Goal: Task Accomplishment & Management: Manage account settings

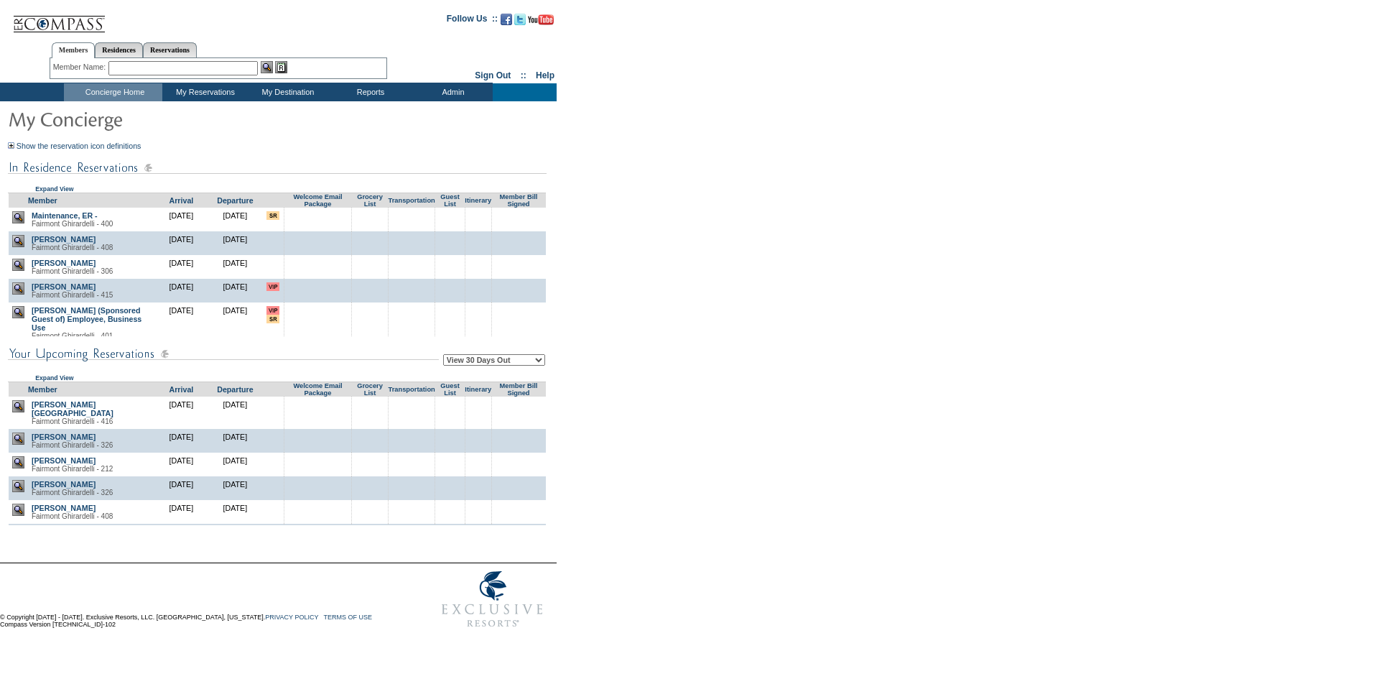
click at [529, 365] on select "View 30 Days Out View 60 Days Out View 90 Days Out" at bounding box center [494, 359] width 102 height 11
select select "90"
click at [445, 356] on select "View 30 Days Out View 60 Days Out View 90 Days Out" at bounding box center [494, 359] width 102 height 11
click at [610, 380] on form "Follow Us ::" at bounding box center [687, 319] width 1374 height 631
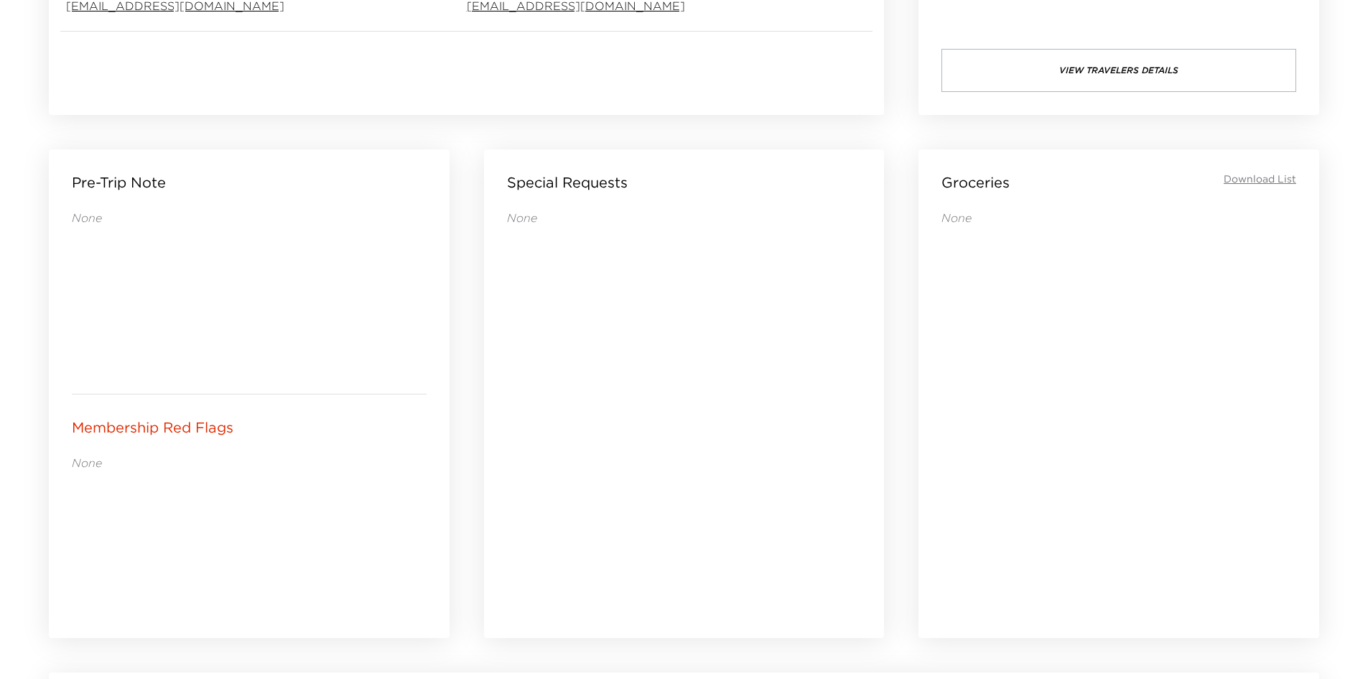
scroll to position [521, 0]
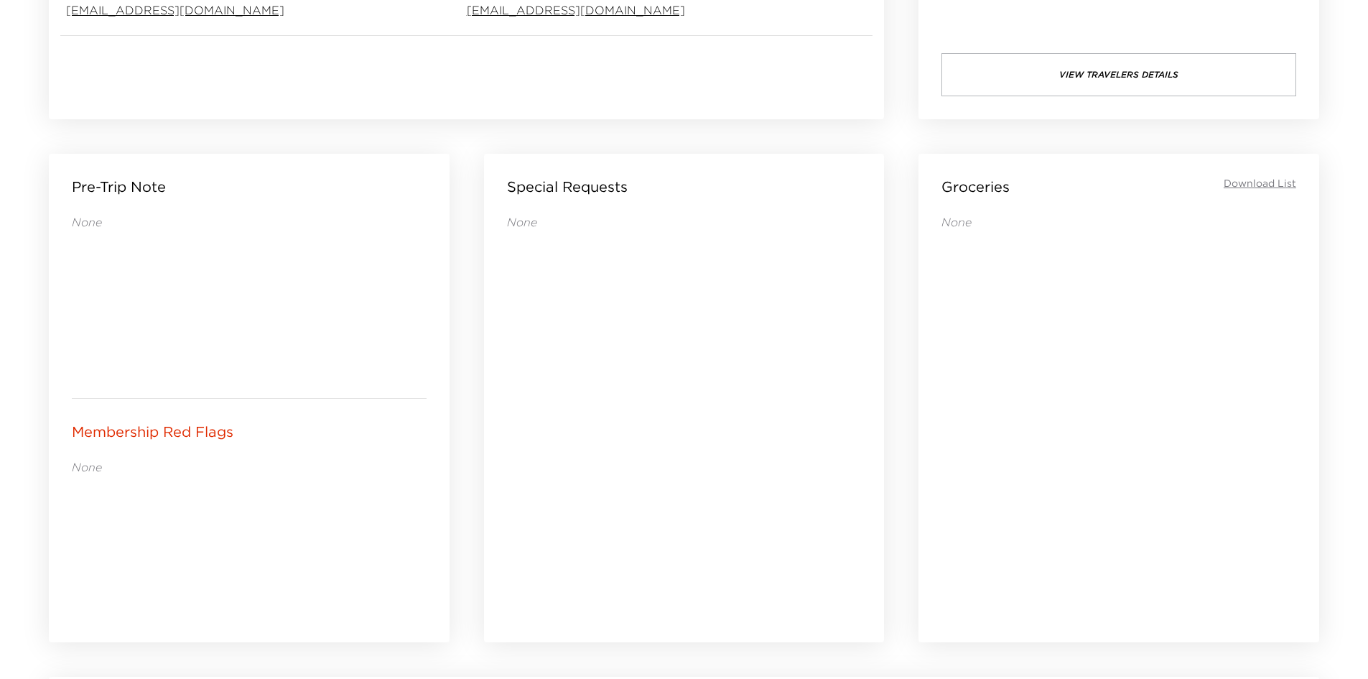
drag, startPoint x: 574, startPoint y: 506, endPoint x: 563, endPoint y: 506, distance: 10.8
click at [563, 506] on div "None" at bounding box center [684, 408] width 355 height 388
drag, startPoint x: 560, startPoint y: 507, endPoint x: 539, endPoint y: 511, distance: 22.0
click at [539, 511] on div "None" at bounding box center [684, 408] width 355 height 388
drag, startPoint x: 536, startPoint y: 511, endPoint x: 529, endPoint y: 512, distance: 7.2
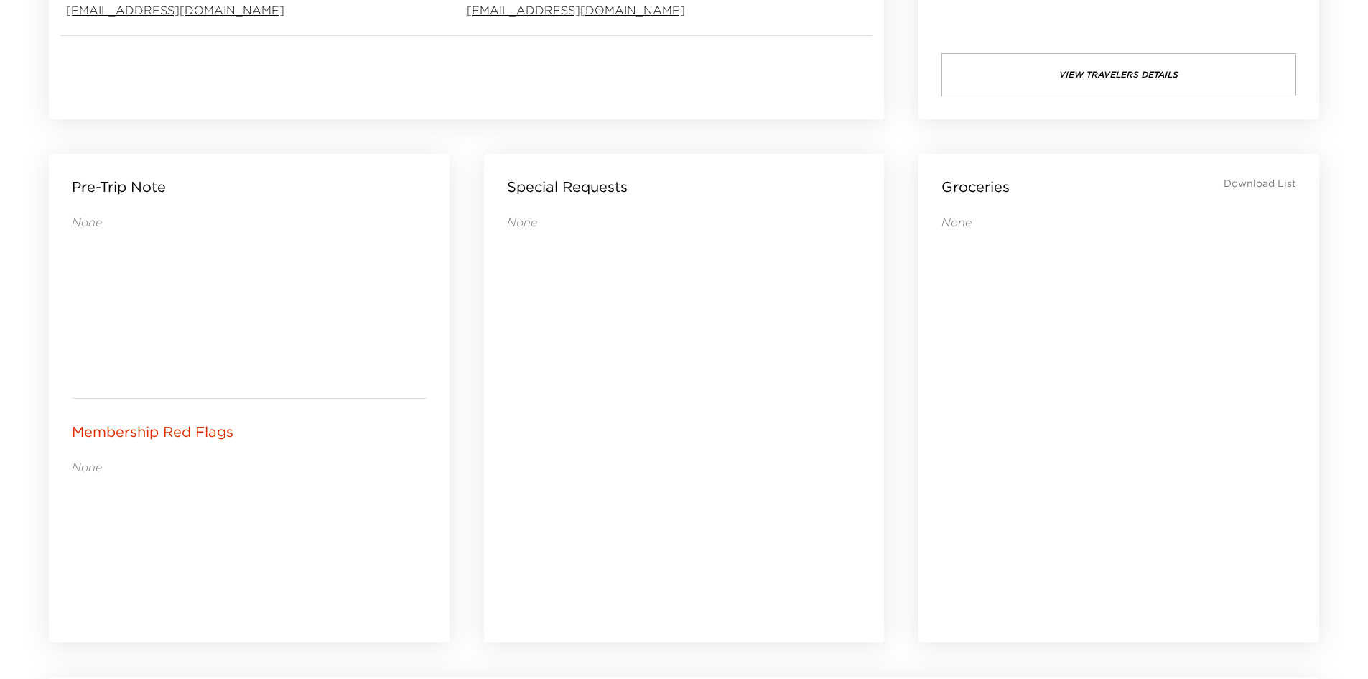
drag, startPoint x: 529, startPoint y: 512, endPoint x: 512, endPoint y: 520, distance: 19.0
click at [510, 520] on div "None" at bounding box center [684, 408] width 355 height 388
click at [509, 520] on div "None" at bounding box center [684, 408] width 355 height 388
click at [503, 520] on div "Special Requests None" at bounding box center [684, 398] width 401 height 488
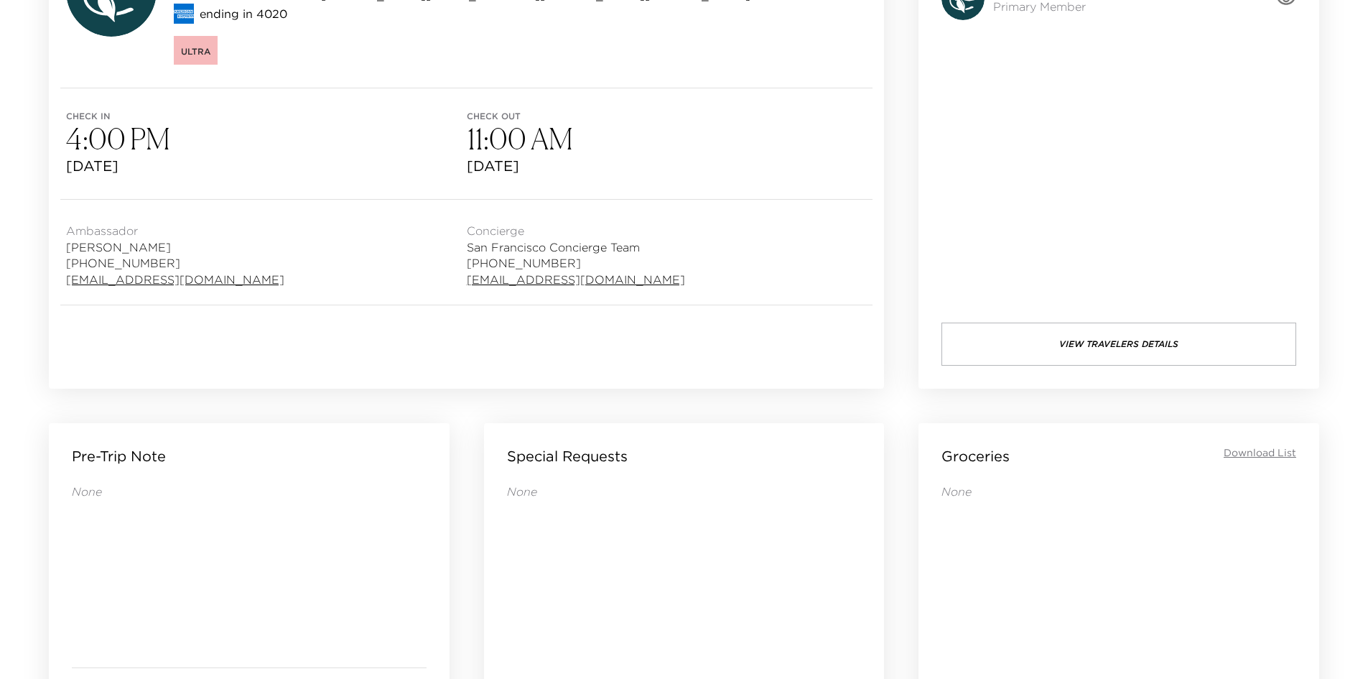
scroll to position [0, 0]
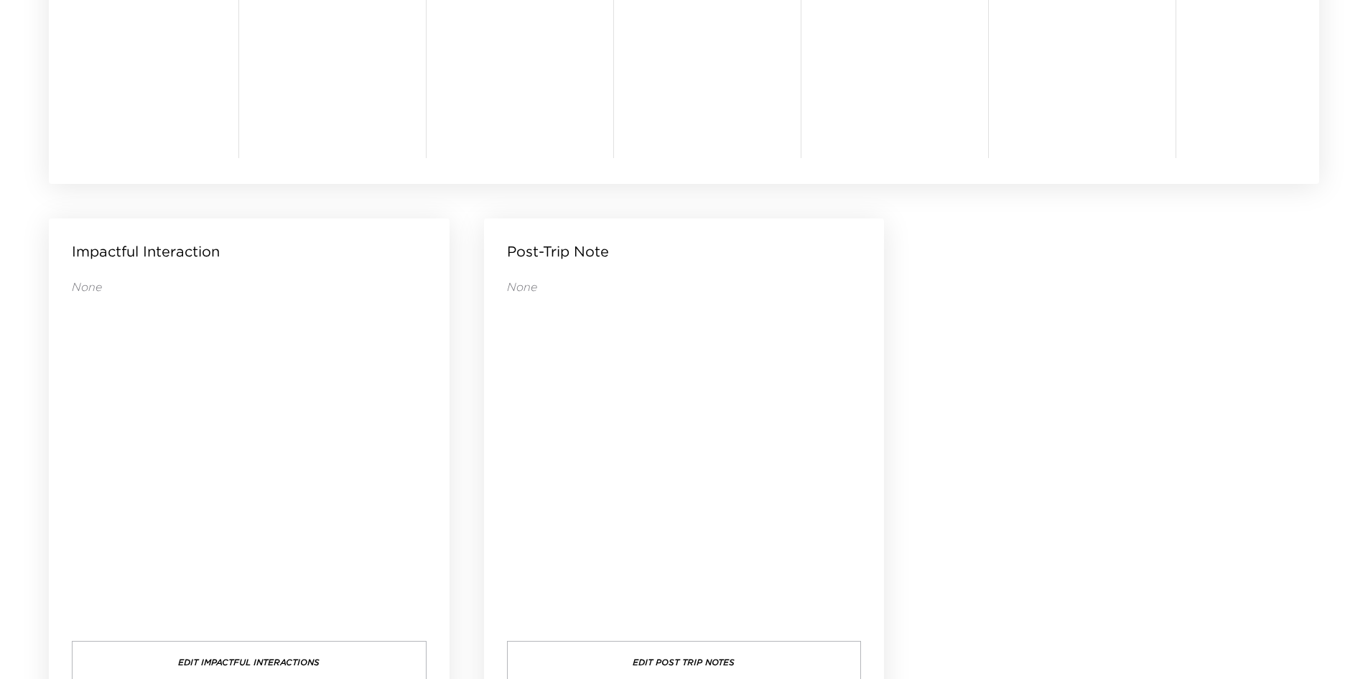
scroll to position [1383, 0]
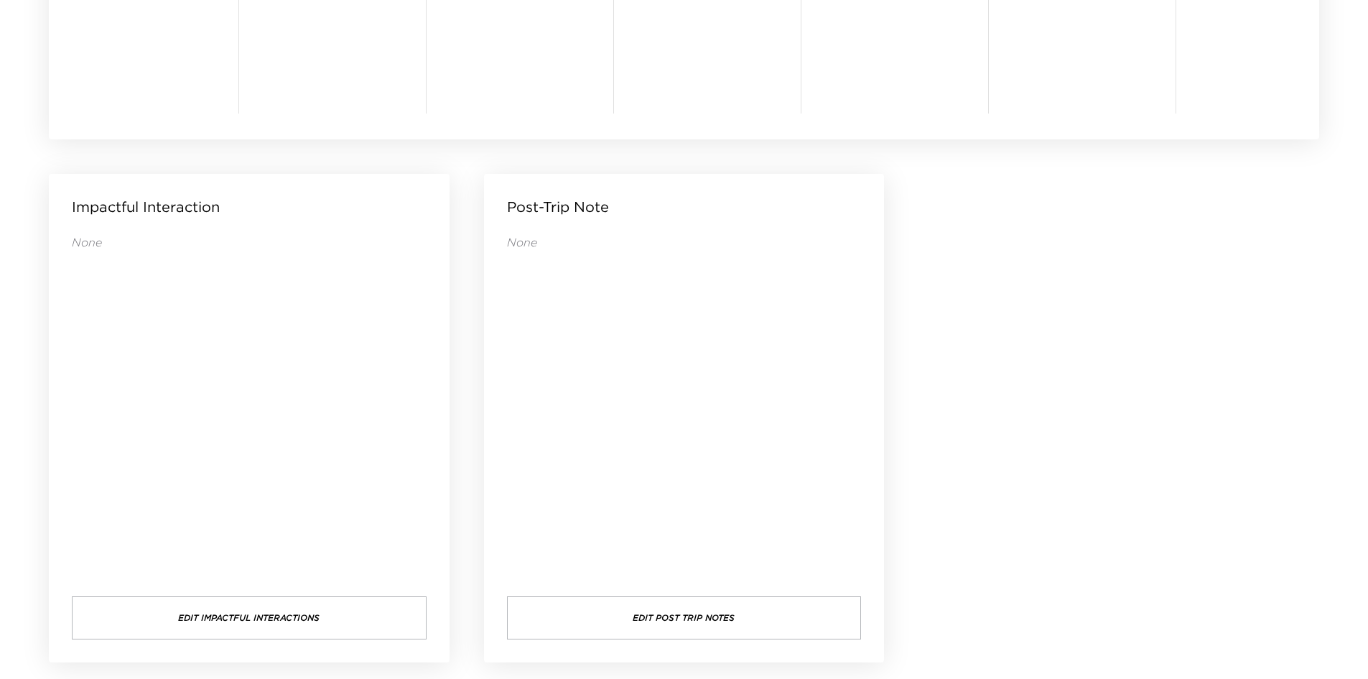
drag, startPoint x: 1042, startPoint y: 311, endPoint x: 1025, endPoint y: 304, distance: 18.7
drag, startPoint x: 935, startPoint y: 341, endPoint x: 909, endPoint y: 342, distance: 25.9
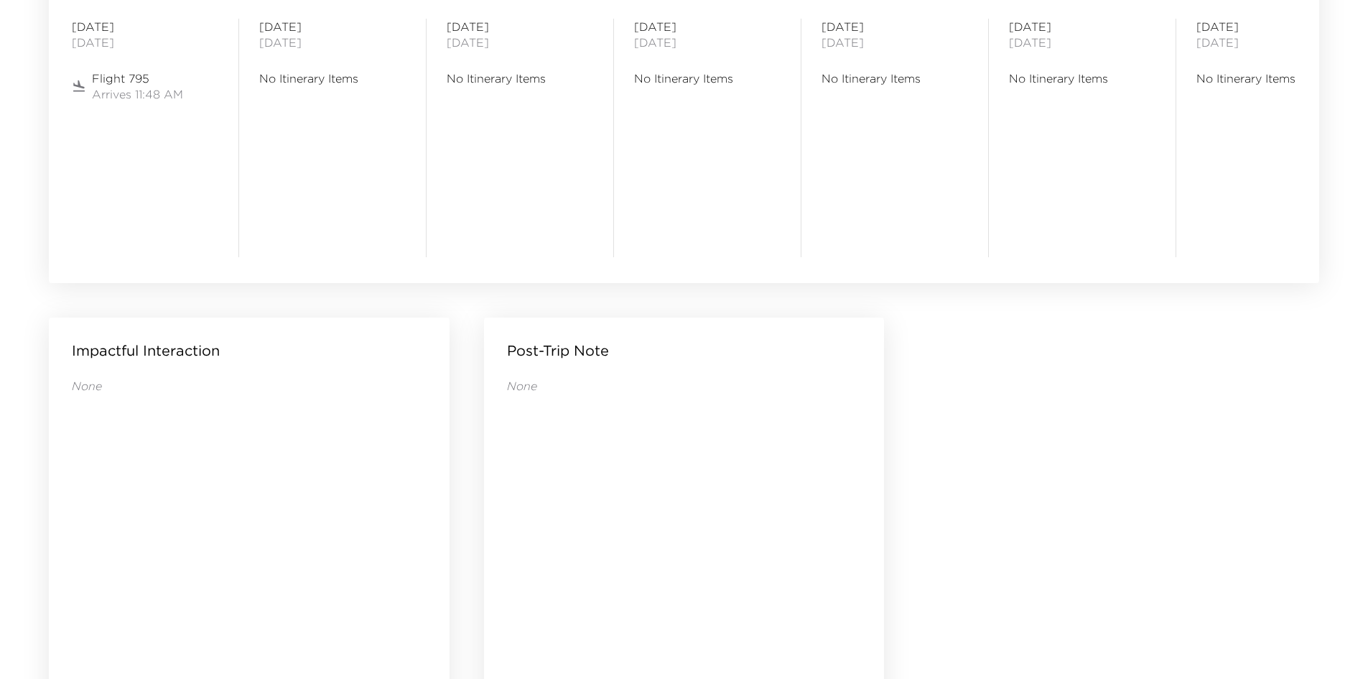
drag, startPoint x: 990, startPoint y: 391, endPoint x: 968, endPoint y: 393, distance: 22.4
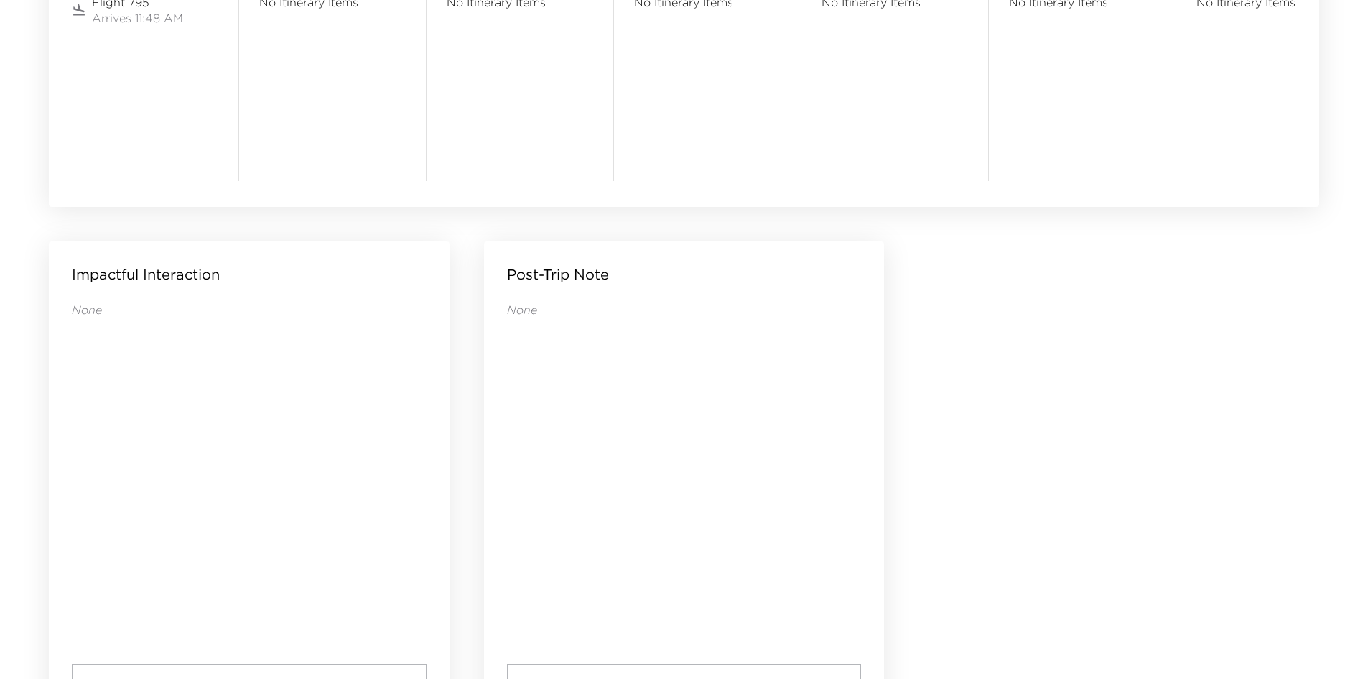
scroll to position [1383, 0]
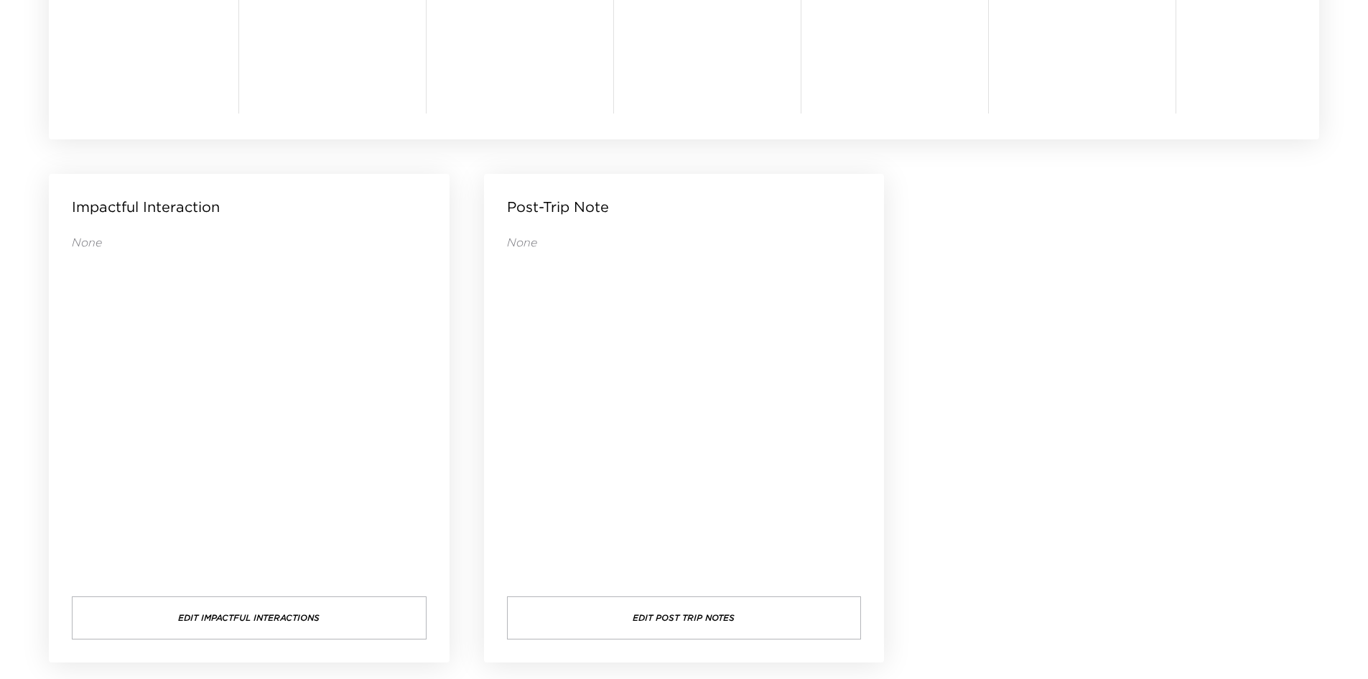
drag, startPoint x: 959, startPoint y: 391, endPoint x: 941, endPoint y: 393, distance: 18.1
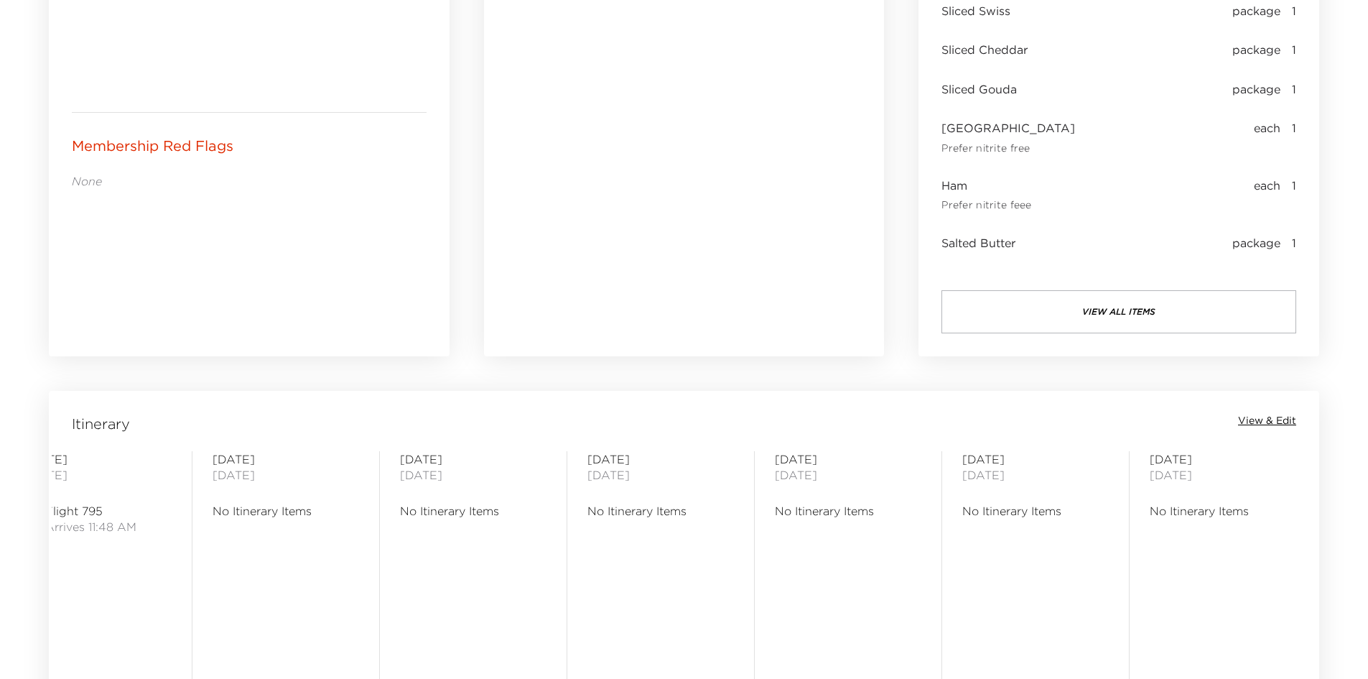
scroll to position [593, 0]
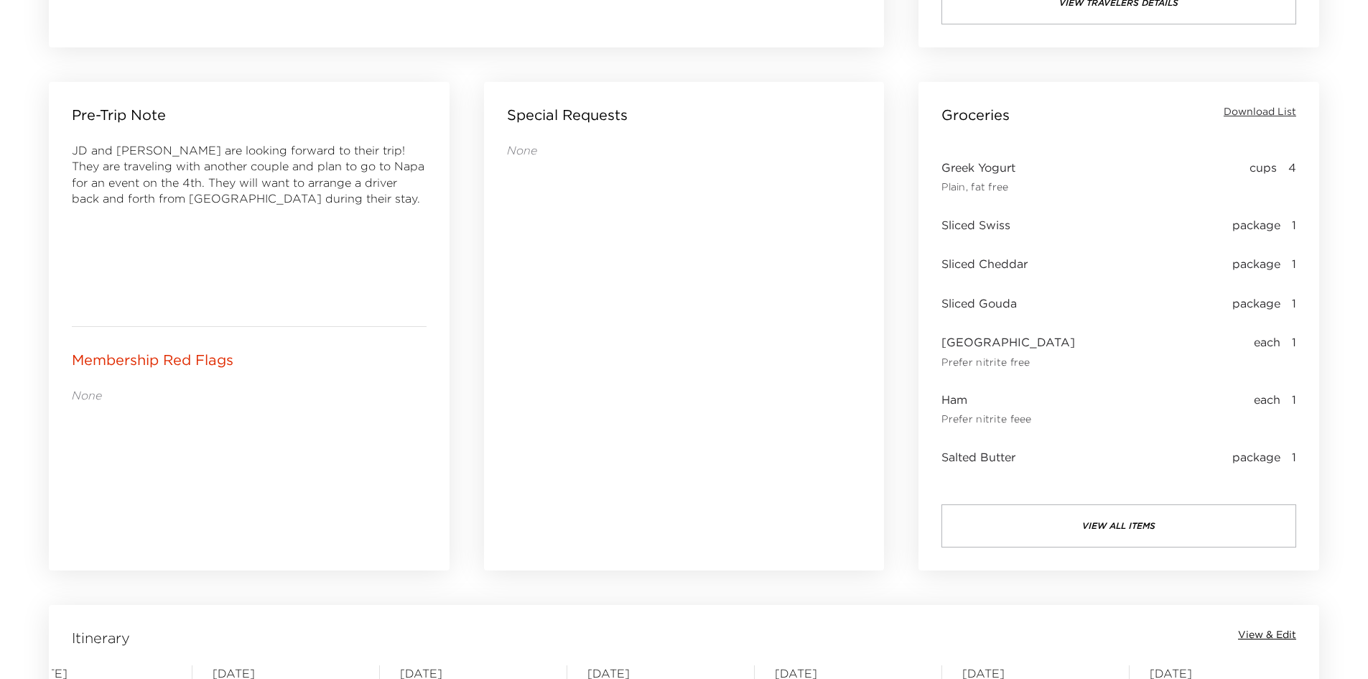
drag, startPoint x: 732, startPoint y: 393, endPoint x: 681, endPoint y: 393, distance: 51.7
click at [681, 393] on div "None" at bounding box center [684, 336] width 355 height 388
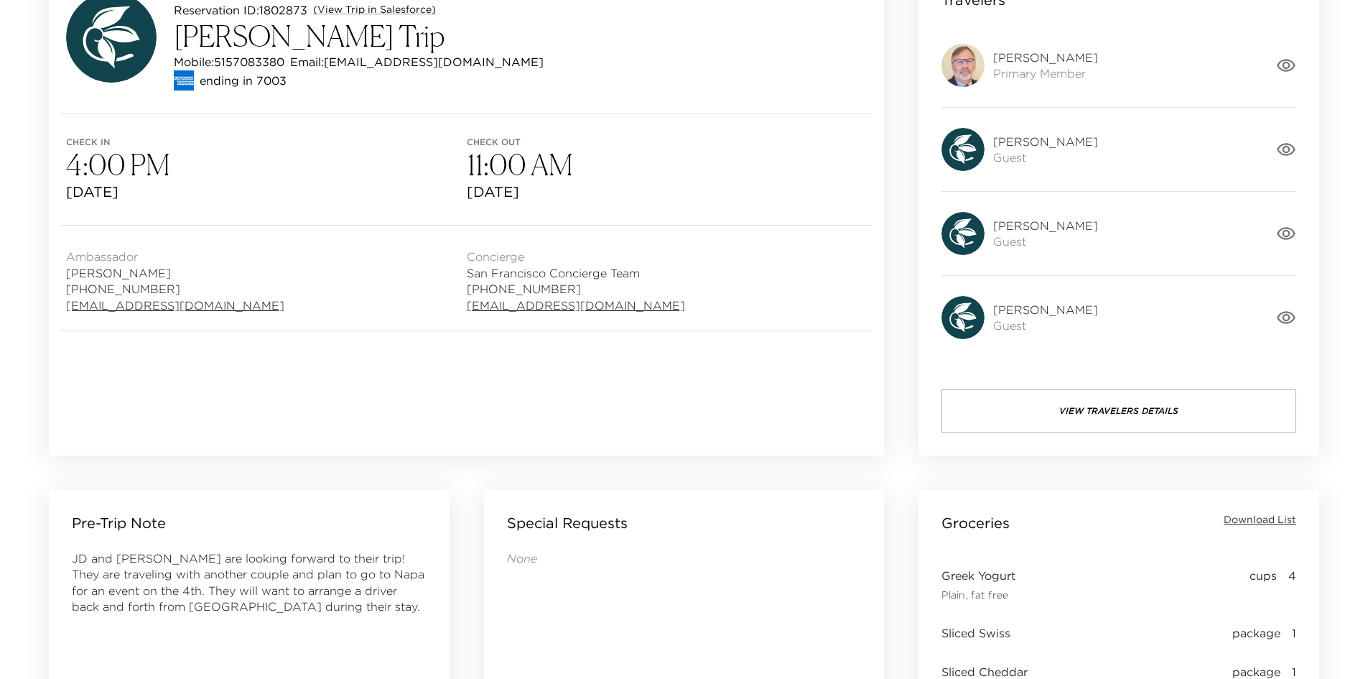
scroll to position [450, 0]
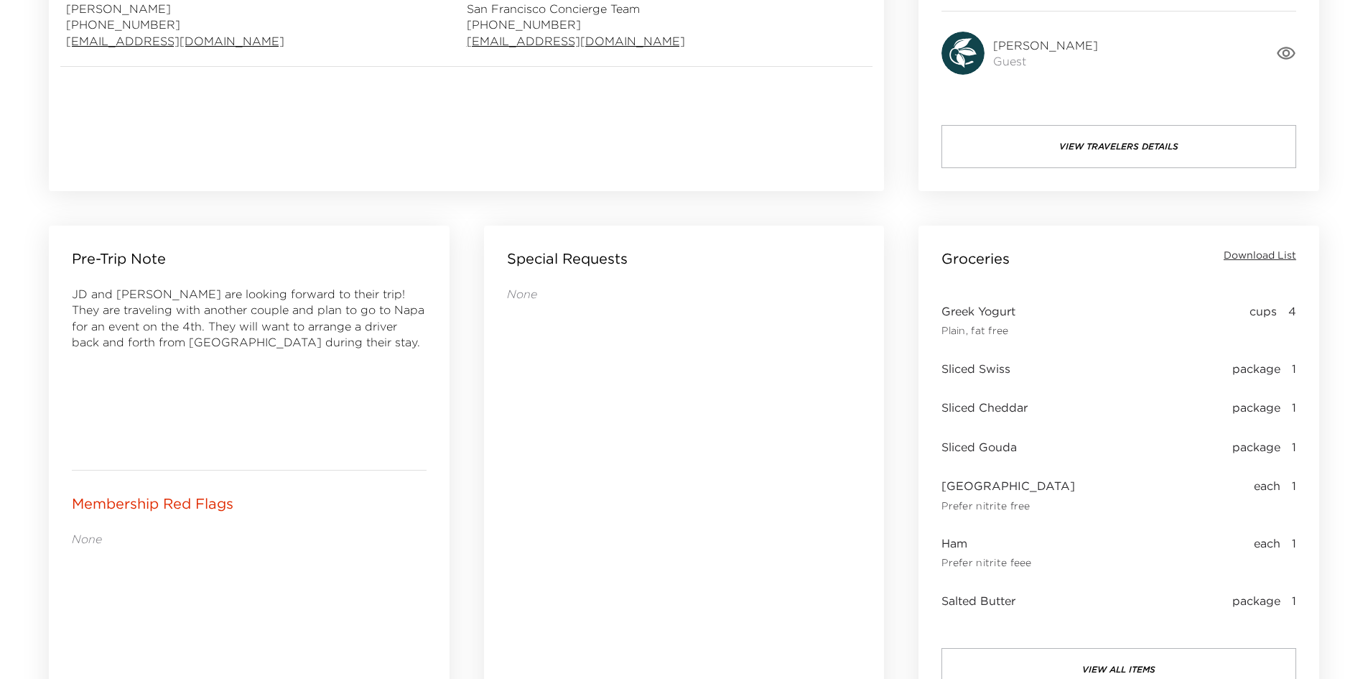
drag, startPoint x: 676, startPoint y: 430, endPoint x: 639, endPoint y: 430, distance: 36.6
click at [639, 430] on div "None" at bounding box center [684, 480] width 355 height 388
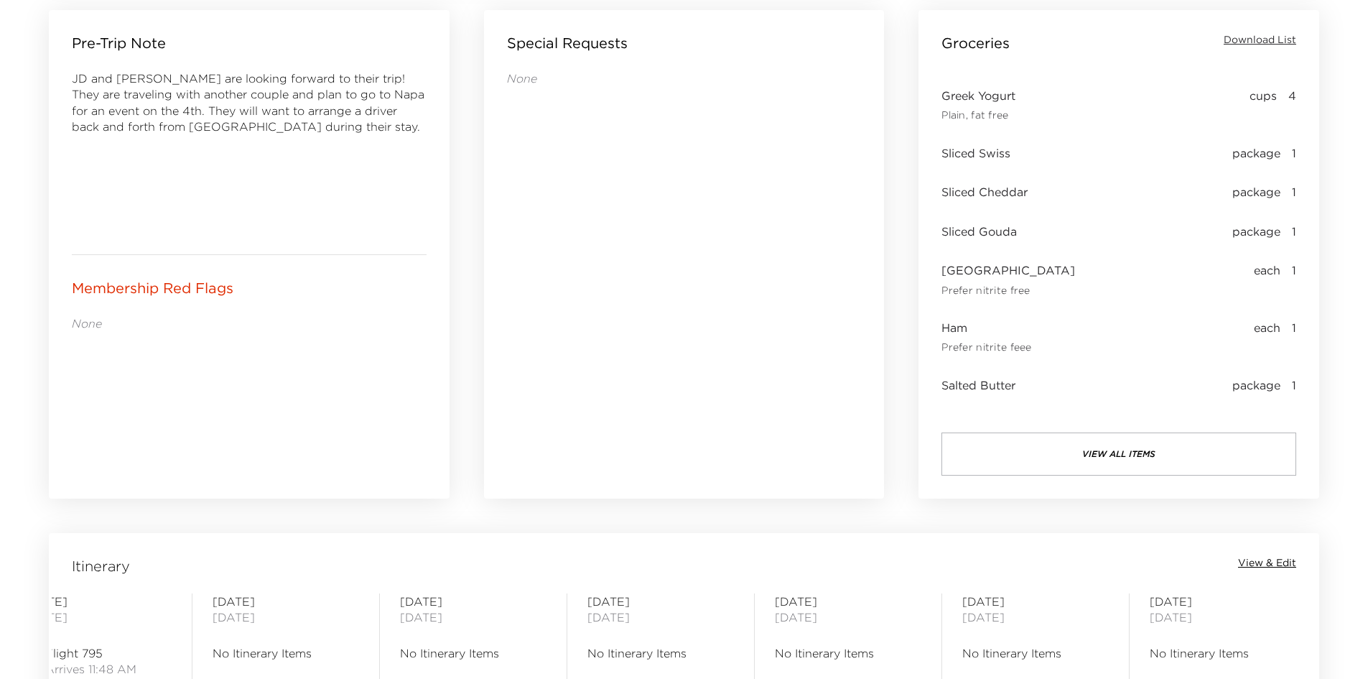
drag, startPoint x: 544, startPoint y: 236, endPoint x: 523, endPoint y: 222, distance: 25.5
click at [523, 222] on div "None" at bounding box center [684, 264] width 355 height 388
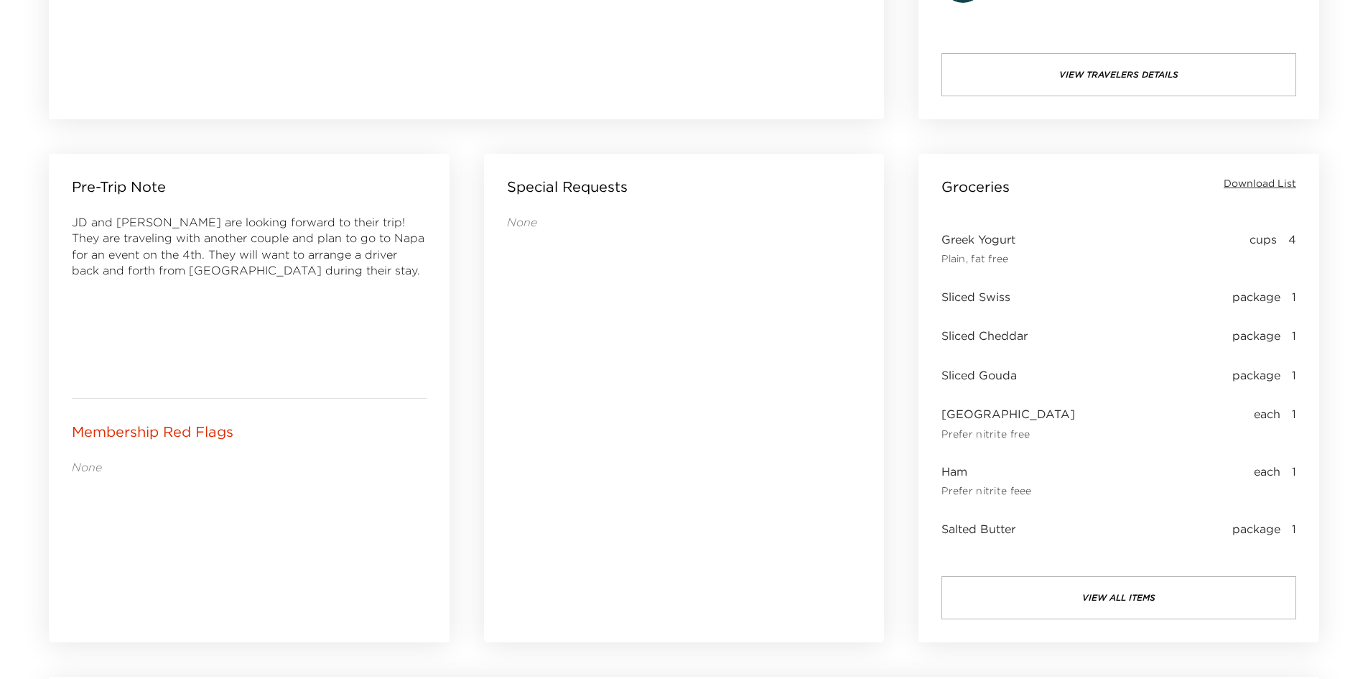
drag, startPoint x: 663, startPoint y: 292, endPoint x: 640, endPoint y: 292, distance: 23.7
click at [640, 292] on div "None" at bounding box center [684, 408] width 355 height 388
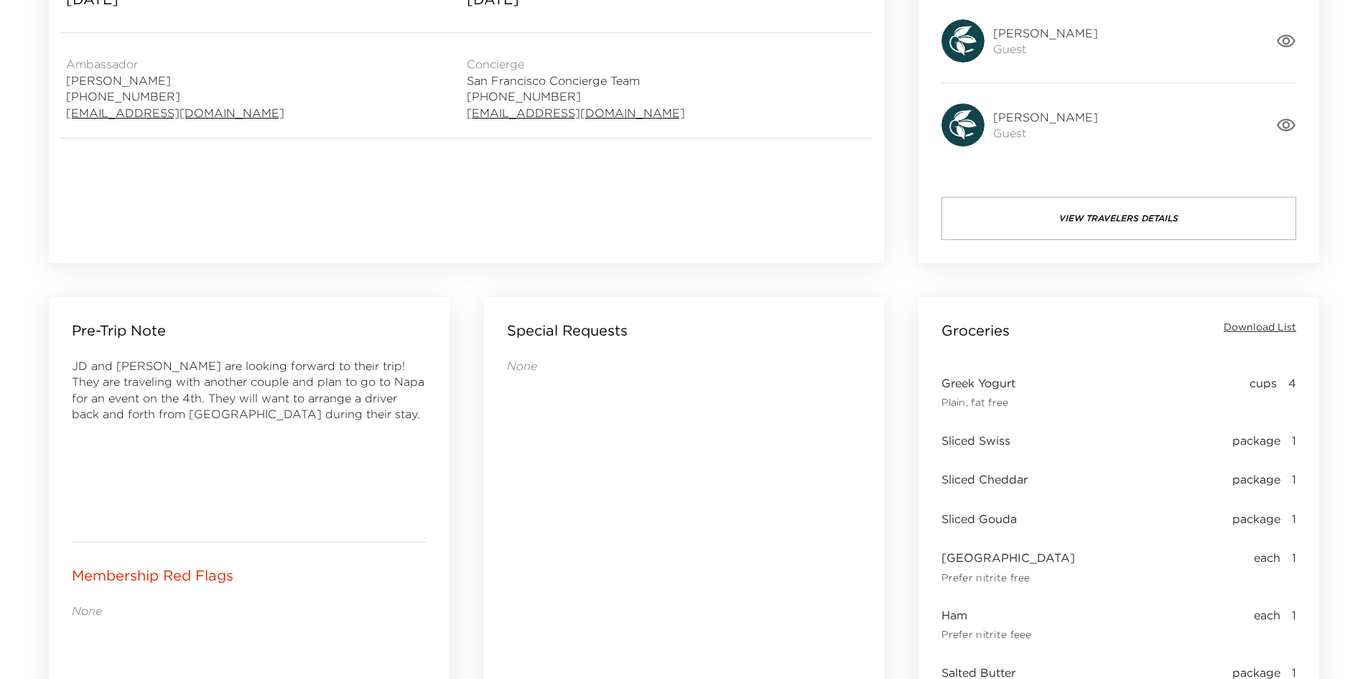
click at [600, 478] on div "None" at bounding box center [684, 552] width 355 height 388
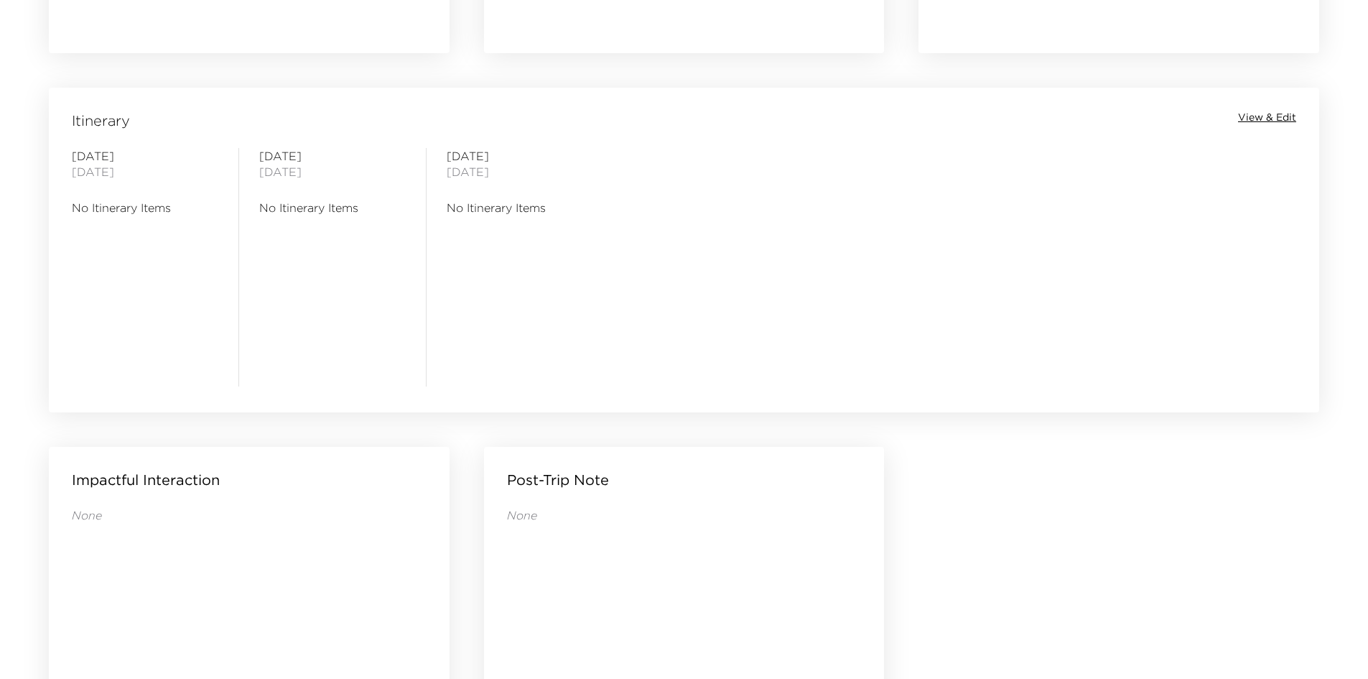
scroll to position [1024, 0]
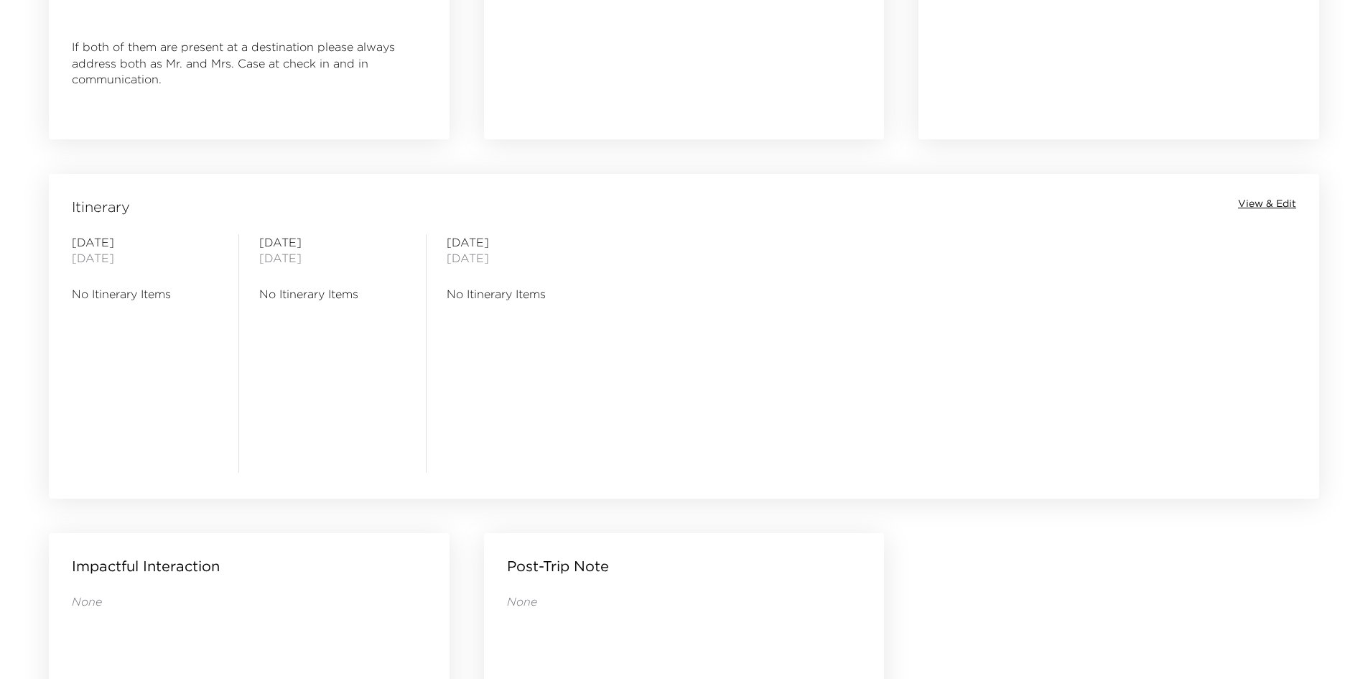
drag, startPoint x: 638, startPoint y: 351, endPoint x: 618, endPoint y: 350, distance: 20.8
click at [618, 350] on div "Wednesday October 01, 2025 No Itinerary Items Thursday October 02, 2025 No Itin…" at bounding box center [684, 353] width 1264 height 238
drag, startPoint x: 618, startPoint y: 350, endPoint x: 597, endPoint y: 348, distance: 20.3
click at [597, 348] on div "Friday October 03, 2025 No Itinerary Items" at bounding box center [519, 353] width 187 height 238
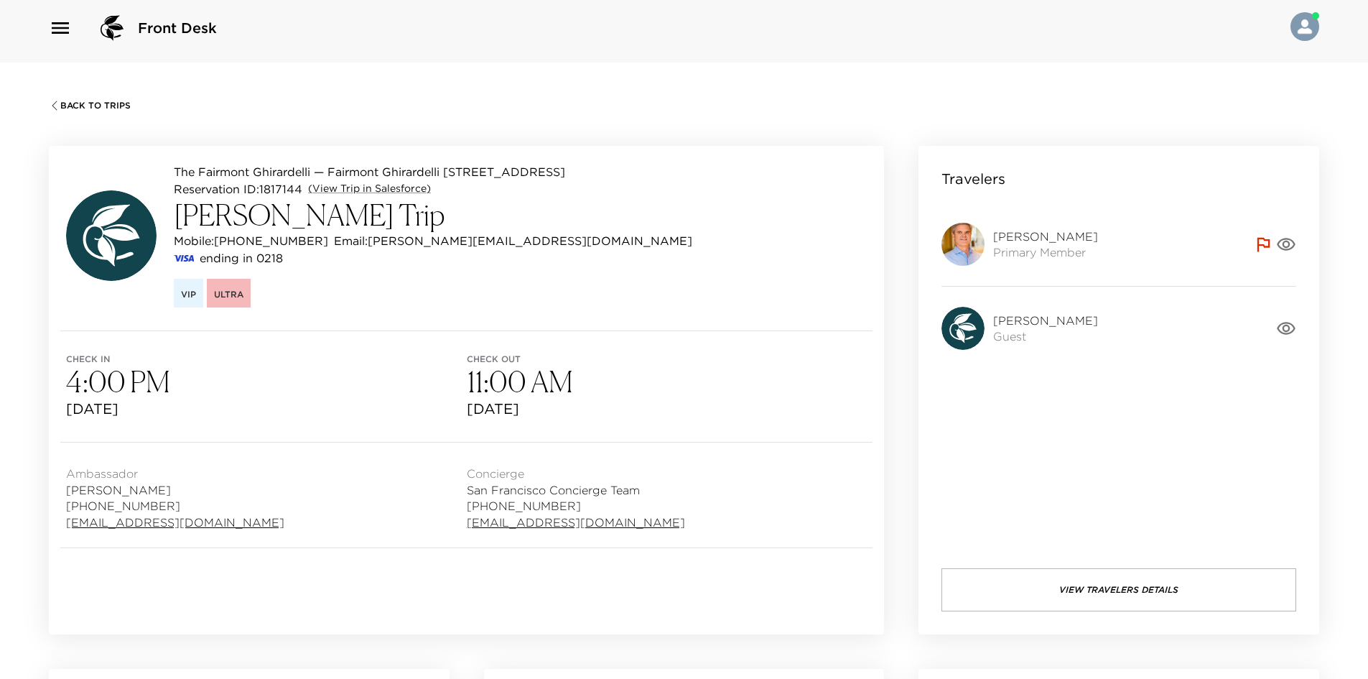
scroll to position [0, 0]
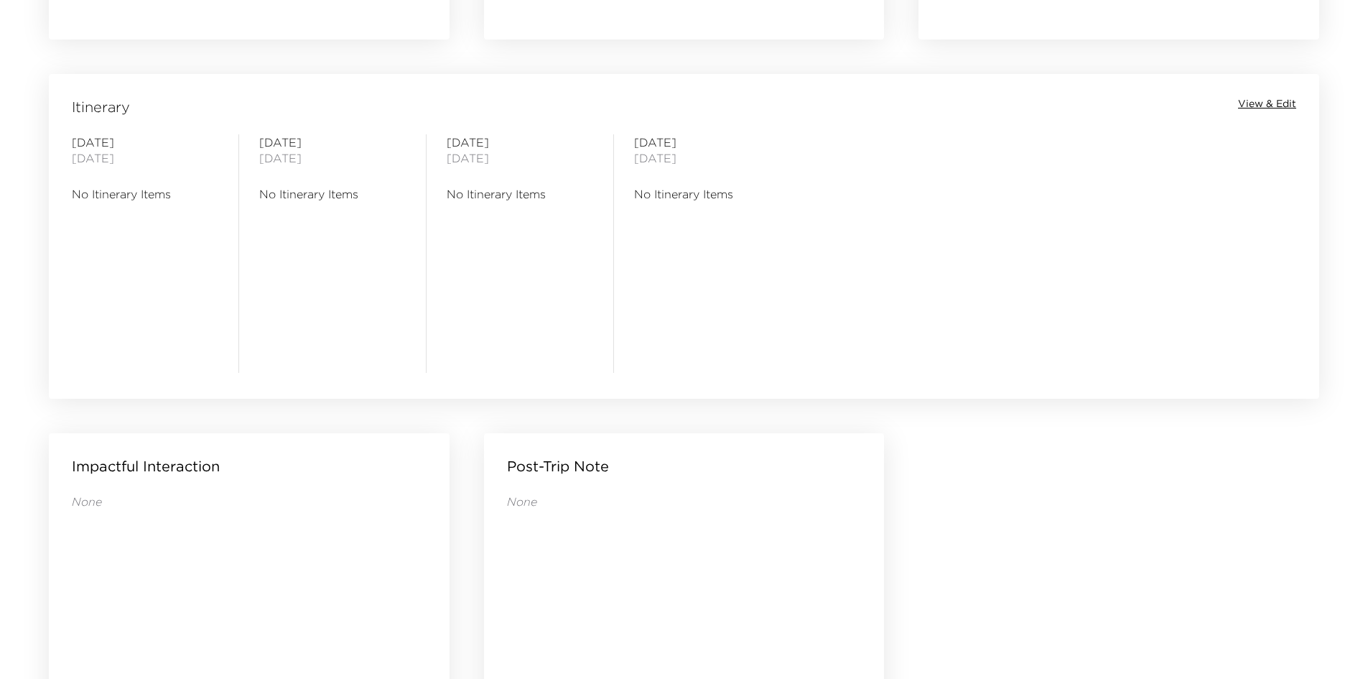
scroll to position [880, 0]
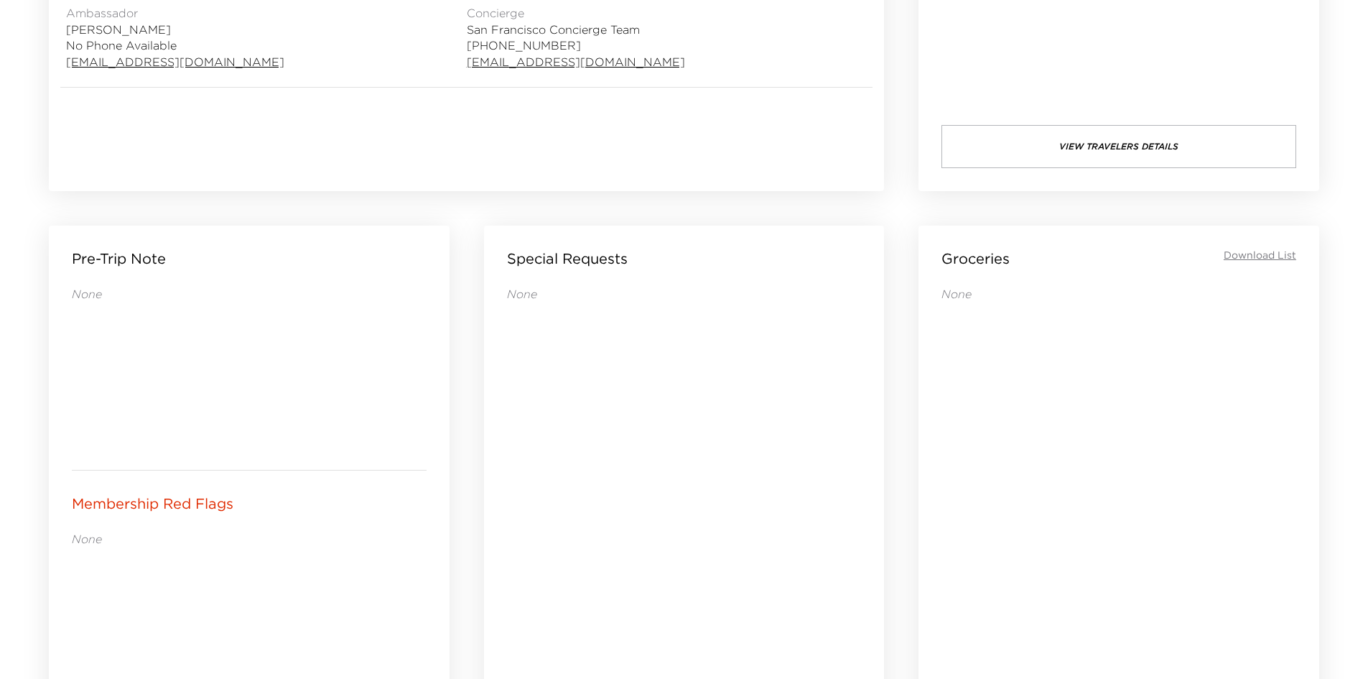
drag, startPoint x: 650, startPoint y: 493, endPoint x: 625, endPoint y: 489, distance: 24.7
click at [625, 489] on div "None" at bounding box center [684, 480] width 355 height 388
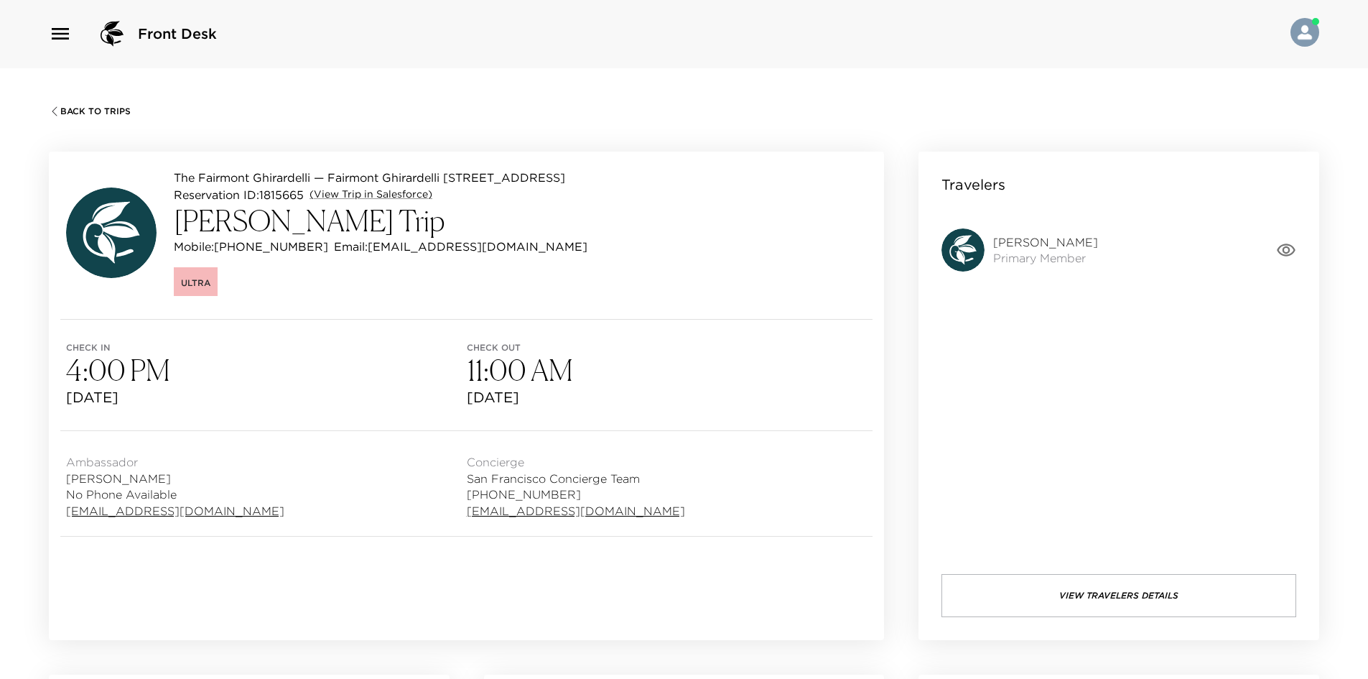
scroll to position [0, 0]
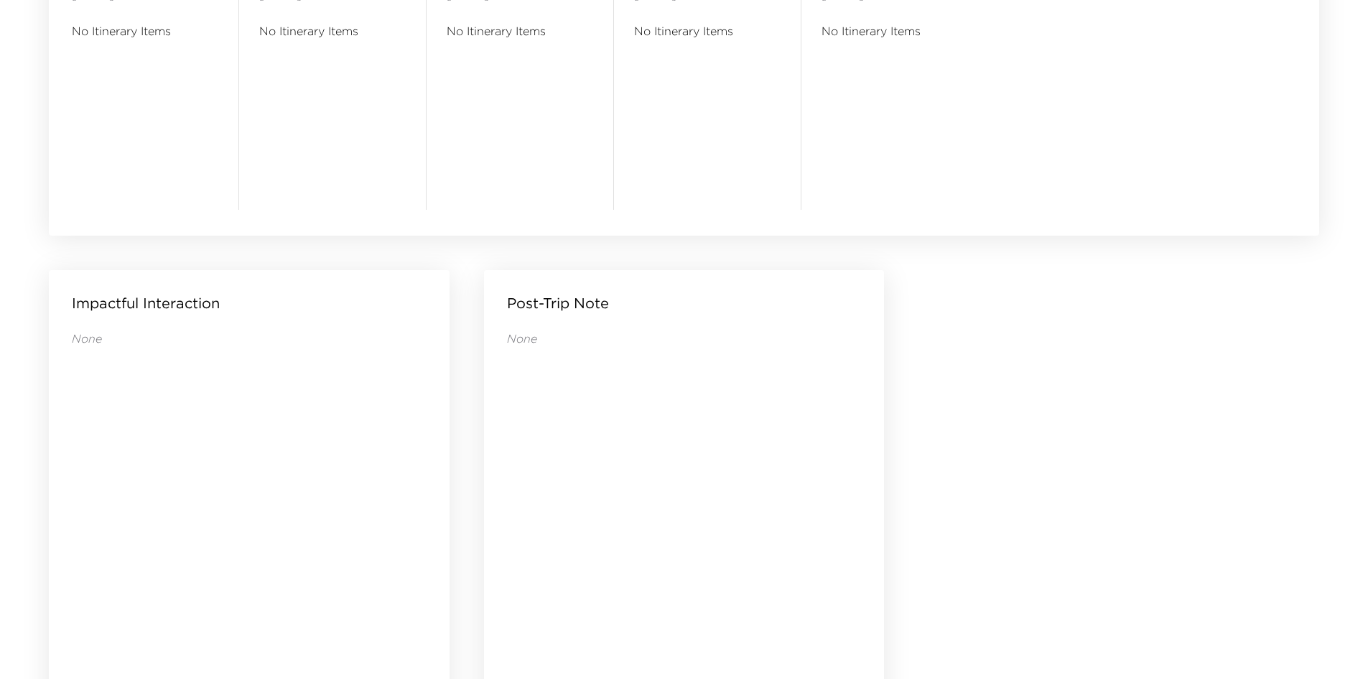
scroll to position [1383, 0]
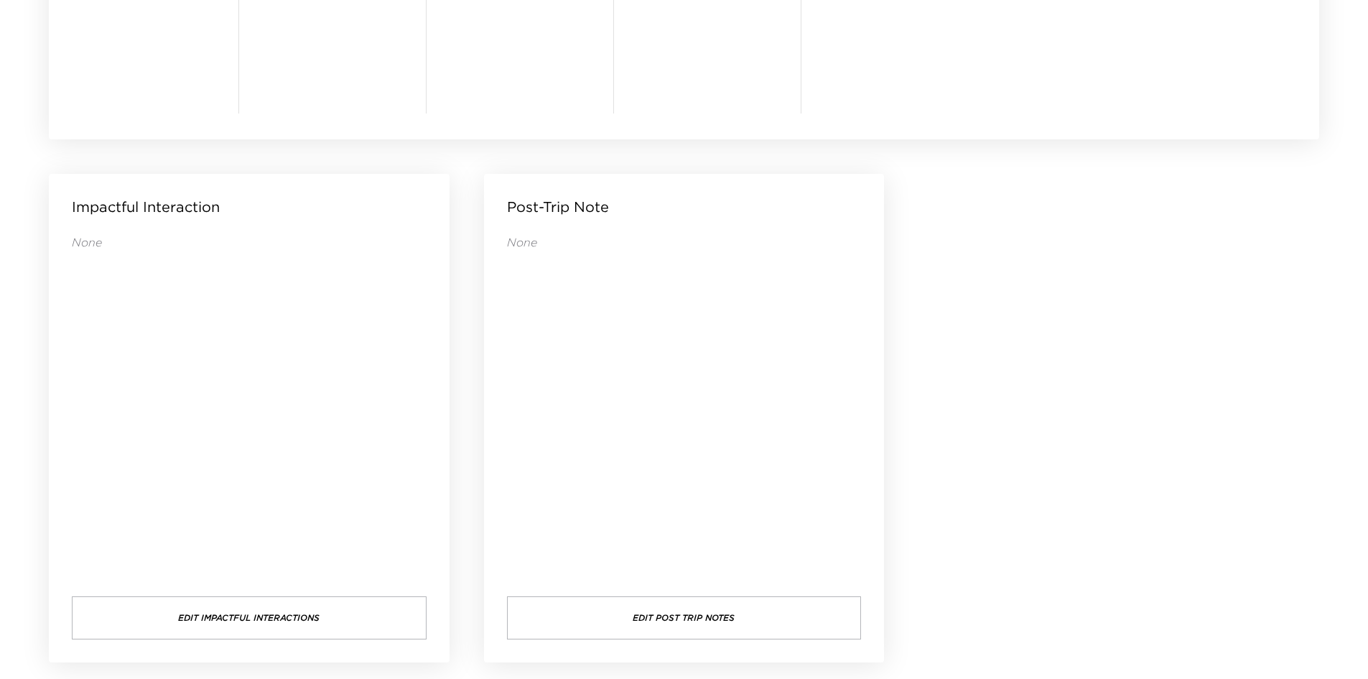
drag, startPoint x: 1024, startPoint y: 304, endPoint x: 991, endPoint y: 293, distance: 34.7
drag, startPoint x: 991, startPoint y: 293, endPoint x: 982, endPoint y: 292, distance: 8.6
drag, startPoint x: 1024, startPoint y: 450, endPoint x: 958, endPoint y: 317, distance: 147.7
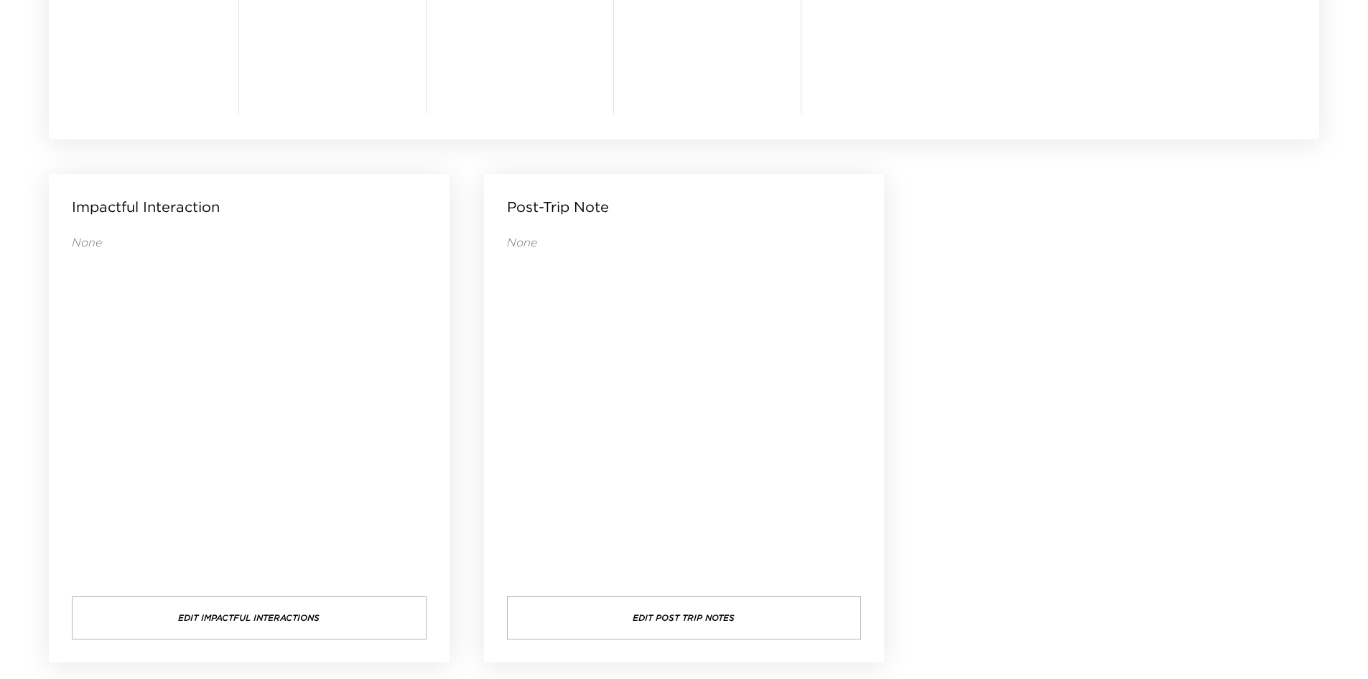
drag, startPoint x: 1045, startPoint y: 411, endPoint x: 1031, endPoint y: 411, distance: 13.6
drag, startPoint x: 1051, startPoint y: 245, endPoint x: 1004, endPoint y: 236, distance: 47.6
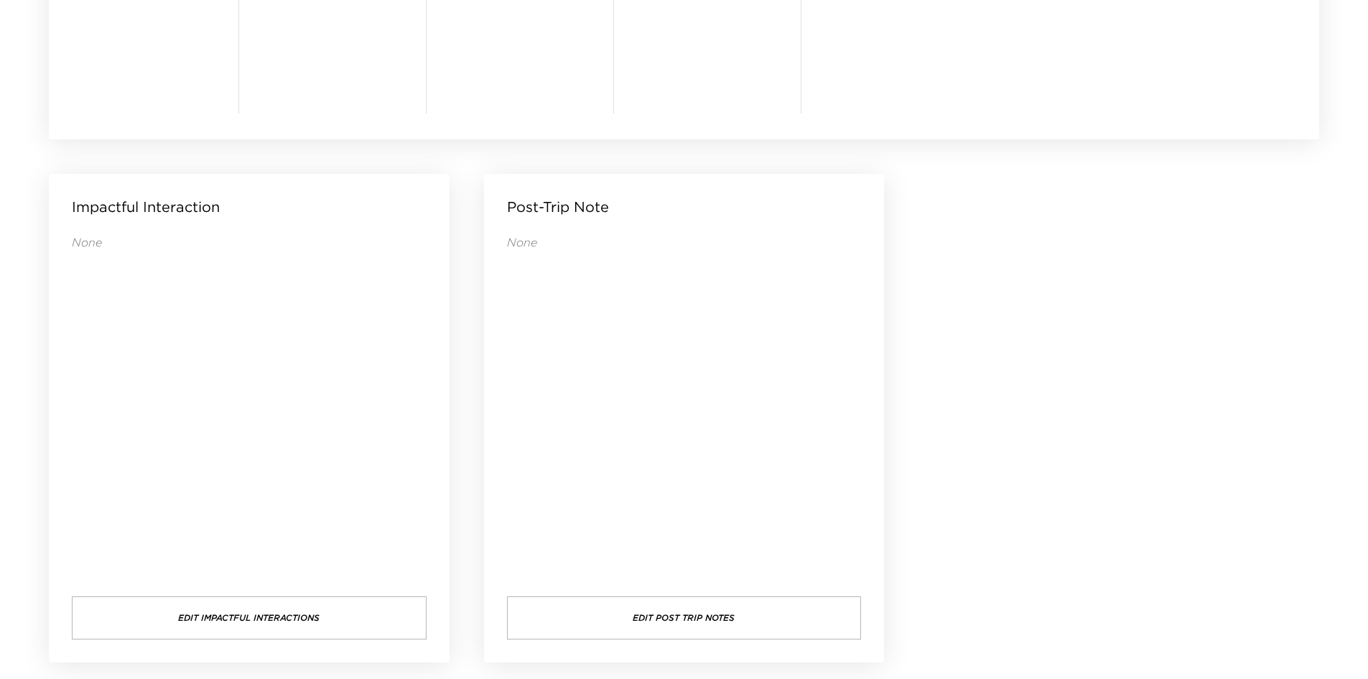
drag, startPoint x: 1000, startPoint y: 236, endPoint x: 996, endPoint y: 229, distance: 7.8
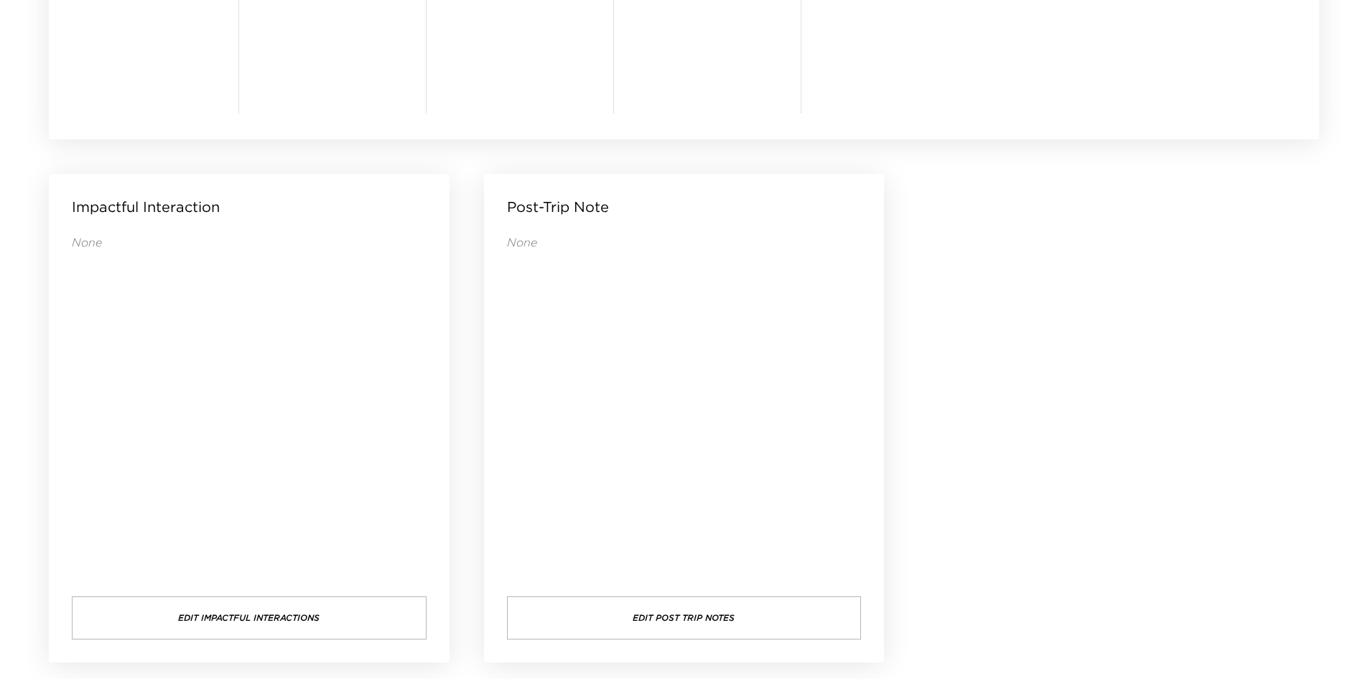
drag, startPoint x: 993, startPoint y: 225, endPoint x: 981, endPoint y: 218, distance: 14.2
drag, startPoint x: 1128, startPoint y: 213, endPoint x: 1097, endPoint y: 210, distance: 31.0
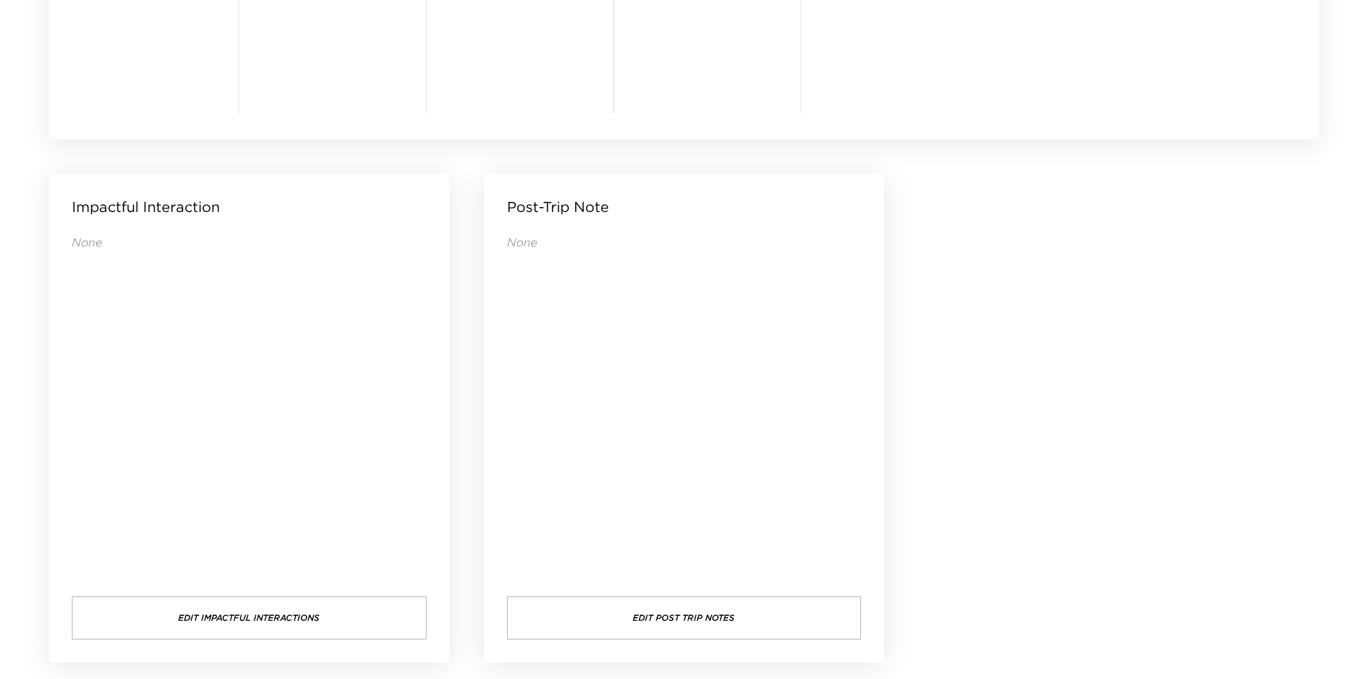
drag, startPoint x: 1094, startPoint y: 210, endPoint x: 1083, endPoint y: 193, distance: 19.7
drag, startPoint x: 1083, startPoint y: 189, endPoint x: 1053, endPoint y: 177, distance: 31.6
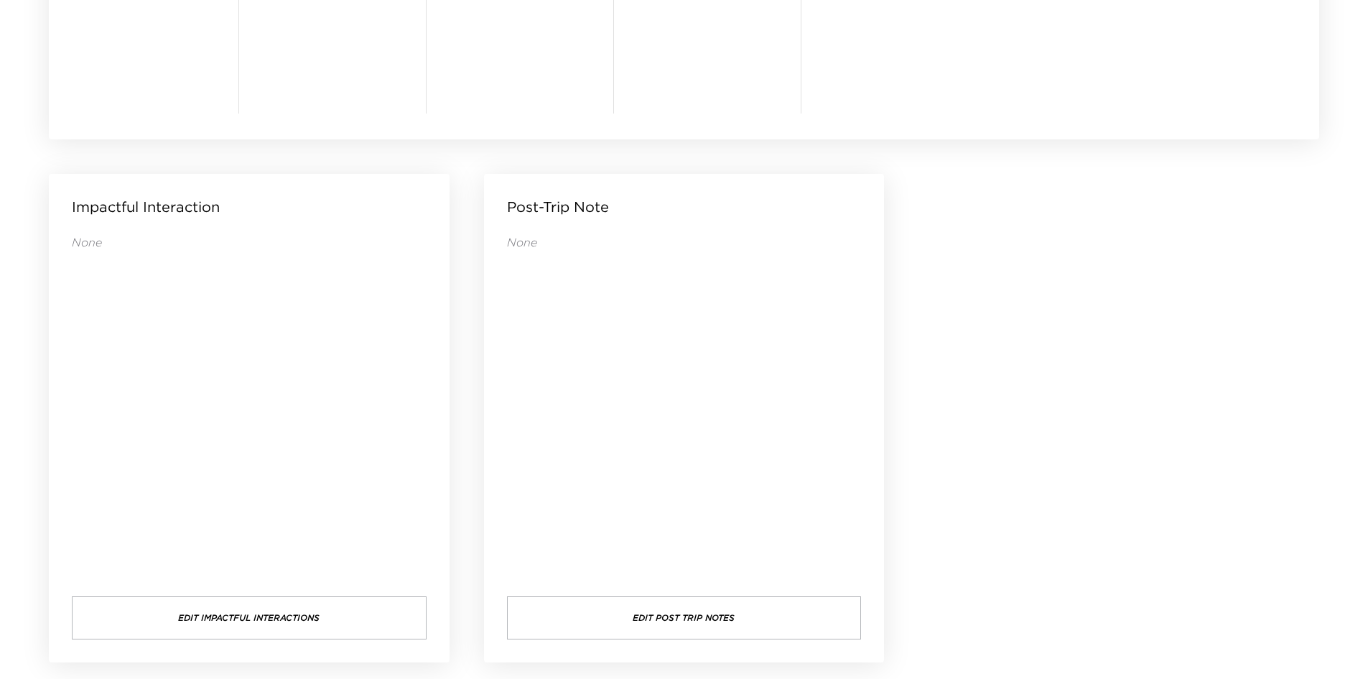
drag, startPoint x: 1022, startPoint y: 206, endPoint x: 1012, endPoint y: 201, distance: 11.2
drag, startPoint x: 1011, startPoint y: 200, endPoint x: 1002, endPoint y: 200, distance: 8.6
drag, startPoint x: 1002, startPoint y: 200, endPoint x: 984, endPoint y: 182, distance: 24.9
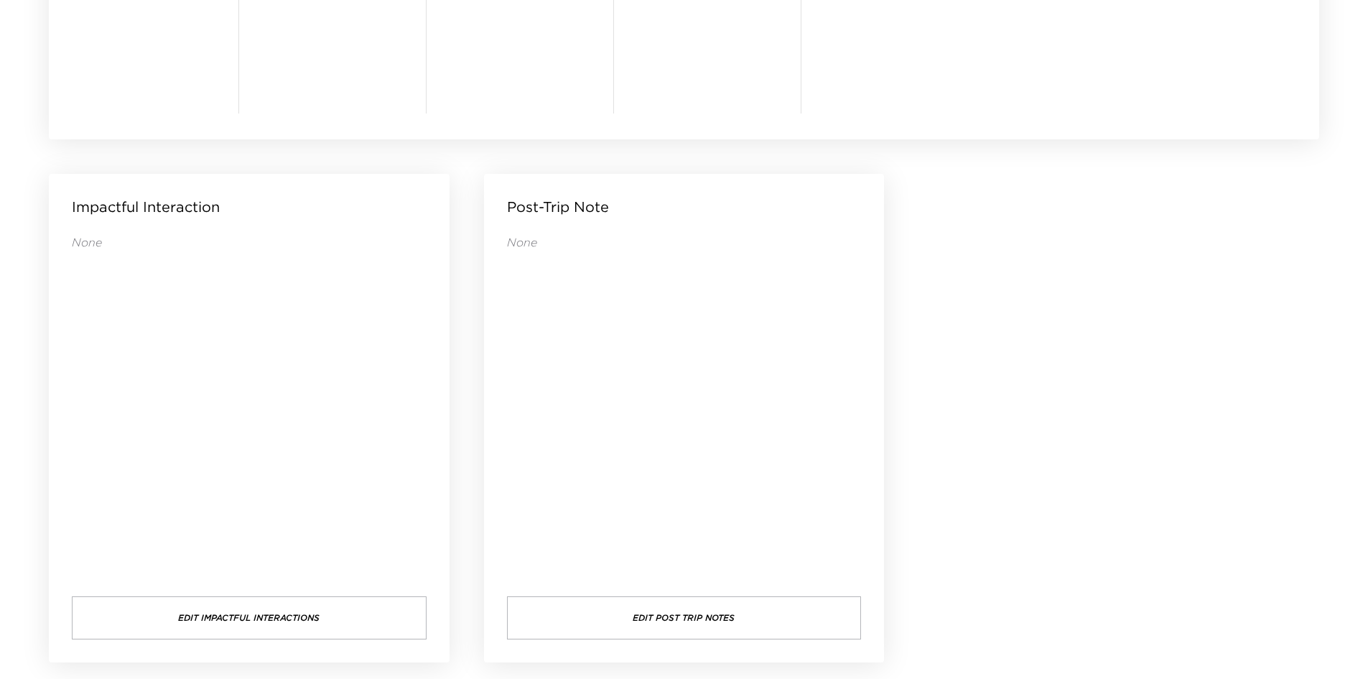
drag, startPoint x: 984, startPoint y: 182, endPoint x: 972, endPoint y: 170, distance: 17.8
drag, startPoint x: 964, startPoint y: 166, endPoint x: 953, endPoint y: 166, distance: 10.8
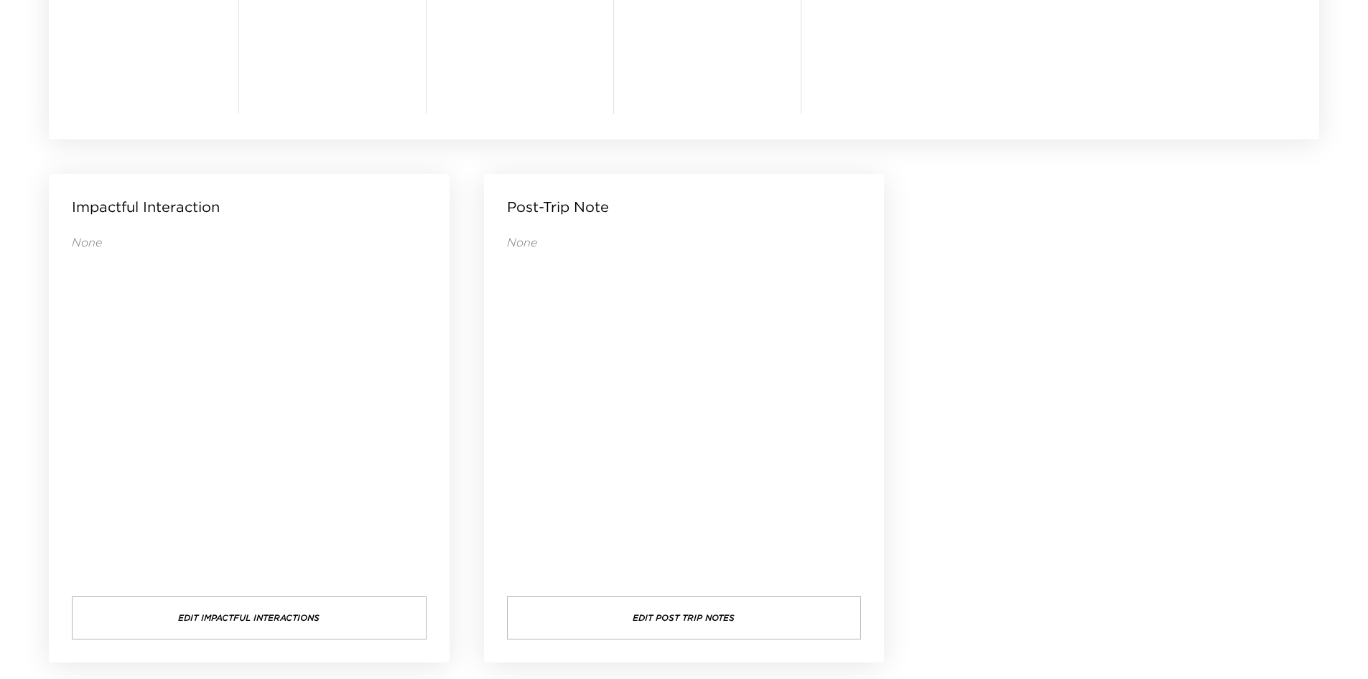
drag, startPoint x: 950, startPoint y: 162, endPoint x: 944, endPoint y: 154, distance: 10.4
drag, startPoint x: 972, startPoint y: 260, endPoint x: 969, endPoint y: 238, distance: 22.4
drag, startPoint x: 968, startPoint y: 228, endPoint x: 954, endPoint y: 223, distance: 15.2
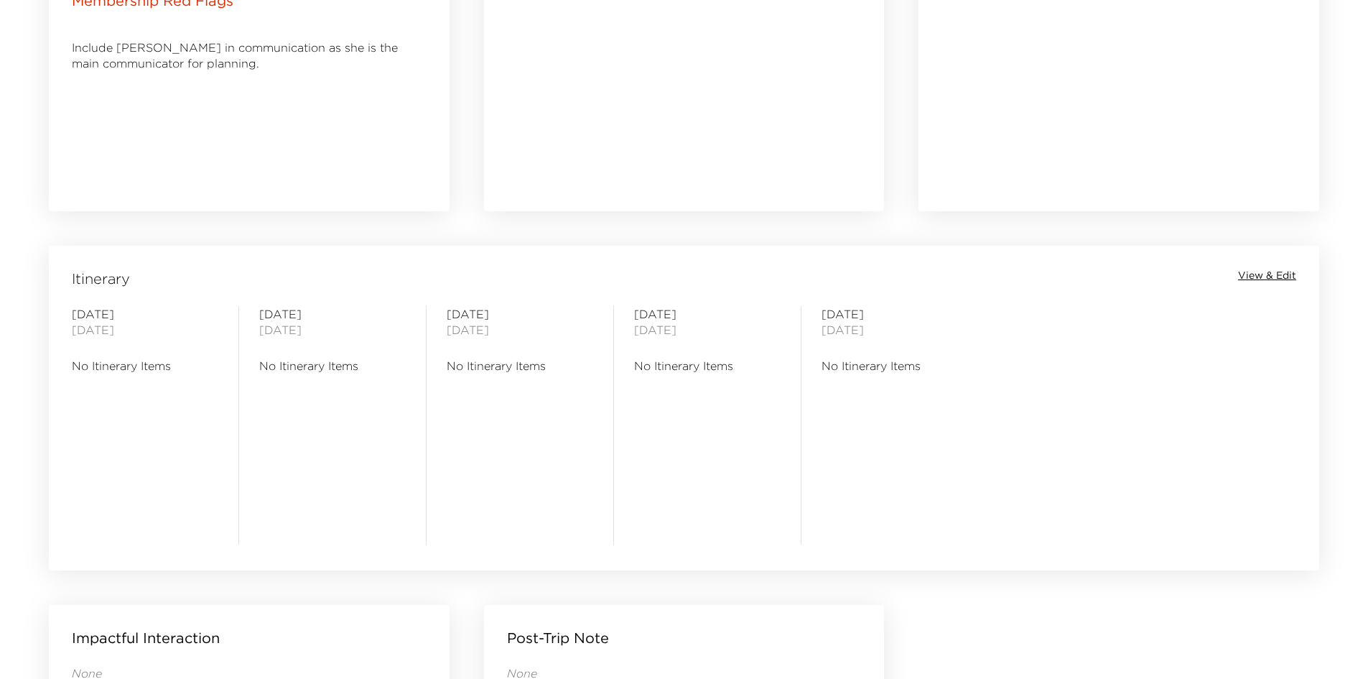
scroll to position [593, 0]
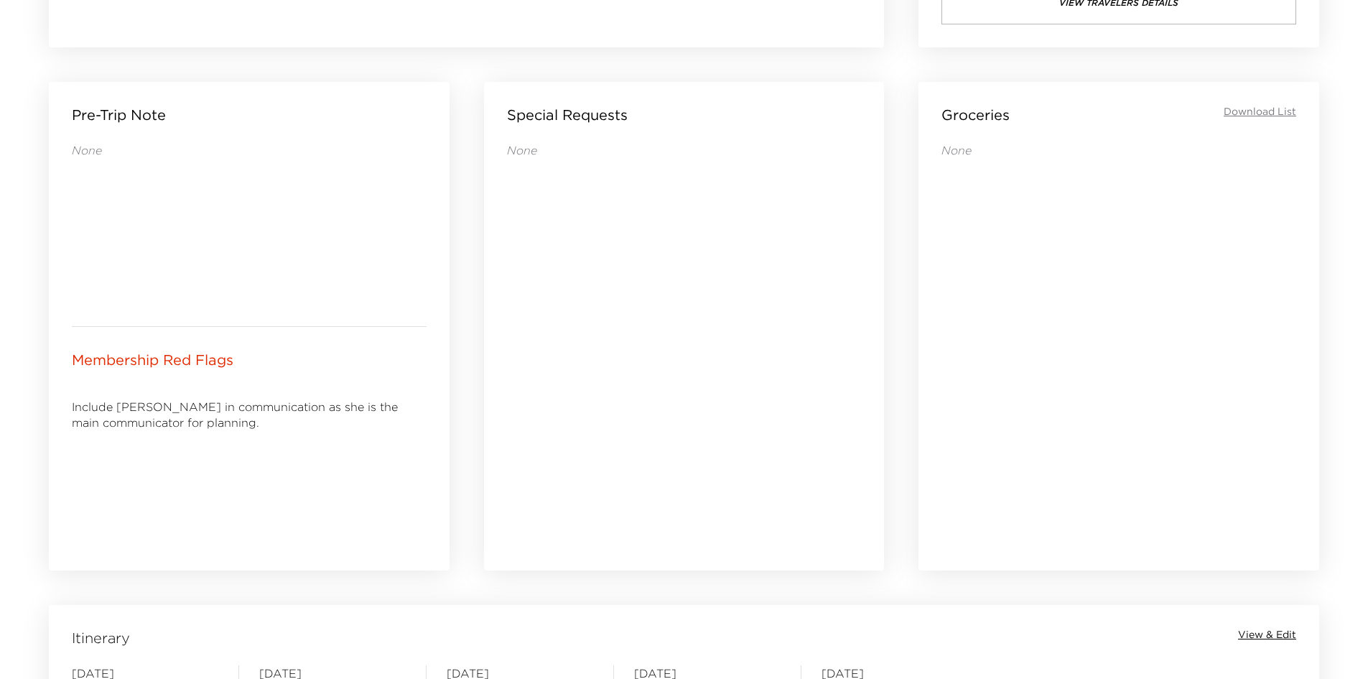
drag, startPoint x: 696, startPoint y: 411, endPoint x: 447, endPoint y: 404, distance: 248.6
click at [447, 404] on div "Membership Red Flags Include Sarah in communication as she is the main communic…" at bounding box center [249, 449] width 401 height 244
drag, startPoint x: 611, startPoint y: 351, endPoint x: 566, endPoint y: 350, distance: 45.3
click at [566, 350] on div "None" at bounding box center [684, 336] width 355 height 388
drag, startPoint x: 613, startPoint y: 360, endPoint x: 578, endPoint y: 360, distance: 34.5
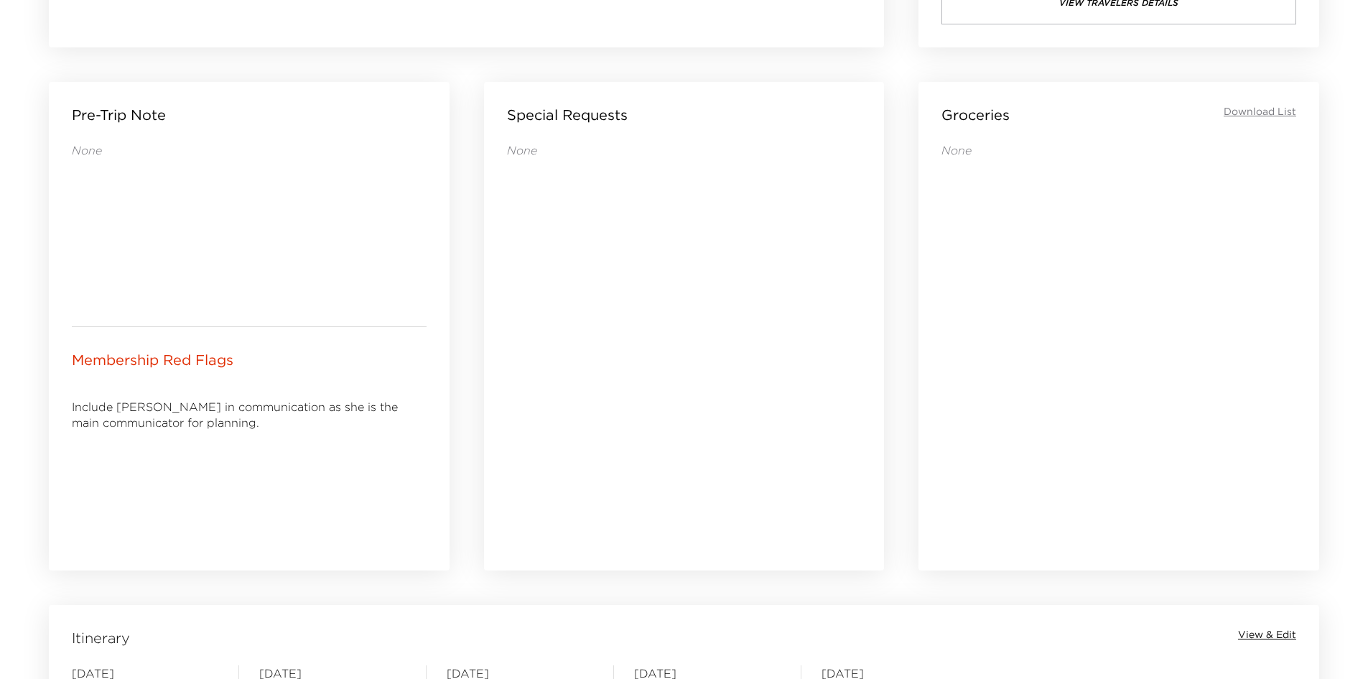
click at [577, 360] on div "None" at bounding box center [684, 336] width 355 height 388
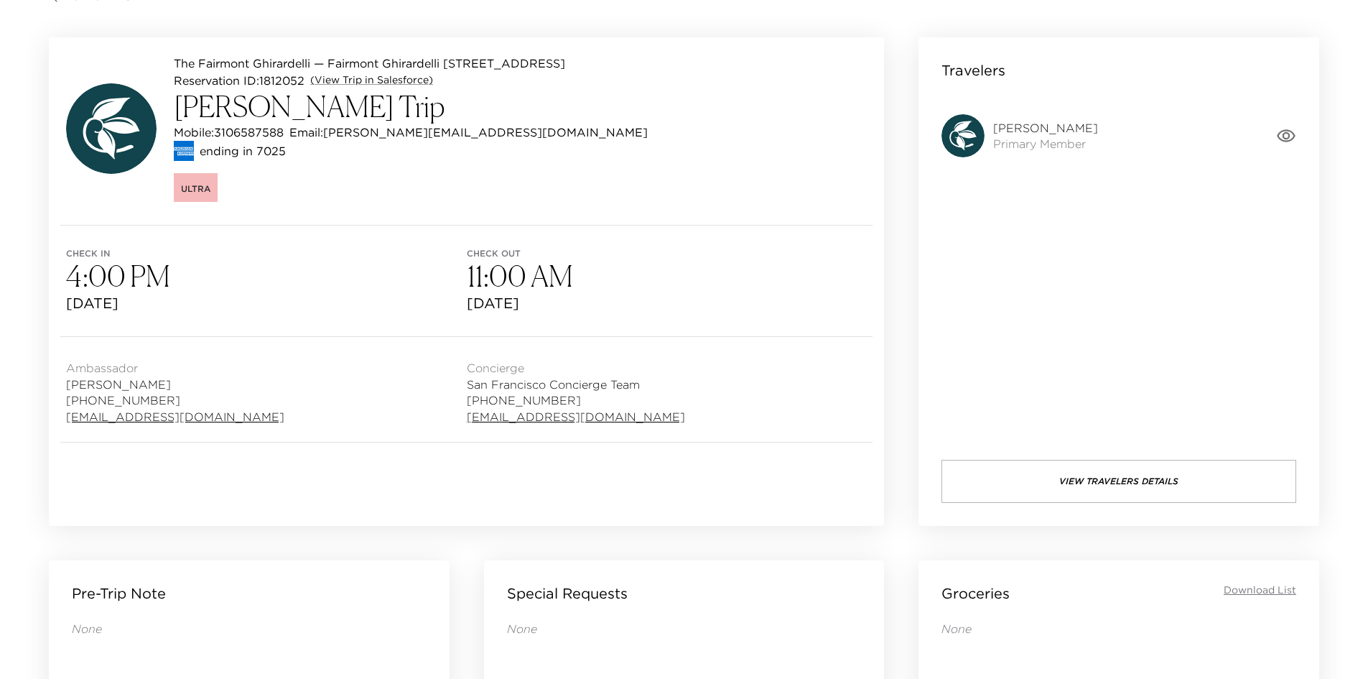
scroll to position [0, 0]
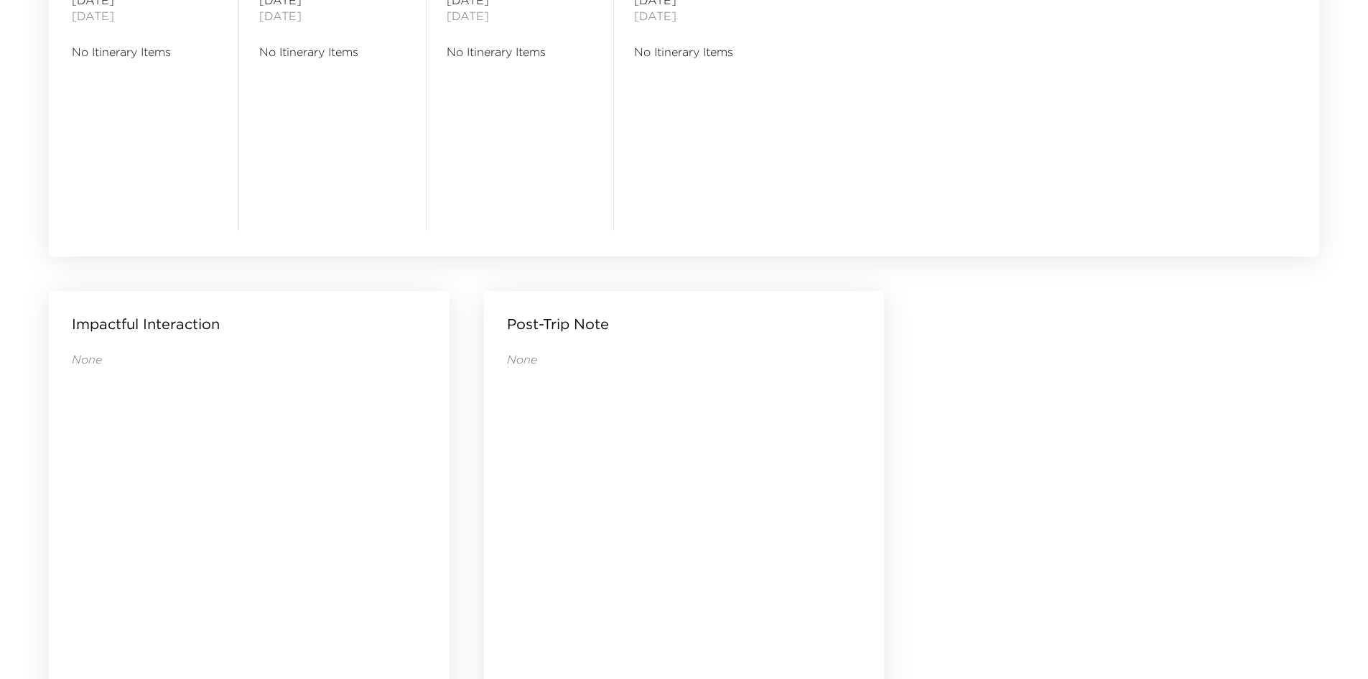
scroll to position [1383, 0]
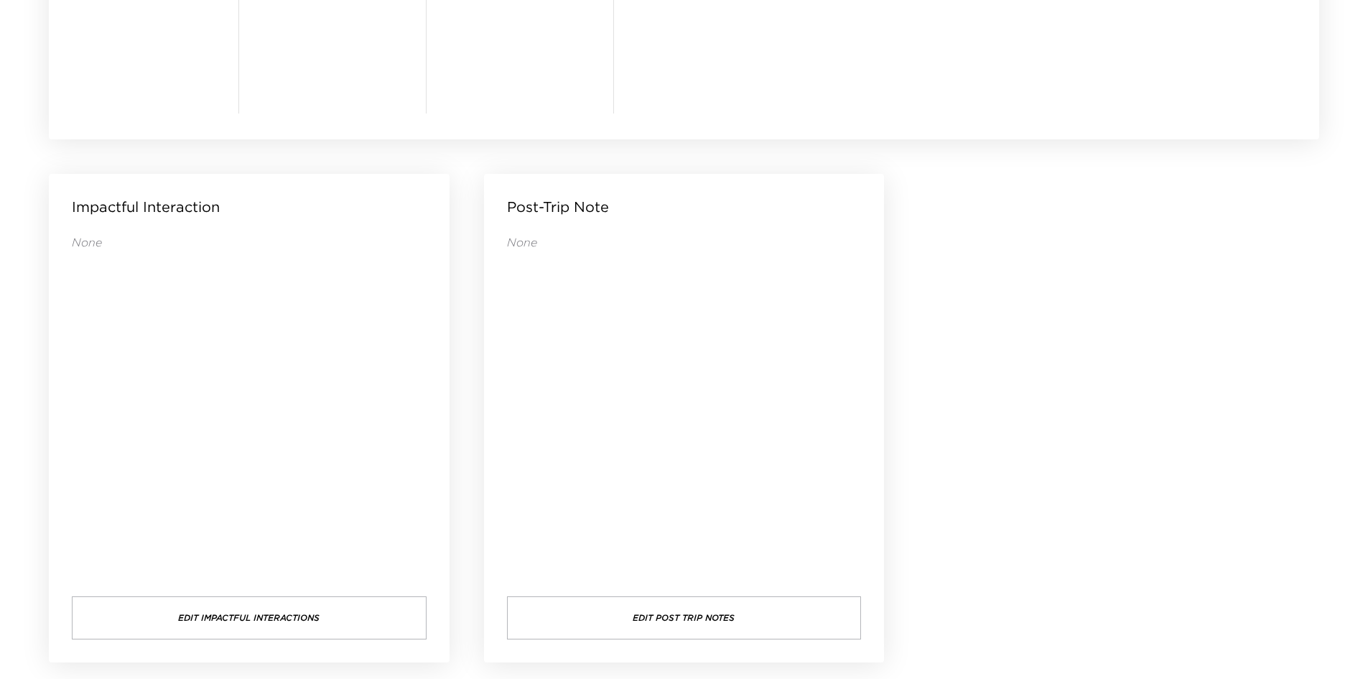
drag, startPoint x: 1079, startPoint y: 291, endPoint x: 1059, endPoint y: 284, distance: 21.3
drag, startPoint x: 1059, startPoint y: 284, endPoint x: 1034, endPoint y: 281, distance: 25.3
drag, startPoint x: 1034, startPoint y: 281, endPoint x: 1020, endPoint y: 256, distance: 28.3
drag, startPoint x: 1056, startPoint y: 239, endPoint x: 1018, endPoint y: 238, distance: 37.3
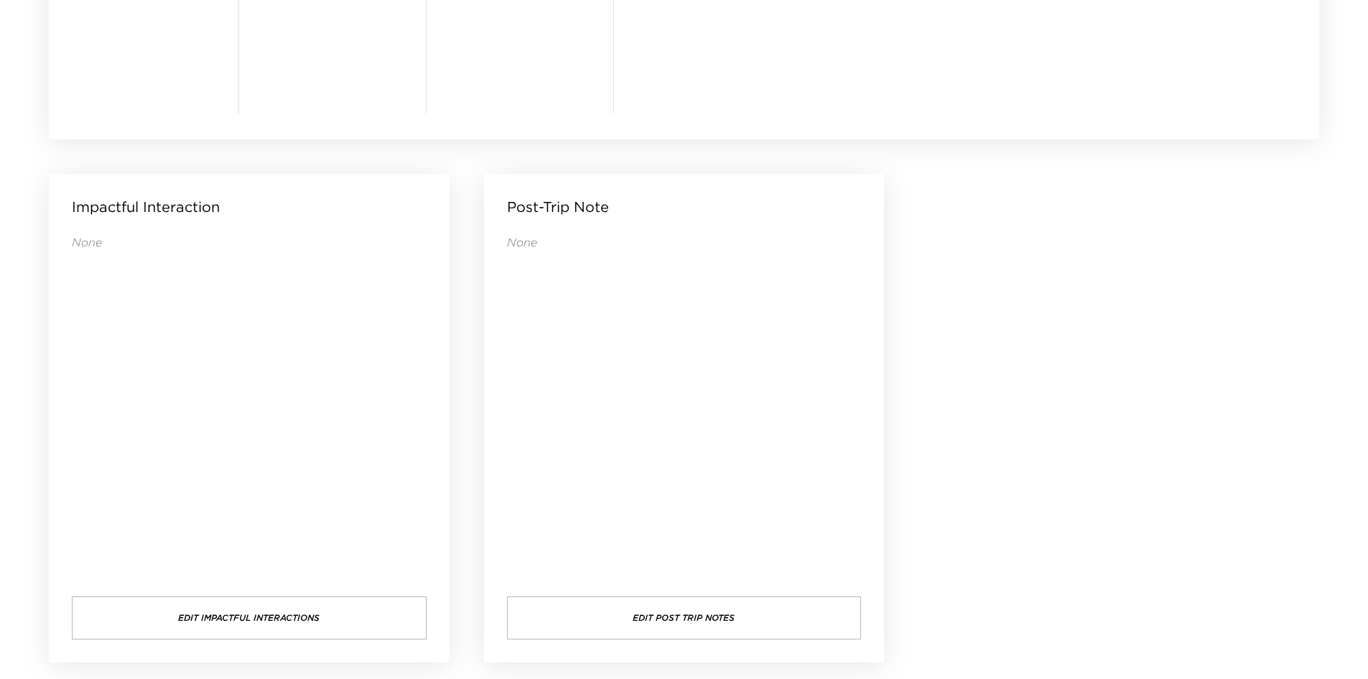
drag, startPoint x: 1017, startPoint y: 238, endPoint x: 1001, endPoint y: 236, distance: 15.9
drag, startPoint x: 1000, startPoint y: 231, endPoint x: 1005, endPoint y: 222, distance: 10.3
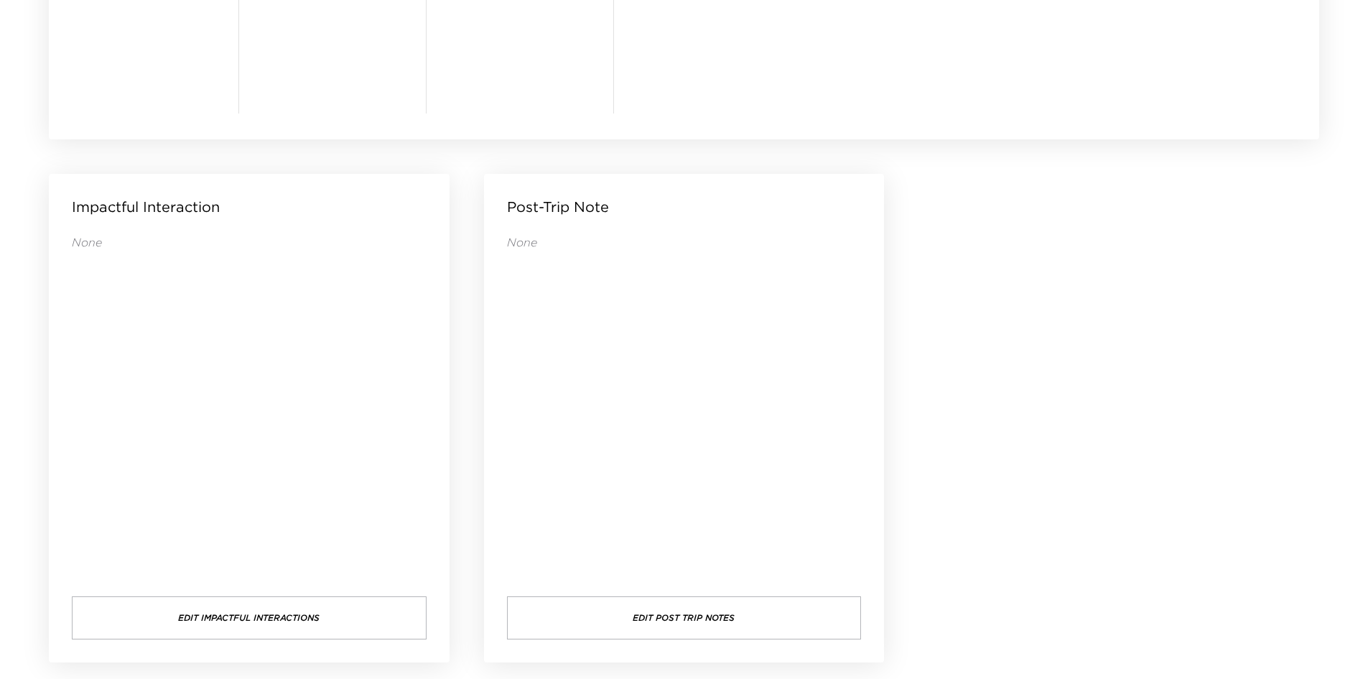
drag, startPoint x: 1002, startPoint y: 218, endPoint x: 989, endPoint y: 213, distance: 14.8
drag, startPoint x: 1029, startPoint y: 263, endPoint x: 1000, endPoint y: 253, distance: 31.1
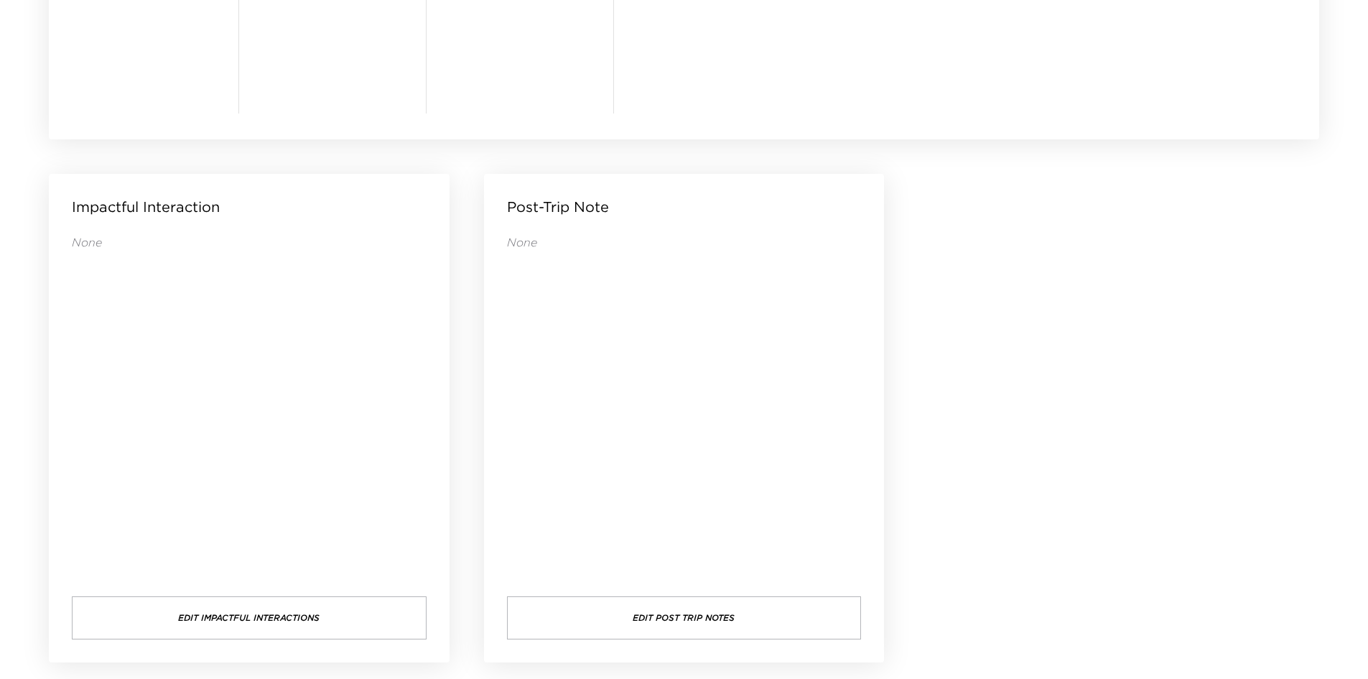
drag, startPoint x: 1073, startPoint y: 273, endPoint x: 1047, endPoint y: 268, distance: 26.3
drag, startPoint x: 1047, startPoint y: 268, endPoint x: 1023, endPoint y: 261, distance: 25.4
drag, startPoint x: 1017, startPoint y: 258, endPoint x: 1012, endPoint y: 244, distance: 15.2
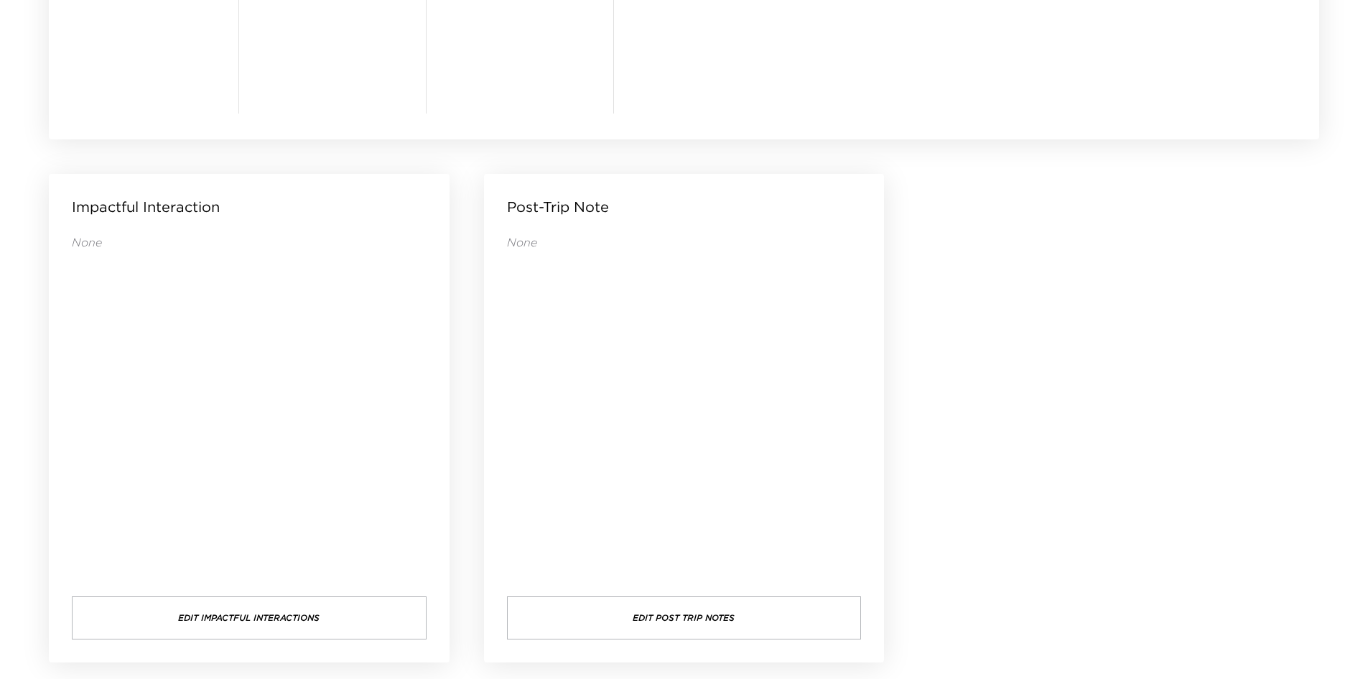
drag, startPoint x: 1000, startPoint y: 376, endPoint x: 978, endPoint y: 322, distance: 57.3
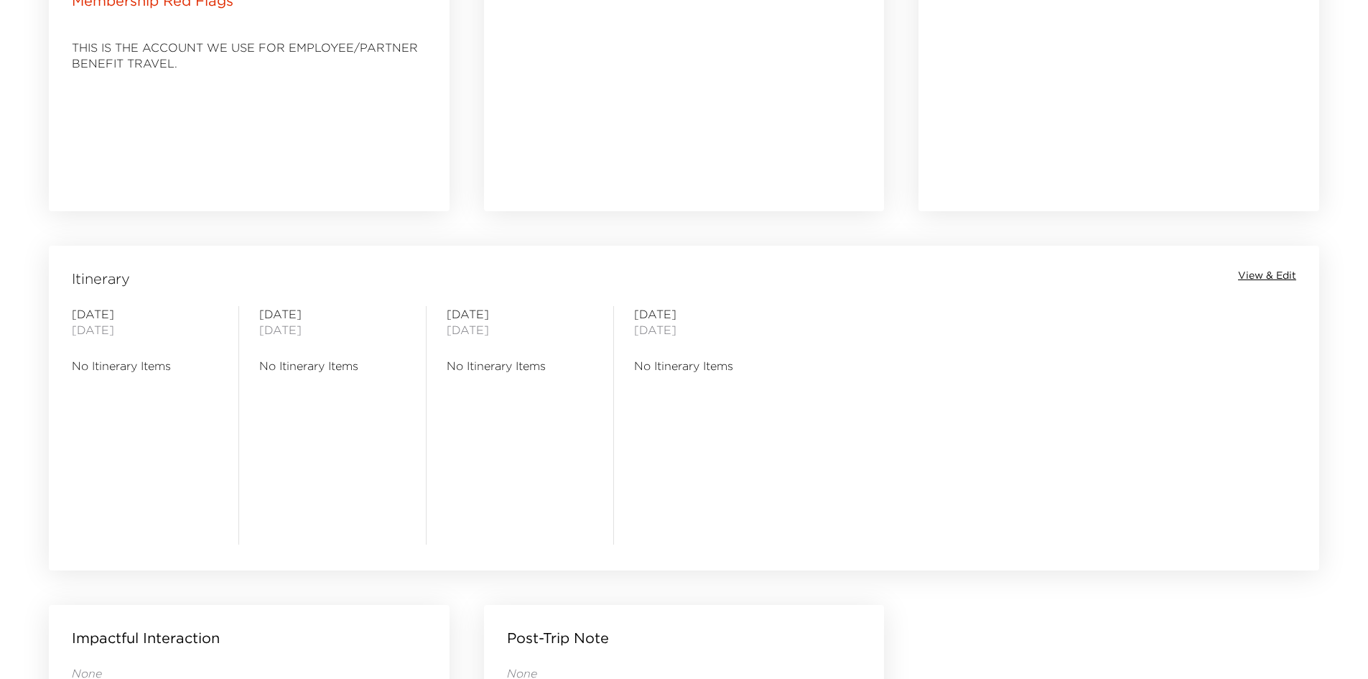
scroll to position [450, 0]
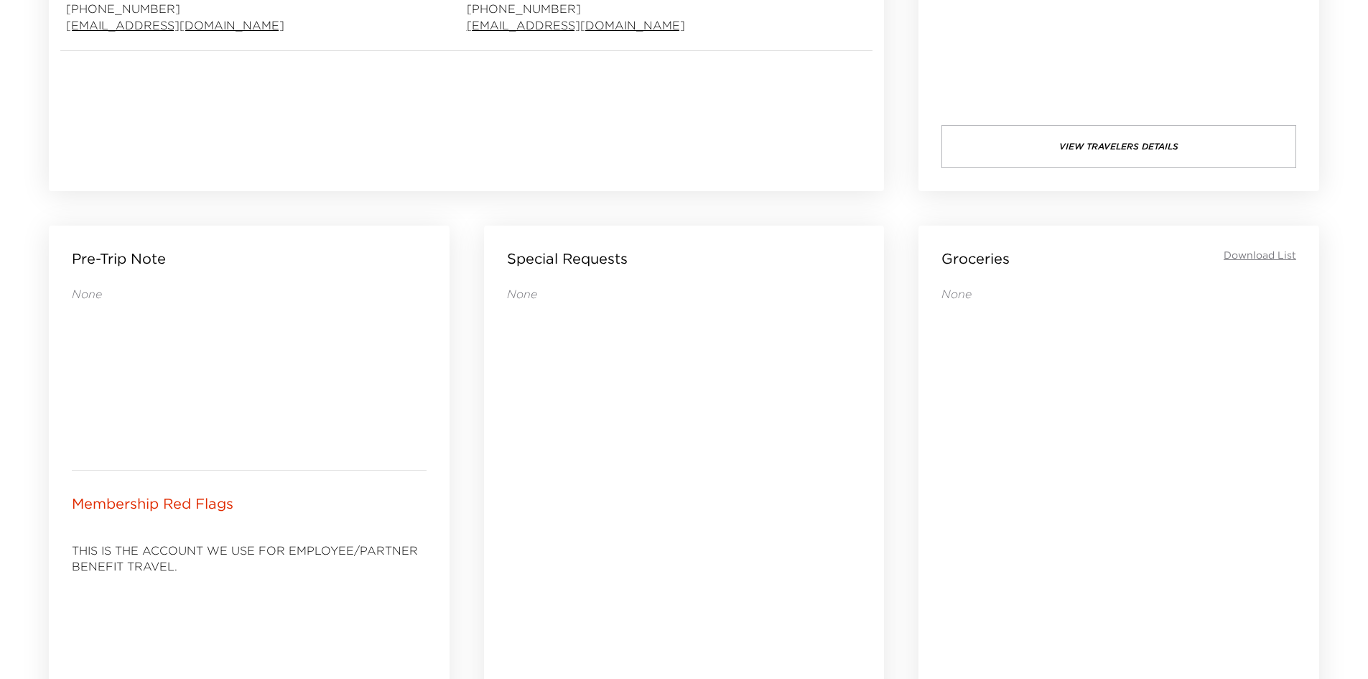
drag, startPoint x: 909, startPoint y: 399, endPoint x: 694, endPoint y: 417, distance: 216.2
click at [694, 417] on div "None" at bounding box center [684, 480] width 355 height 388
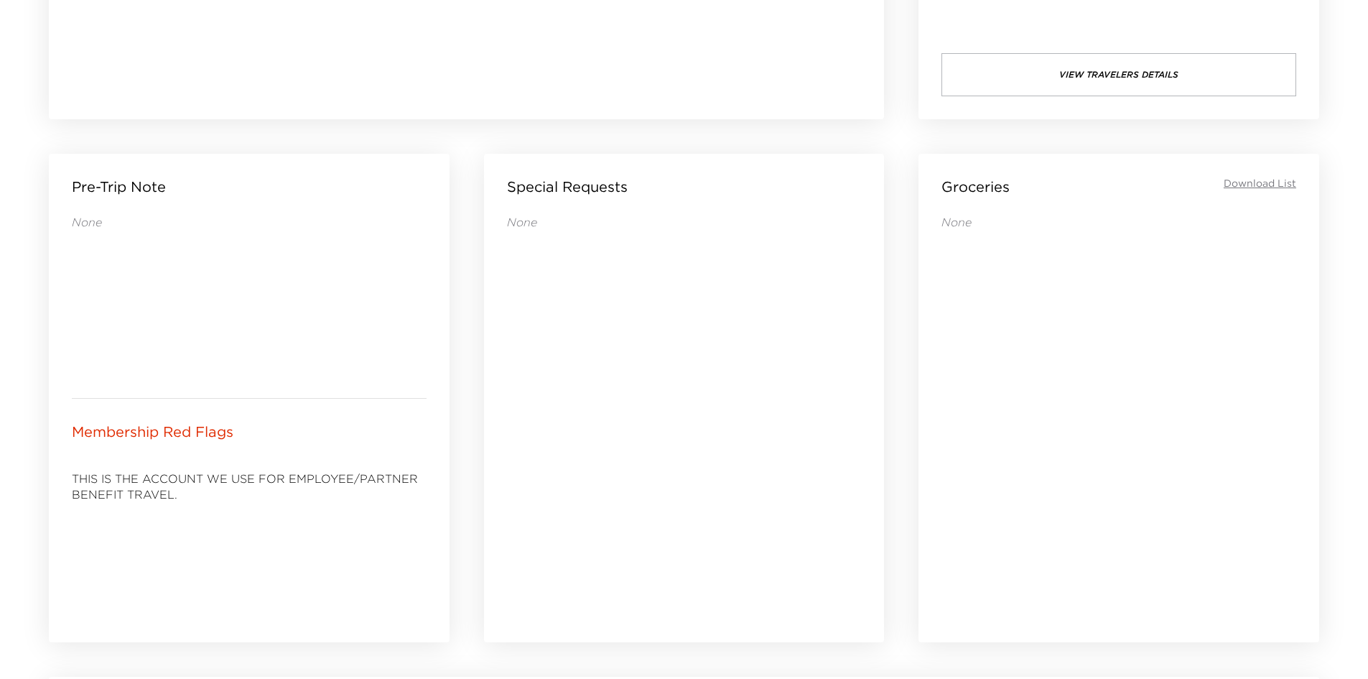
click at [674, 409] on div "None" at bounding box center [684, 408] width 355 height 388
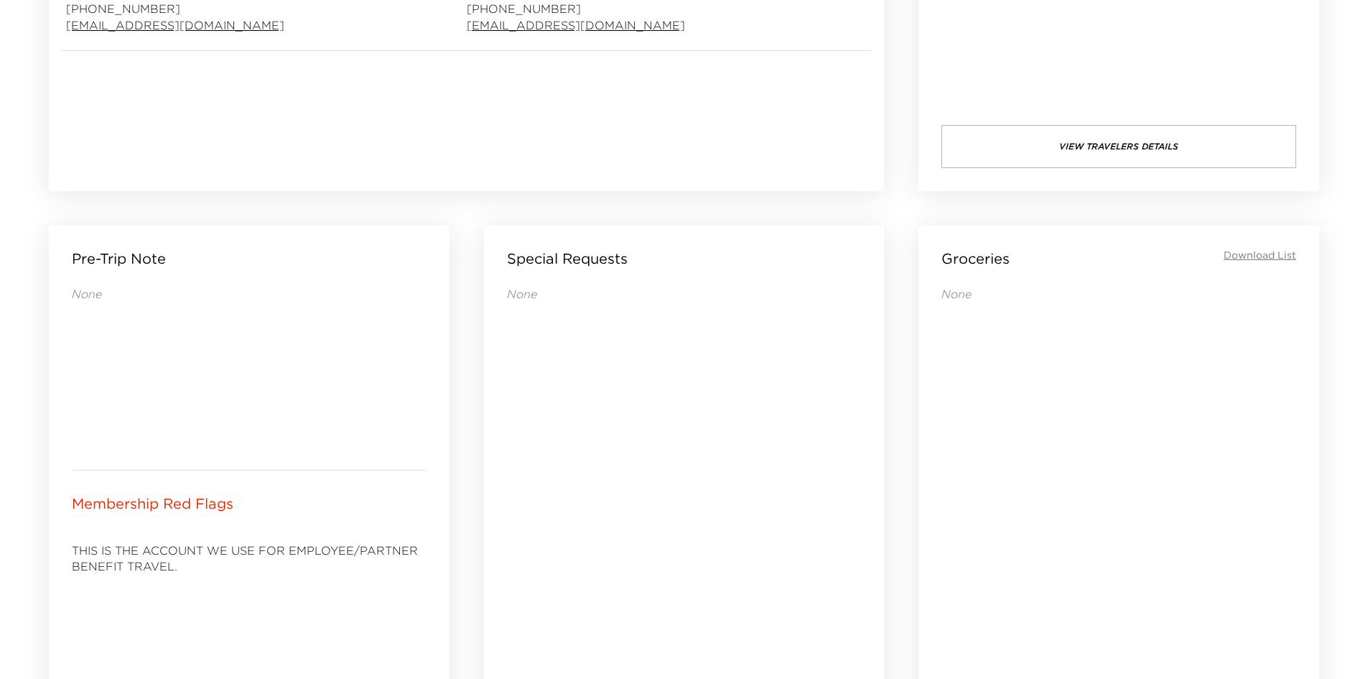
click at [673, 419] on div "None" at bounding box center [684, 480] width 355 height 388
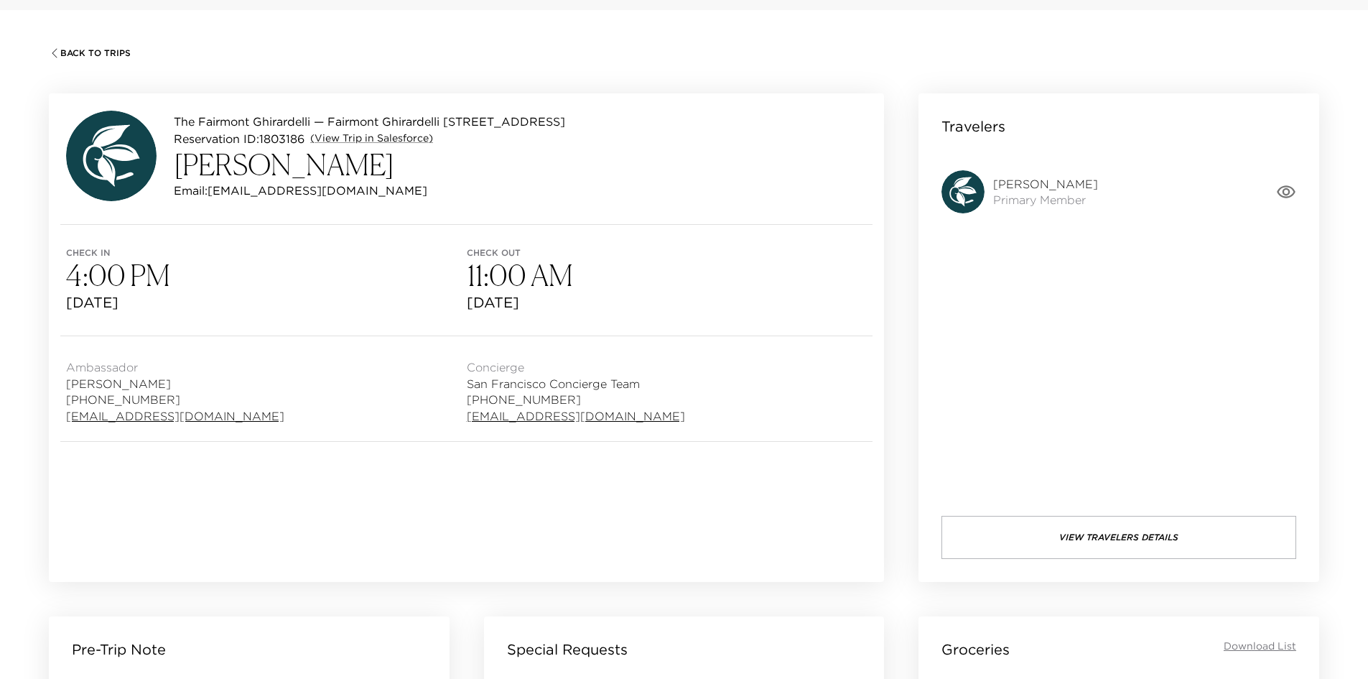
scroll to position [0, 0]
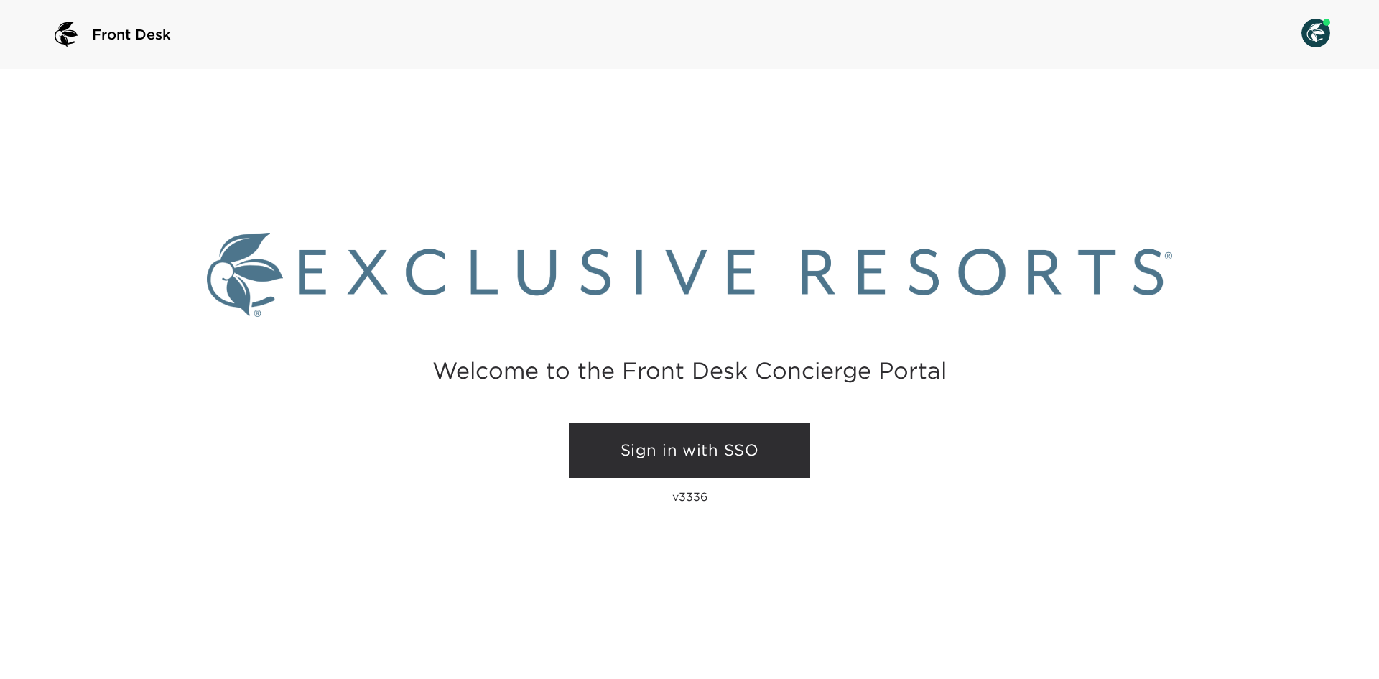
drag, startPoint x: 0, startPoint y: 0, endPoint x: 92, endPoint y: 17, distance: 93.5
click at [111, 273] on div "Welcome to the Front Desk Concierge Portal Sign in with SSO v3336" at bounding box center [689, 374] width 1379 height 610
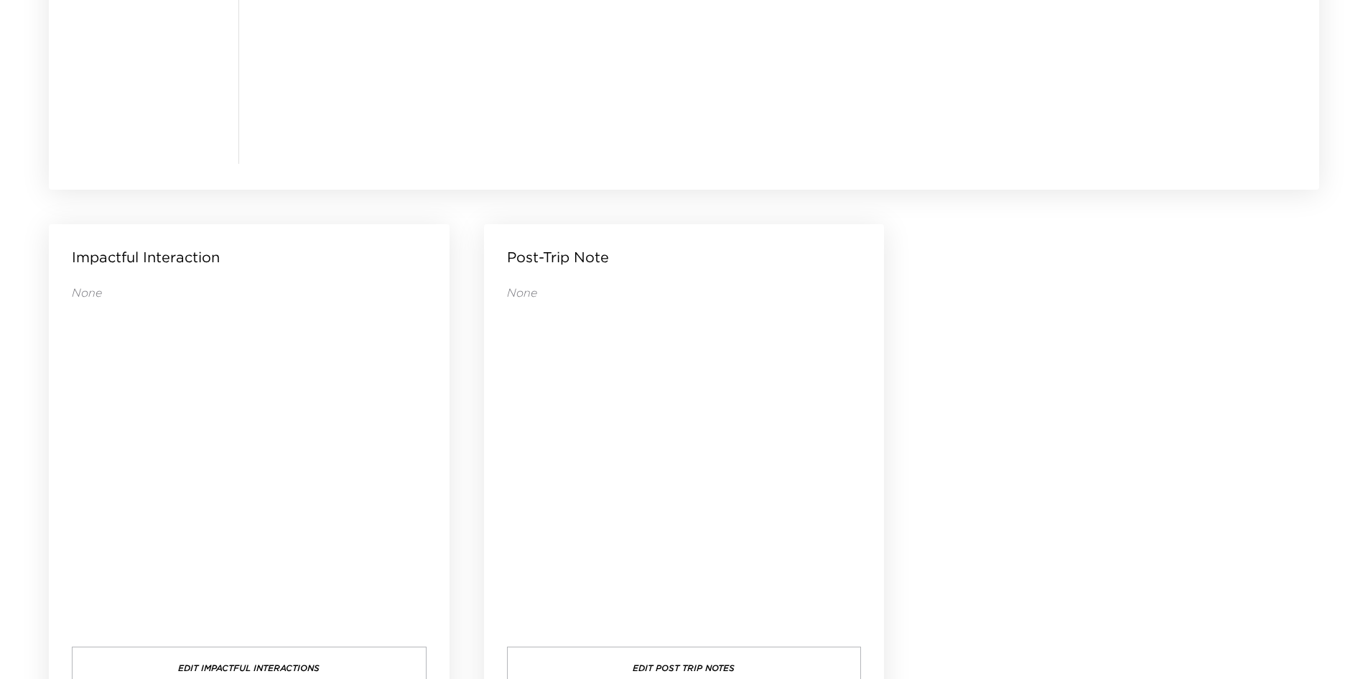
scroll to position [1383, 0]
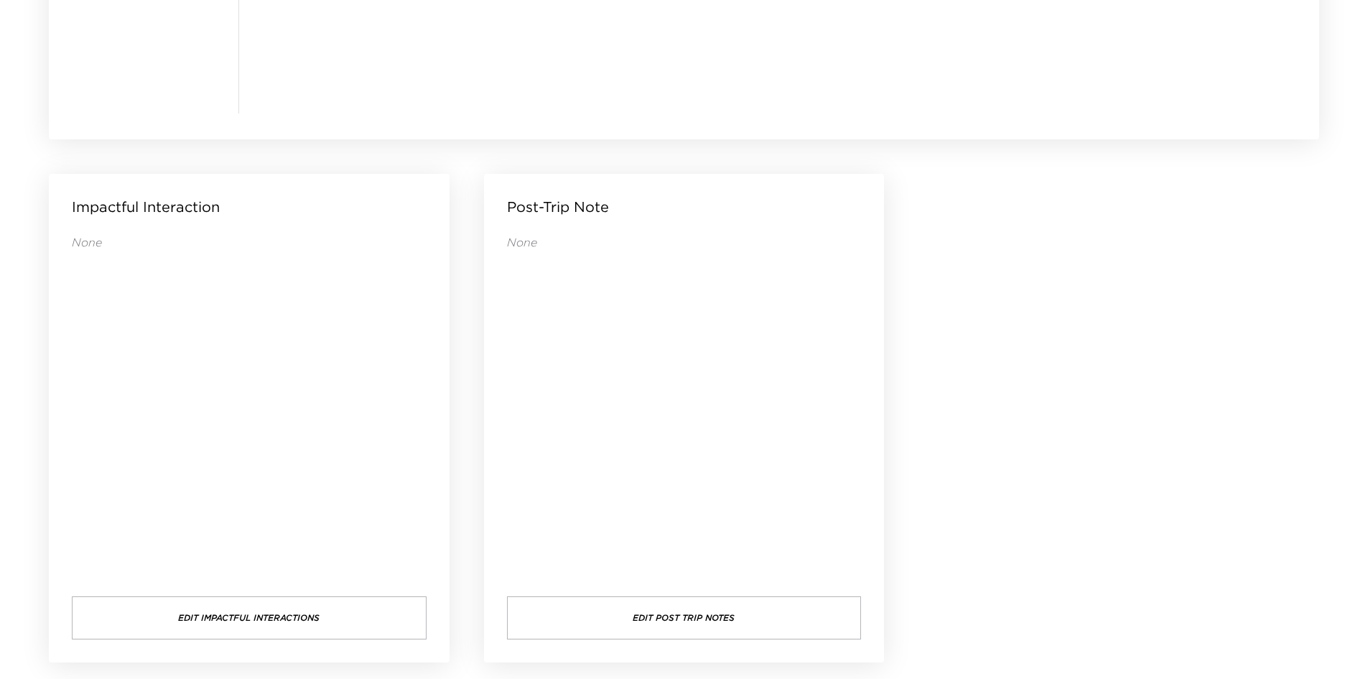
drag, startPoint x: 1017, startPoint y: 321, endPoint x: 987, endPoint y: 304, distance: 34.4
drag, startPoint x: 1030, startPoint y: 302, endPoint x: 1030, endPoint y: 265, distance: 36.6
drag, startPoint x: 1029, startPoint y: 256, endPoint x: 1021, endPoint y: 256, distance: 7.9
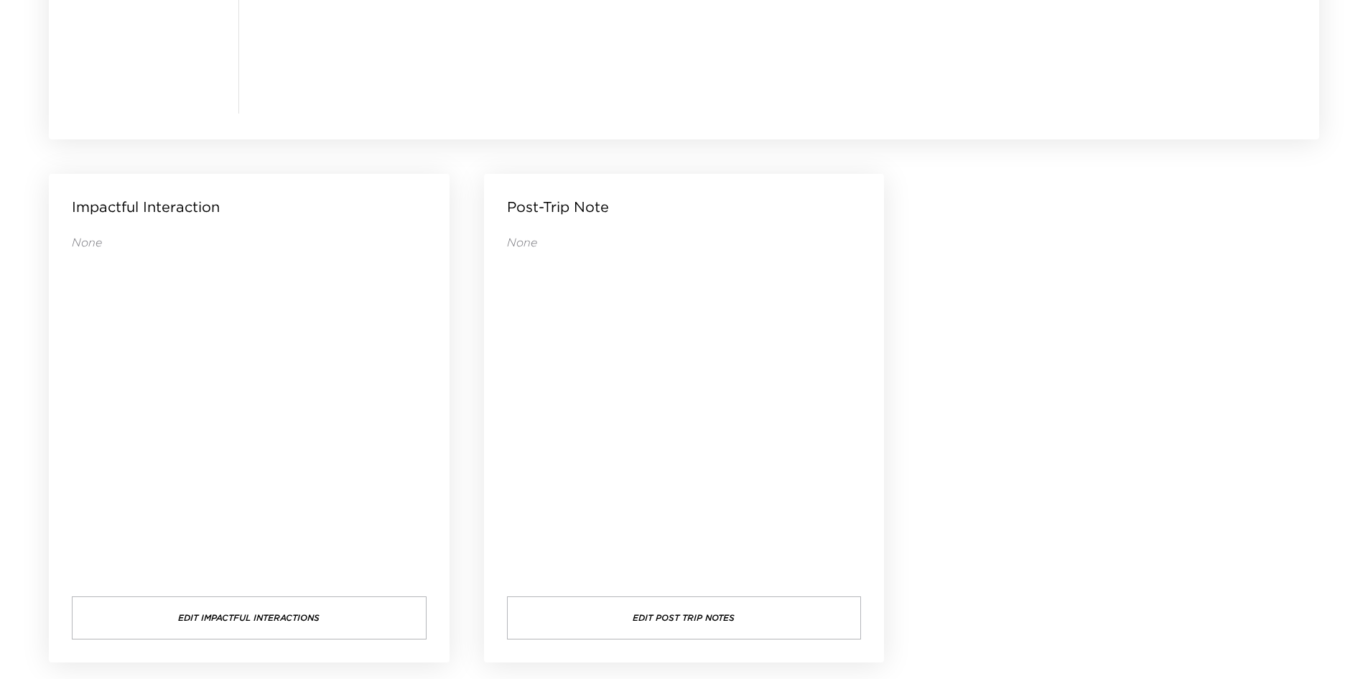
drag, startPoint x: 1029, startPoint y: 286, endPoint x: 986, endPoint y: 258, distance: 51.0
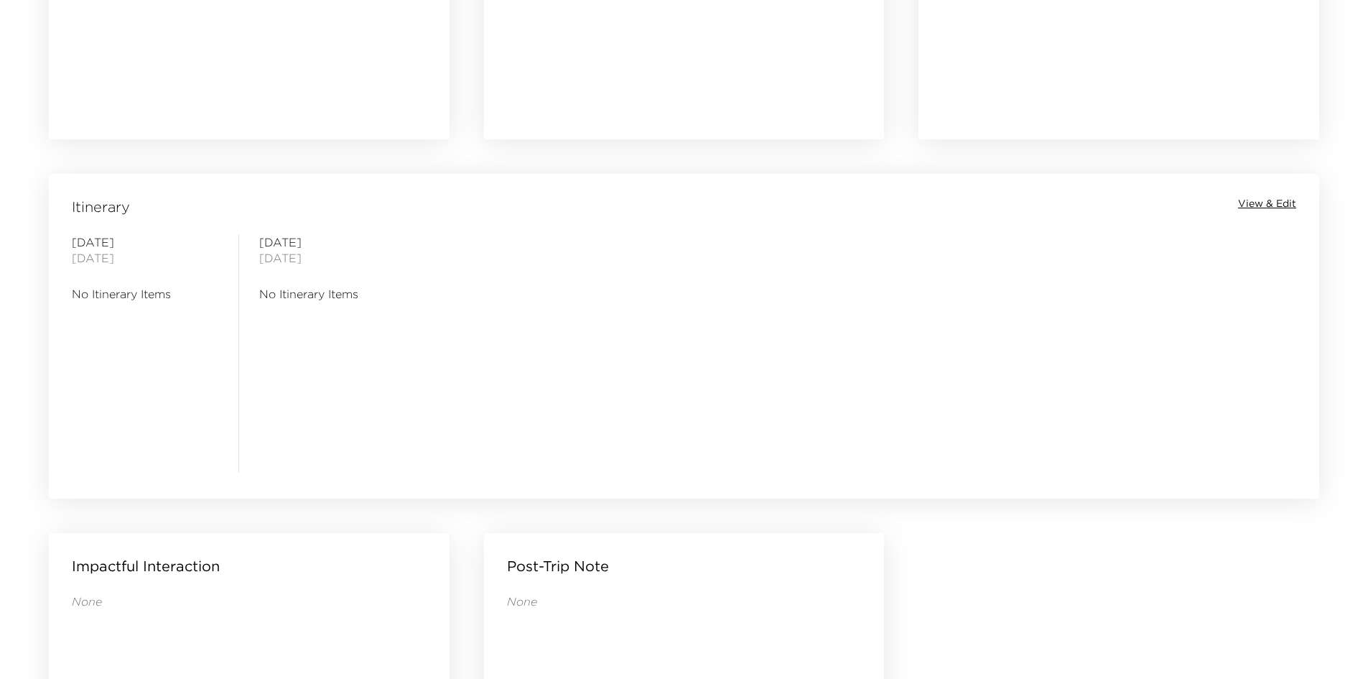
scroll to position [665, 0]
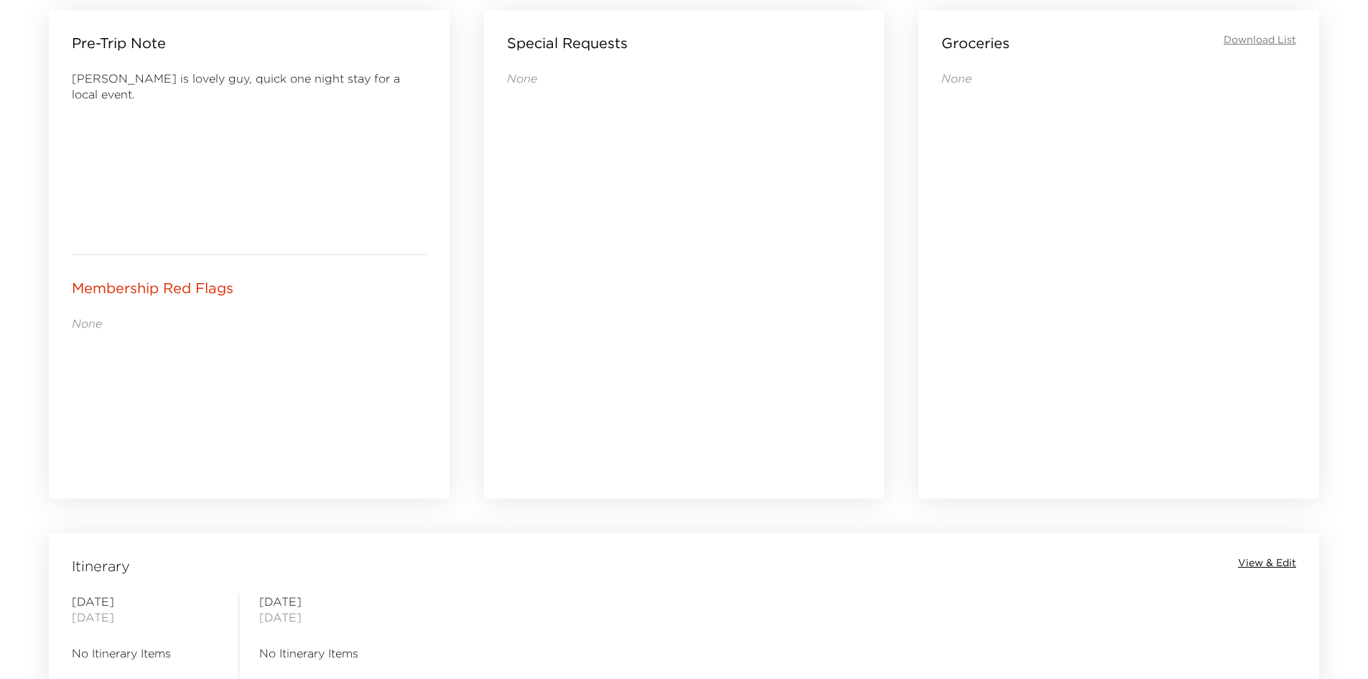
drag, startPoint x: 770, startPoint y: 376, endPoint x: 681, endPoint y: 379, distance: 88.4
click at [681, 379] on div "None" at bounding box center [684, 264] width 355 height 388
drag, startPoint x: 679, startPoint y: 379, endPoint x: 626, endPoint y: 381, distance: 53.2
click at [627, 381] on div "None" at bounding box center [684, 264] width 355 height 388
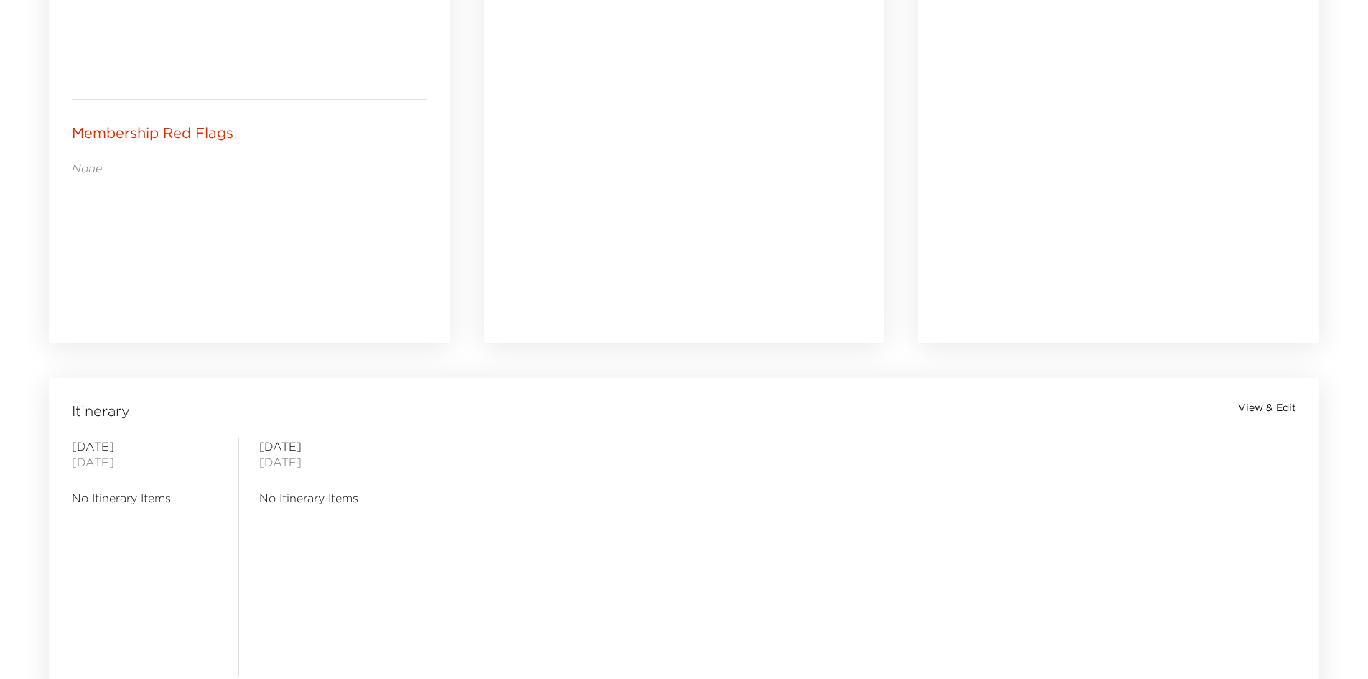
scroll to position [737, 0]
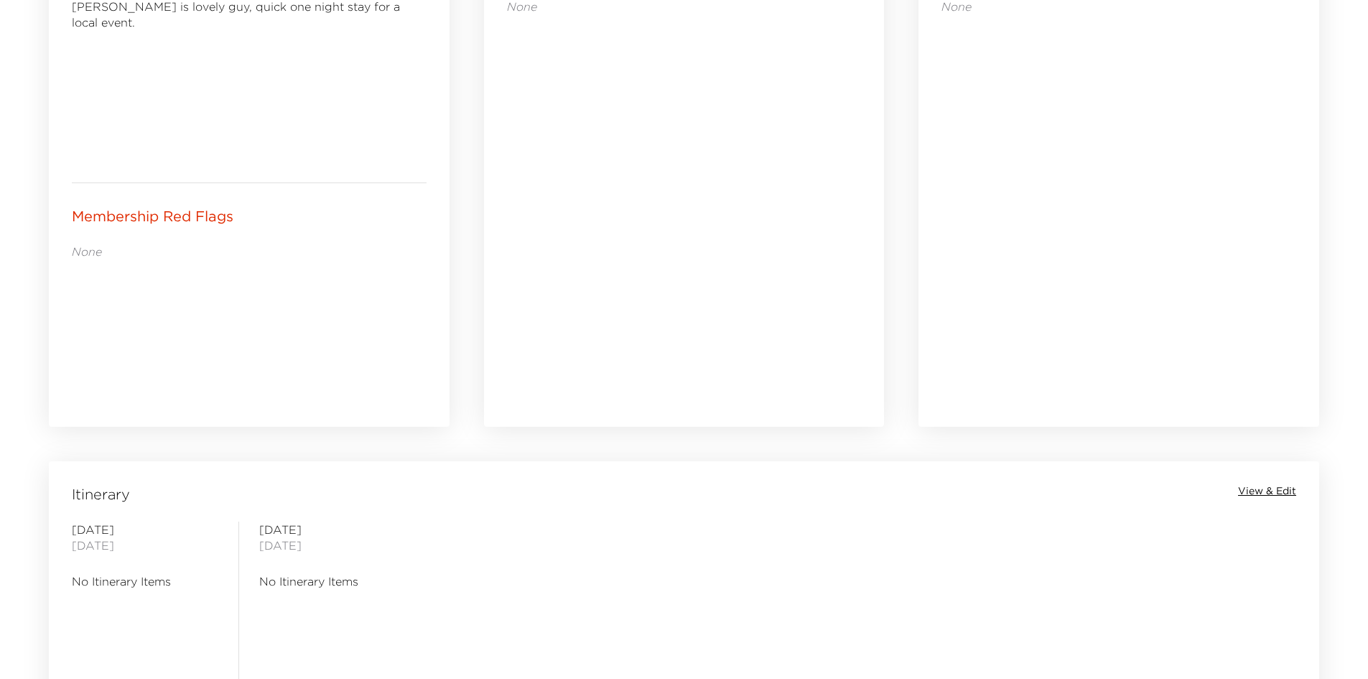
drag, startPoint x: 587, startPoint y: 322, endPoint x: 539, endPoint y: 325, distance: 47.5
click at [539, 325] on div "None" at bounding box center [684, 193] width 355 height 388
drag, startPoint x: 544, startPoint y: 325, endPoint x: 531, endPoint y: 322, distance: 13.2
click at [531, 322] on div "None" at bounding box center [684, 193] width 355 height 388
click at [528, 322] on div "None" at bounding box center [684, 193] width 355 height 388
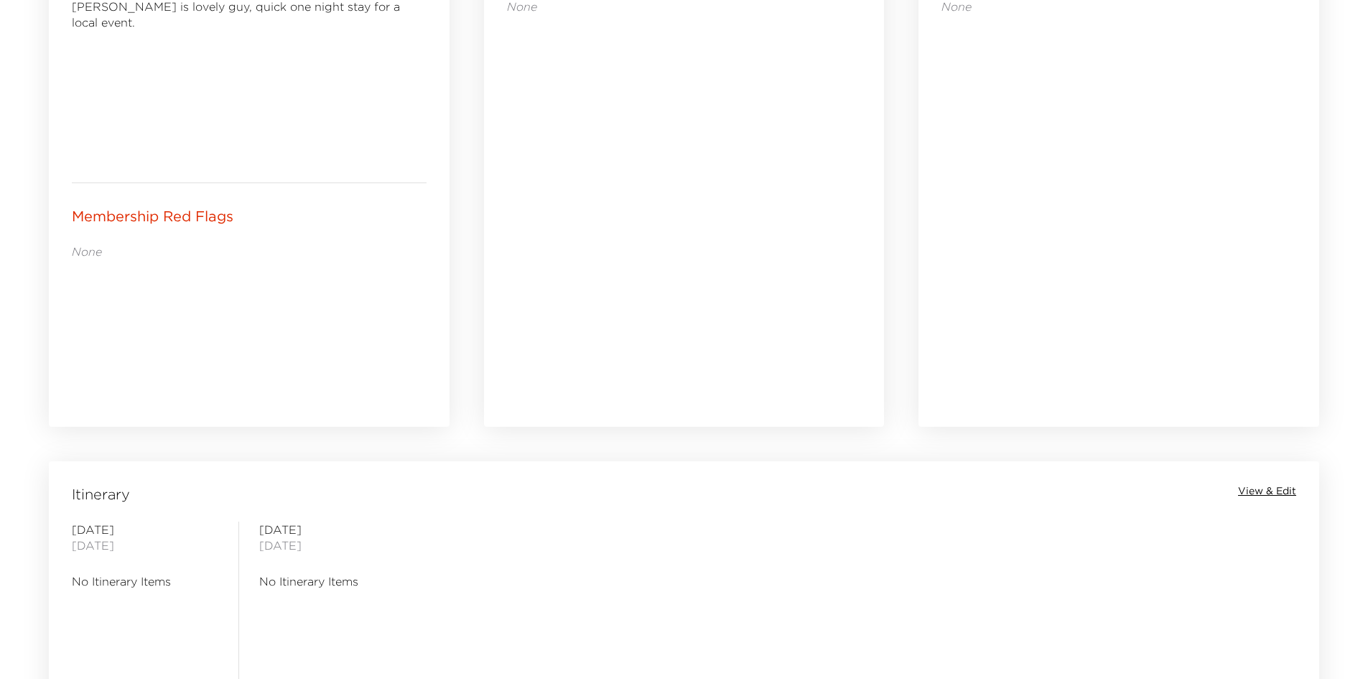
click at [524, 322] on div "None" at bounding box center [684, 193] width 355 height 388
drag, startPoint x: 572, startPoint y: 309, endPoint x: 546, endPoint y: 294, distance: 29.6
click at [546, 294] on div "None" at bounding box center [684, 193] width 355 height 388
drag, startPoint x: 548, startPoint y: 287, endPoint x: 529, endPoint y: 284, distance: 18.9
click at [529, 284] on div "None" at bounding box center [684, 193] width 355 height 388
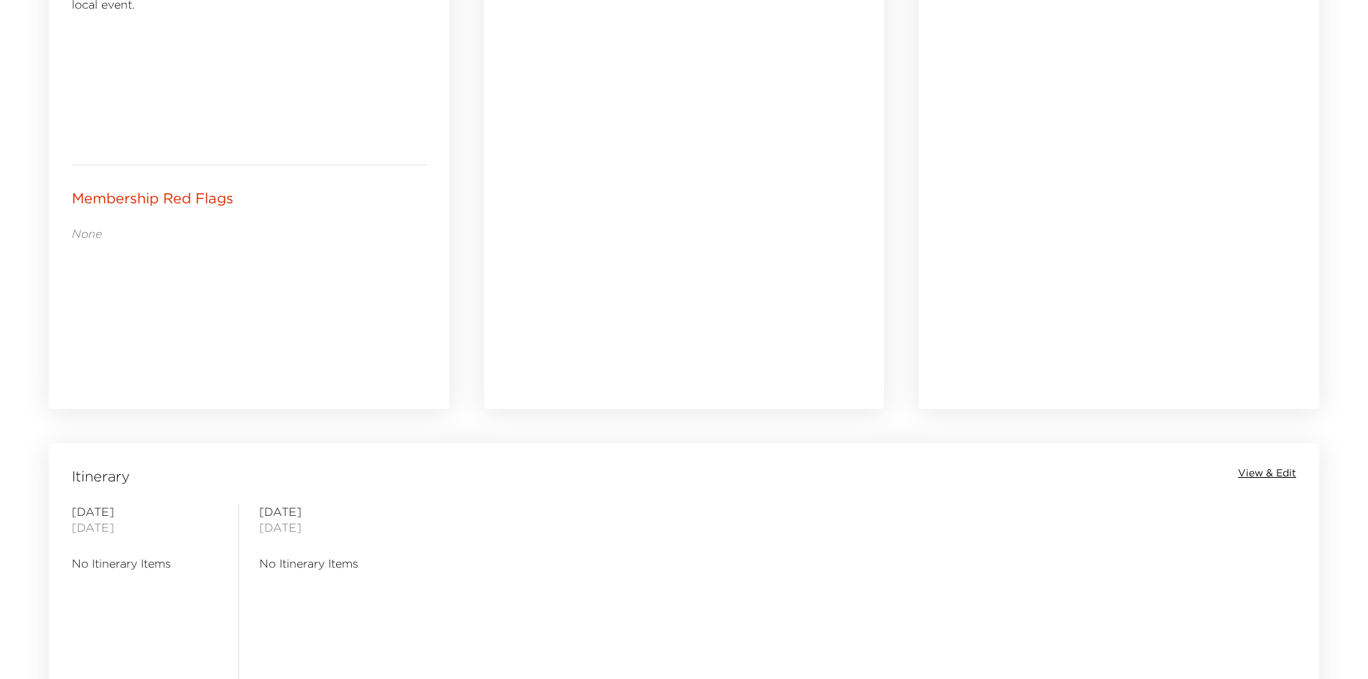
scroll to position [809, 0]
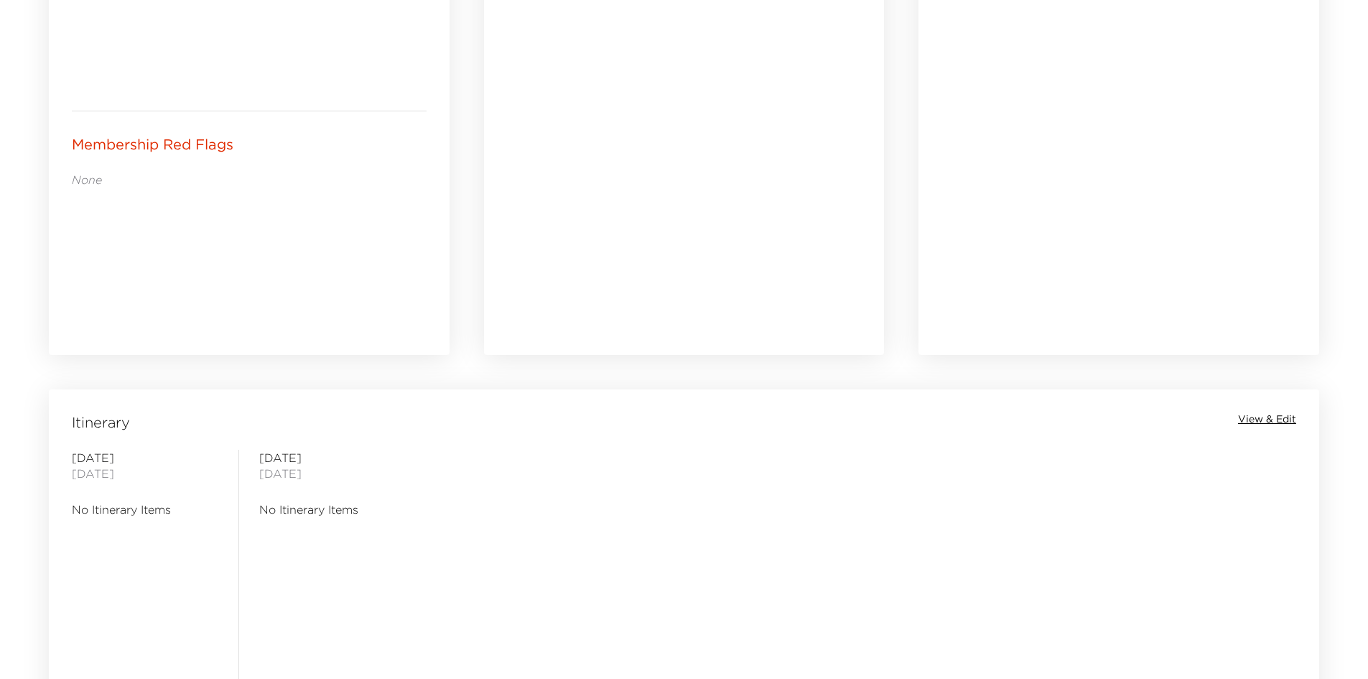
drag, startPoint x: 622, startPoint y: 258, endPoint x: 600, endPoint y: 246, distance: 24.8
click at [600, 246] on div "None" at bounding box center [684, 121] width 355 height 388
drag, startPoint x: 600, startPoint y: 246, endPoint x: 546, endPoint y: 228, distance: 56.8
click at [546, 228] on div "None" at bounding box center [684, 121] width 355 height 388
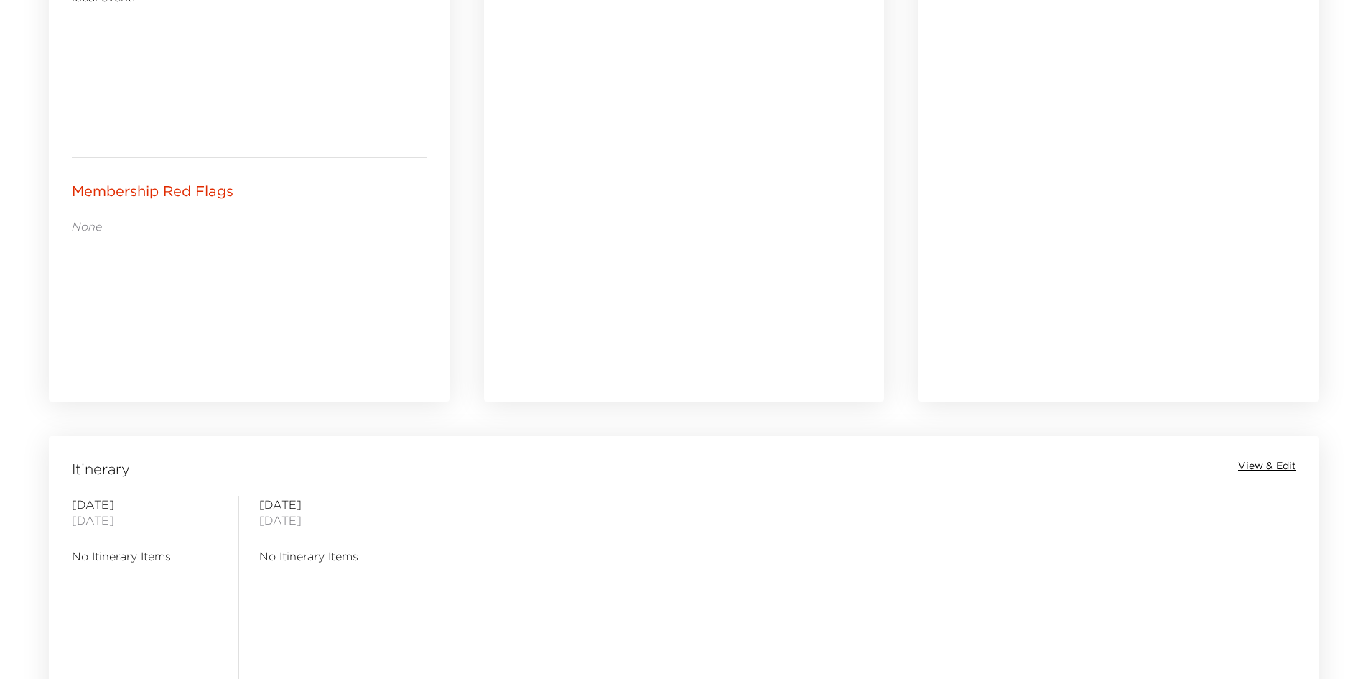
scroll to position [737, 0]
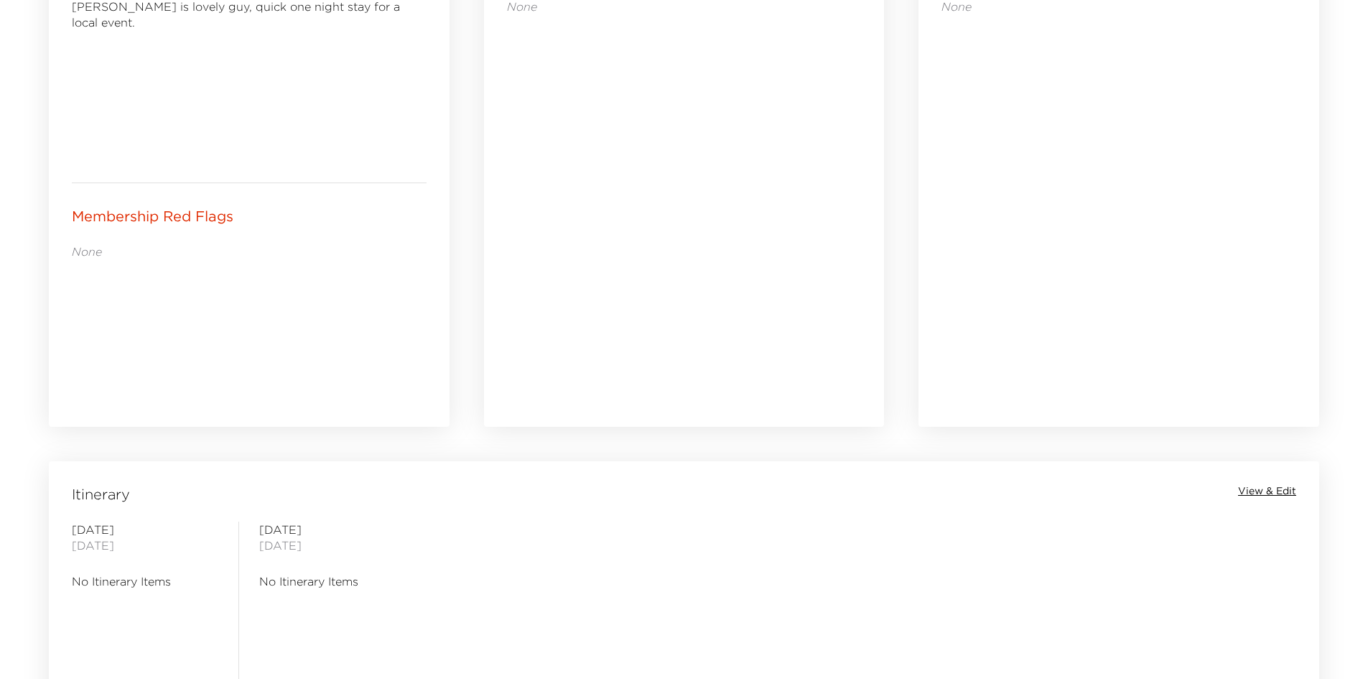
click at [536, 233] on div "None" at bounding box center [684, 193] width 355 height 388
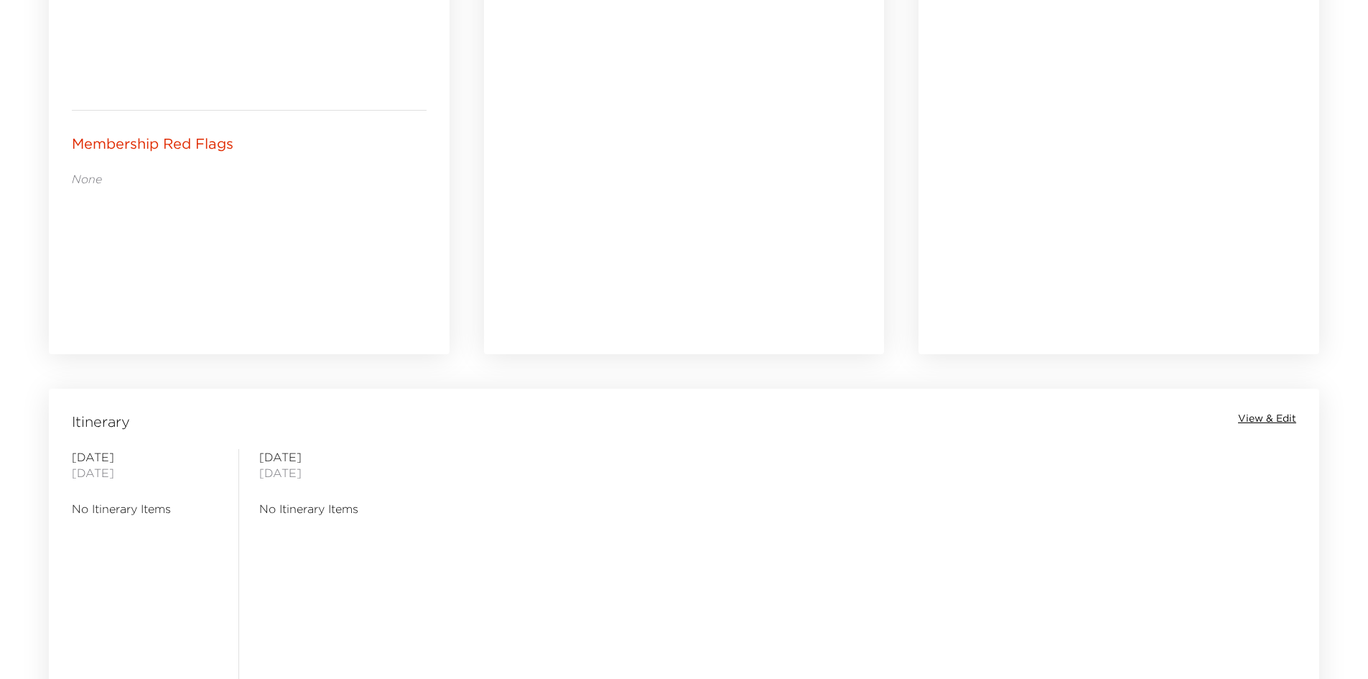
scroll to position [809, 0]
drag, startPoint x: 592, startPoint y: 258, endPoint x: 528, endPoint y: 251, distance: 65.0
click at [528, 251] on div "None" at bounding box center [684, 121] width 355 height 388
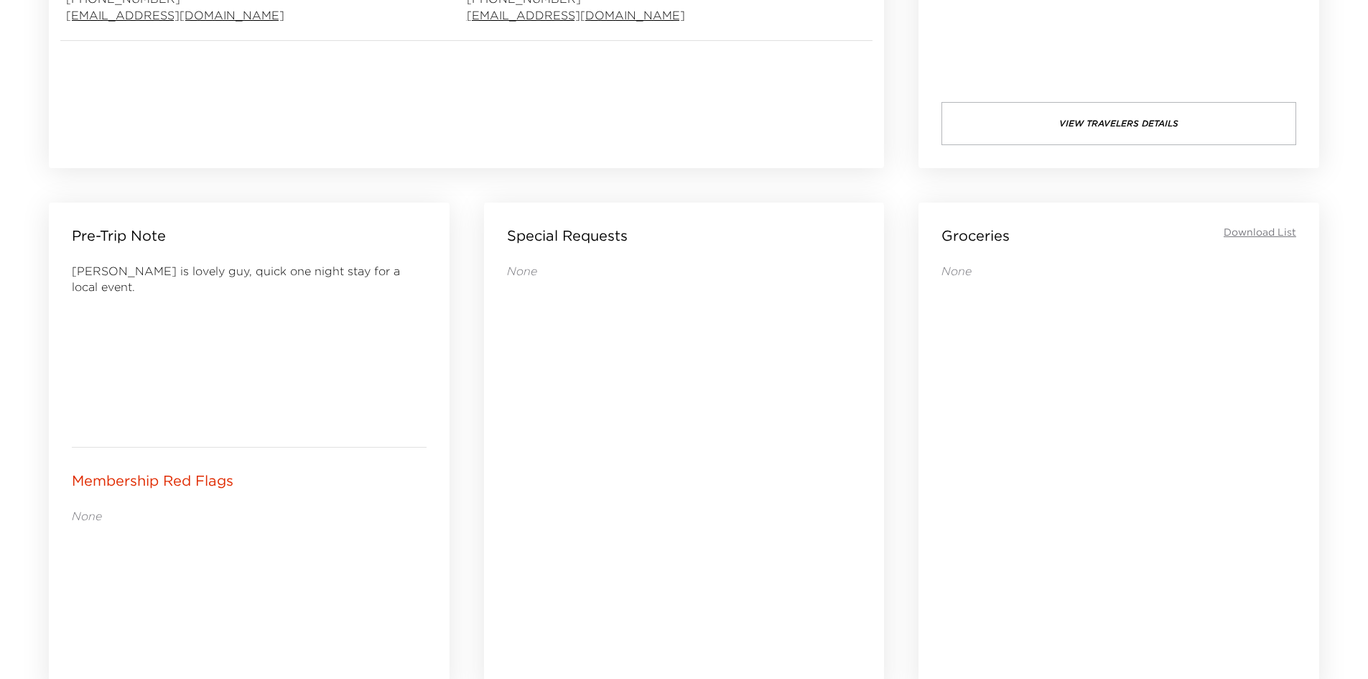
scroll to position [450, 0]
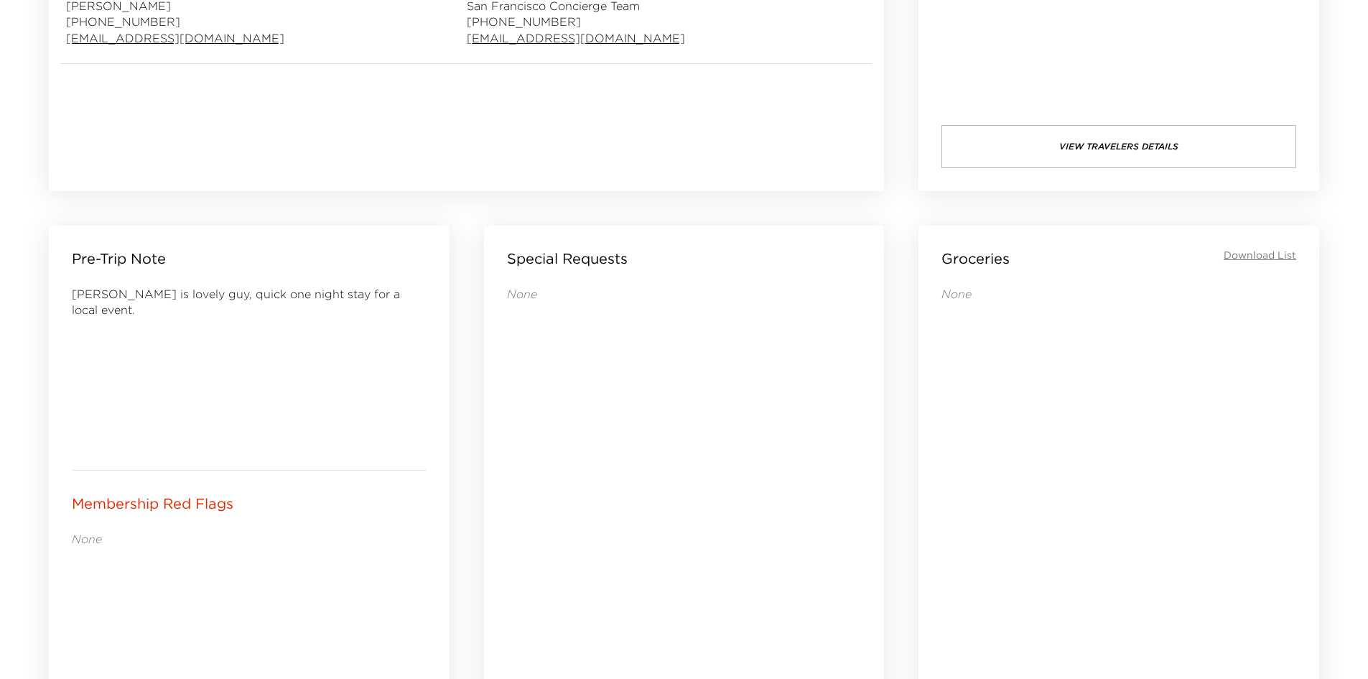
click at [589, 386] on div "None" at bounding box center [684, 480] width 355 height 388
click at [585, 386] on div "None" at bounding box center [684, 480] width 355 height 388
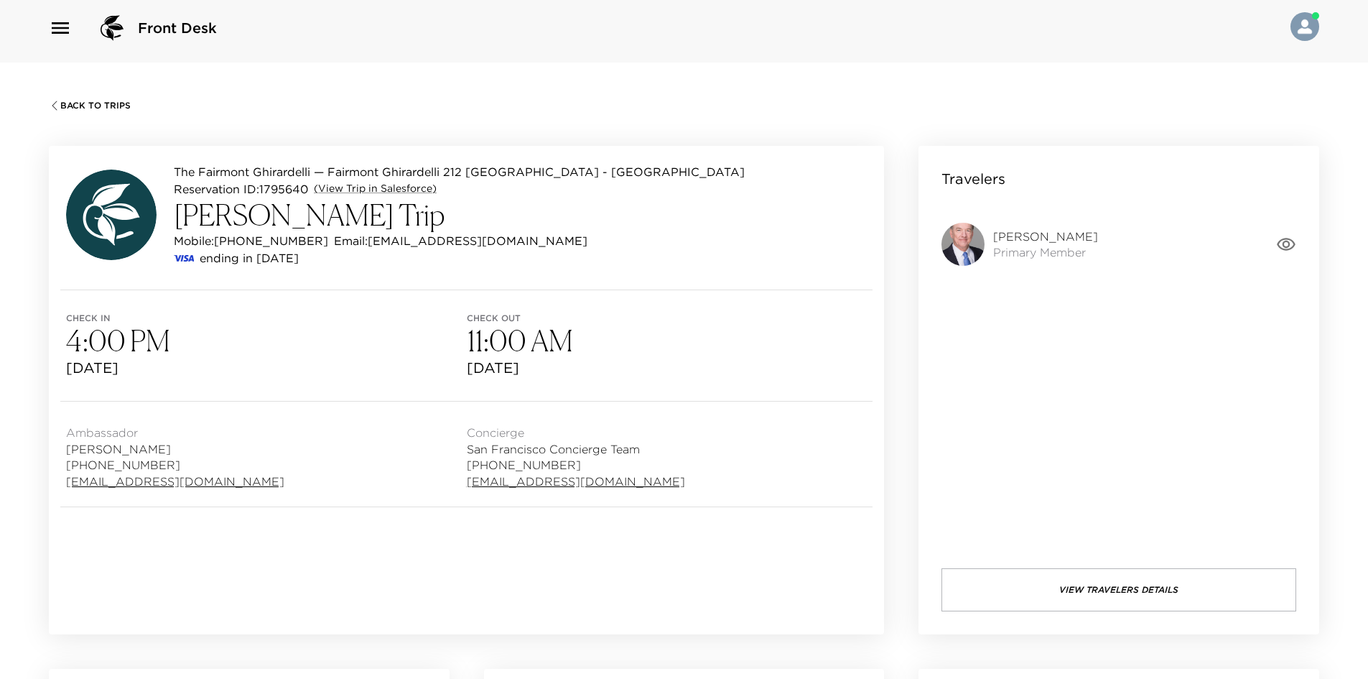
scroll to position [0, 0]
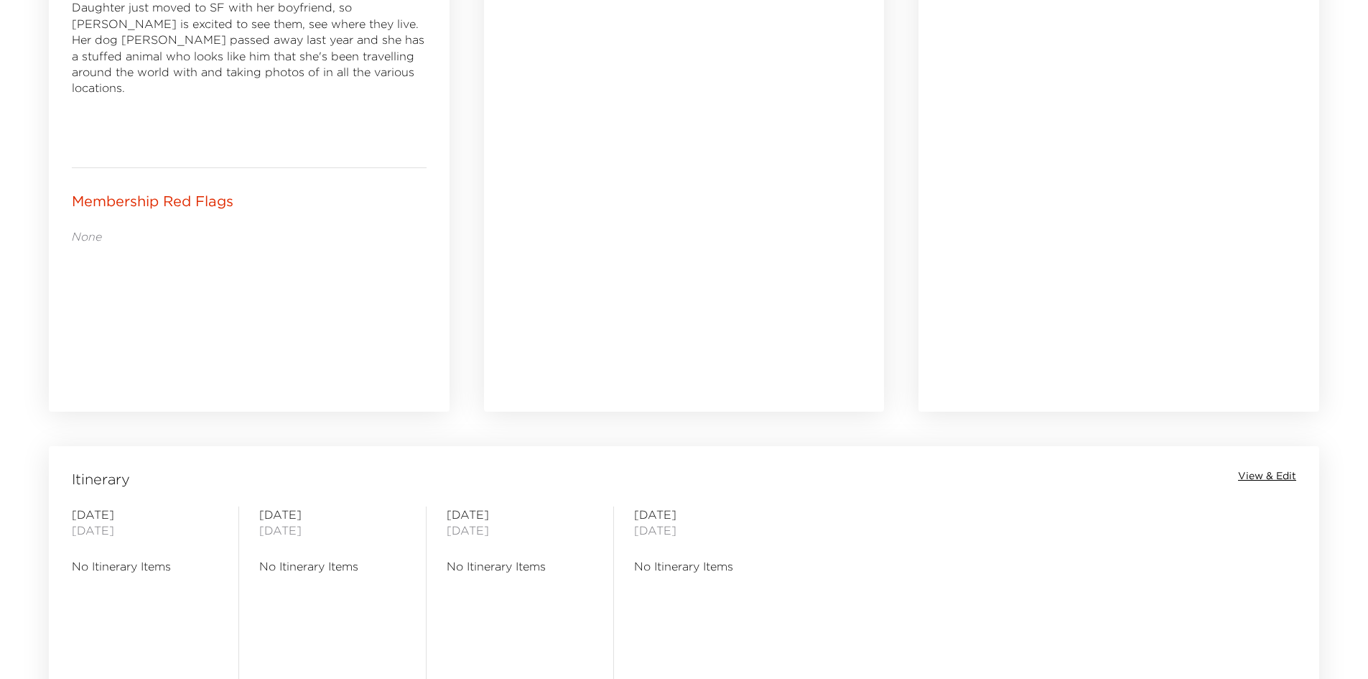
scroll to position [593, 0]
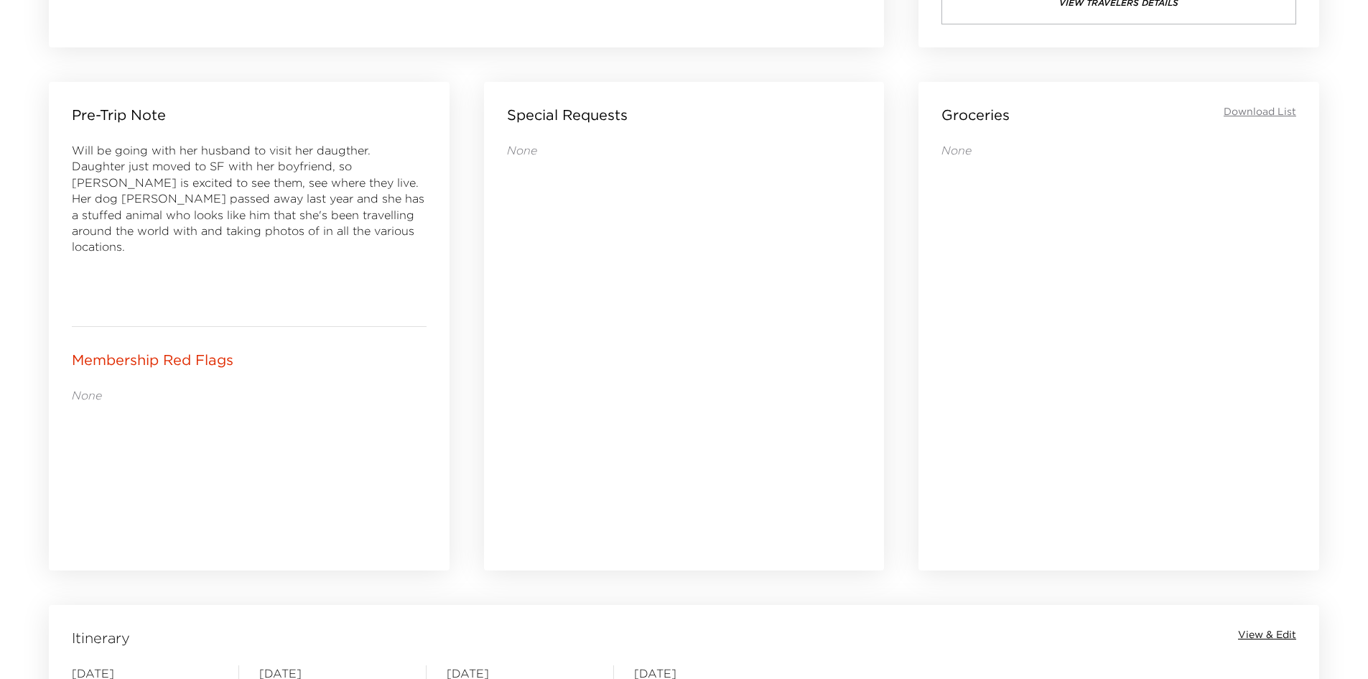
drag, startPoint x: 244, startPoint y: 470, endPoint x: 144, endPoint y: 474, distance: 99.9
click at [144, 474] on div "None" at bounding box center [249, 467] width 355 height 161
drag, startPoint x: 256, startPoint y: 459, endPoint x: 218, endPoint y: 455, distance: 37.5
click at [218, 455] on div "None" at bounding box center [249, 467] width 355 height 161
drag, startPoint x: 218, startPoint y: 451, endPoint x: 153, endPoint y: 442, distance: 66.0
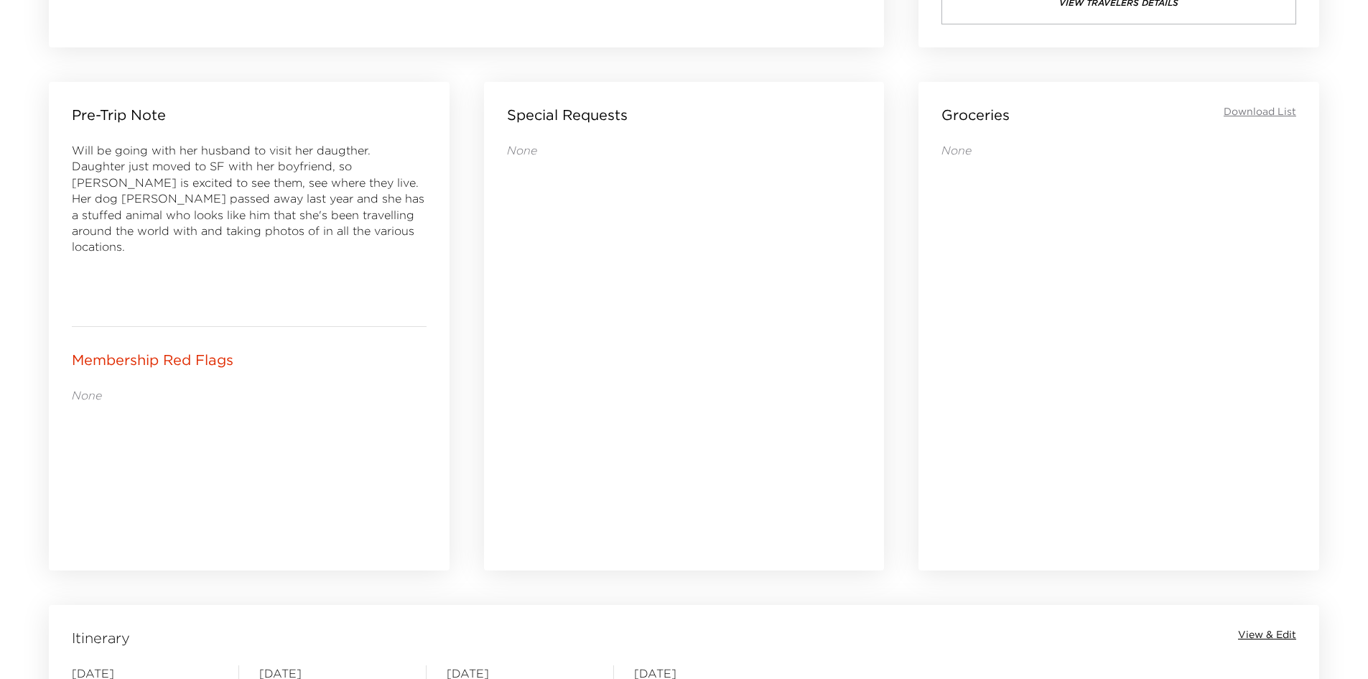
click at [153, 442] on div "None" at bounding box center [249, 467] width 355 height 161
drag, startPoint x: 348, startPoint y: 314, endPoint x: 299, endPoint y: 294, distance: 51.9
click at [299, 294] on div "Will be going with her husband to visit her daugther. Daughter just moved to SF…" at bounding box center [249, 222] width 355 height 161
drag, startPoint x: 297, startPoint y: 294, endPoint x: 263, endPoint y: 287, distance: 34.5
click at [263, 287] on div "Will be going with her husband to visit her daugther. Daughter just moved to SF…" at bounding box center [249, 222] width 355 height 161
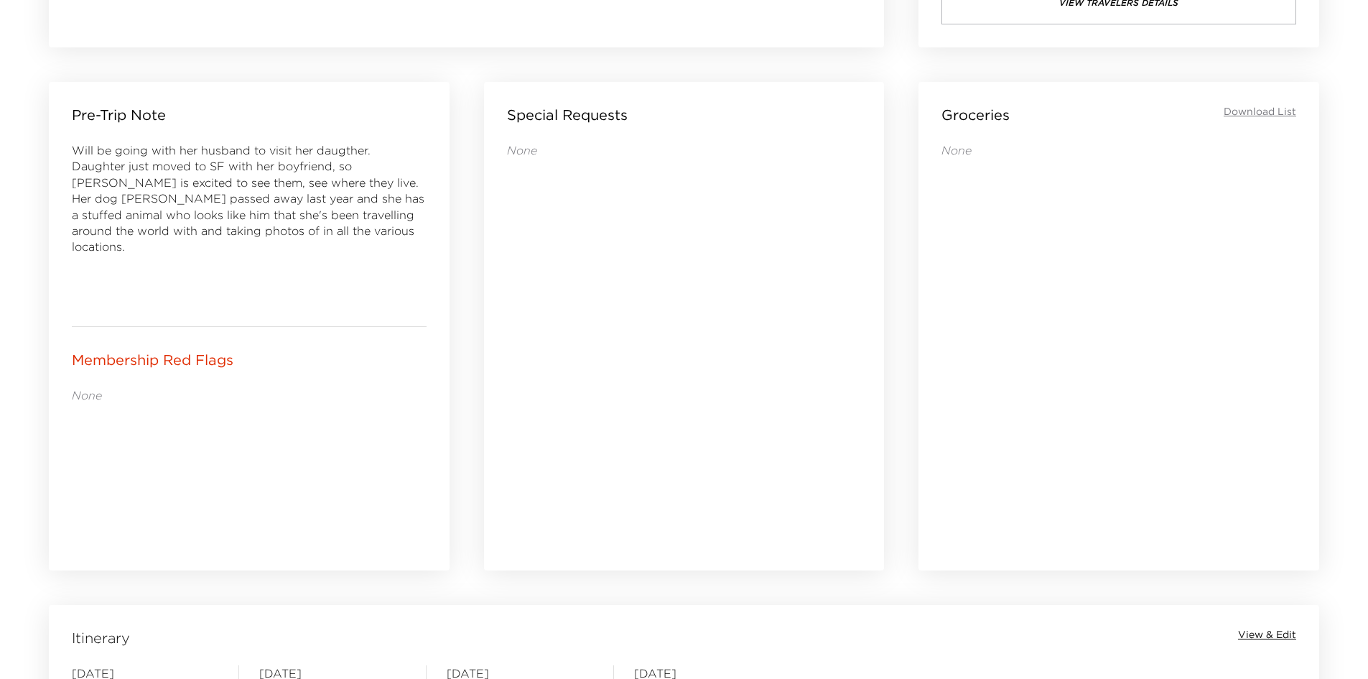
drag, startPoint x: 263, startPoint y: 287, endPoint x: 233, endPoint y: 277, distance: 31.8
click at [233, 277] on div "Will be going with her husband to visit her daugther. Daughter just moved to SF…" at bounding box center [249, 222] width 355 height 161
drag, startPoint x: 233, startPoint y: 277, endPoint x: 223, endPoint y: 276, distance: 10.1
click at [225, 276] on div "Will be going with her husband to visit her daugther. Daughter just moved to SF…" at bounding box center [249, 222] width 355 height 161
drag, startPoint x: 223, startPoint y: 276, endPoint x: 206, endPoint y: 276, distance: 16.5
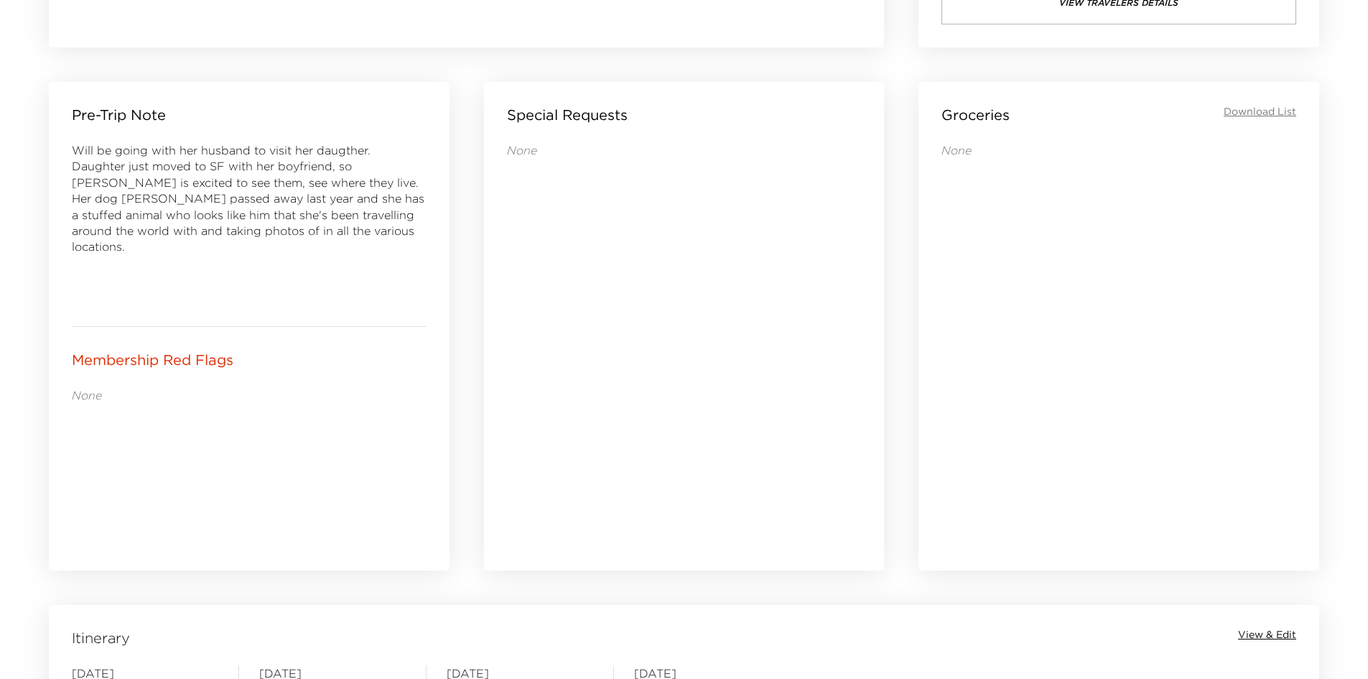
click at [213, 276] on div "Will be going with her husband to visit her daugther. Daughter just moved to SF…" at bounding box center [249, 222] width 355 height 161
drag, startPoint x: 203, startPoint y: 276, endPoint x: 233, endPoint y: 236, distance: 50.3
click at [233, 236] on span "Will be going with her husband to visit her daugther. Daughter just moved to SF…" at bounding box center [248, 198] width 353 height 111
drag, startPoint x: 252, startPoint y: 238, endPoint x: 223, endPoint y: 238, distance: 29.4
click at [223, 238] on div "Will be going with her husband to visit her daugther. Daughter just moved to SF…" at bounding box center [249, 222] width 355 height 161
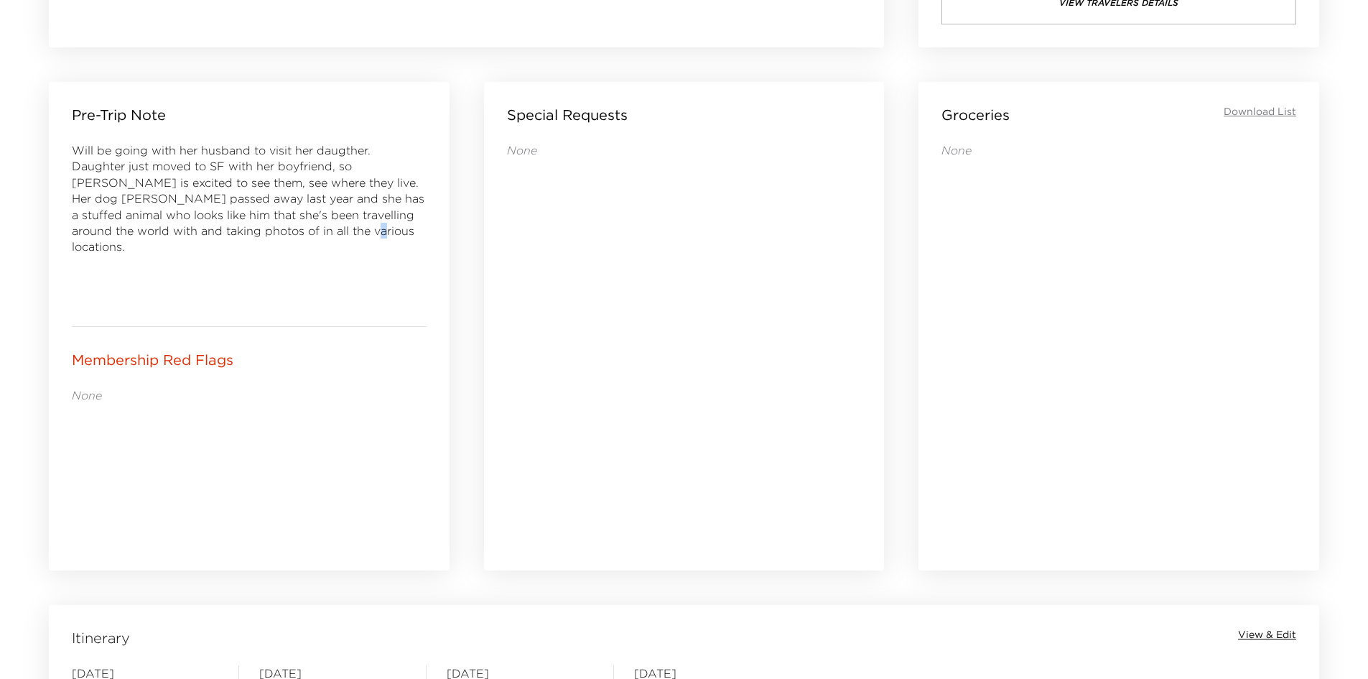
drag, startPoint x: 216, startPoint y: 251, endPoint x: 201, endPoint y: 254, distance: 15.4
click at [201, 253] on div "Will be going with her husband to visit her daugther. Daughter just moved to SF…" at bounding box center [249, 222] width 355 height 161
drag, startPoint x: 202, startPoint y: 255, endPoint x: 184, endPoint y: 262, distance: 19.3
click at [184, 262] on div "Will be going with her husband to visit her daugther. Daughter just moved to SF…" at bounding box center [249, 222] width 355 height 161
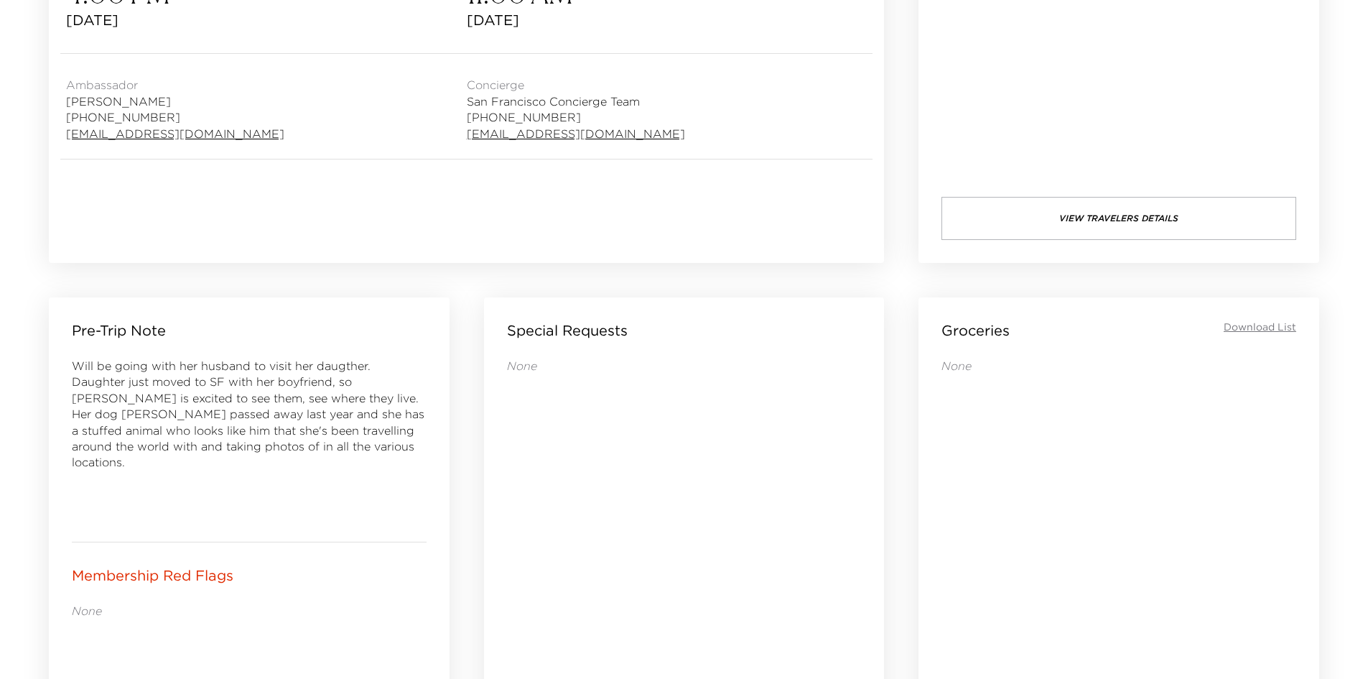
drag, startPoint x: 590, startPoint y: 432, endPoint x: 534, endPoint y: 429, distance: 55.4
click at [534, 429] on div "None" at bounding box center [684, 552] width 355 height 388
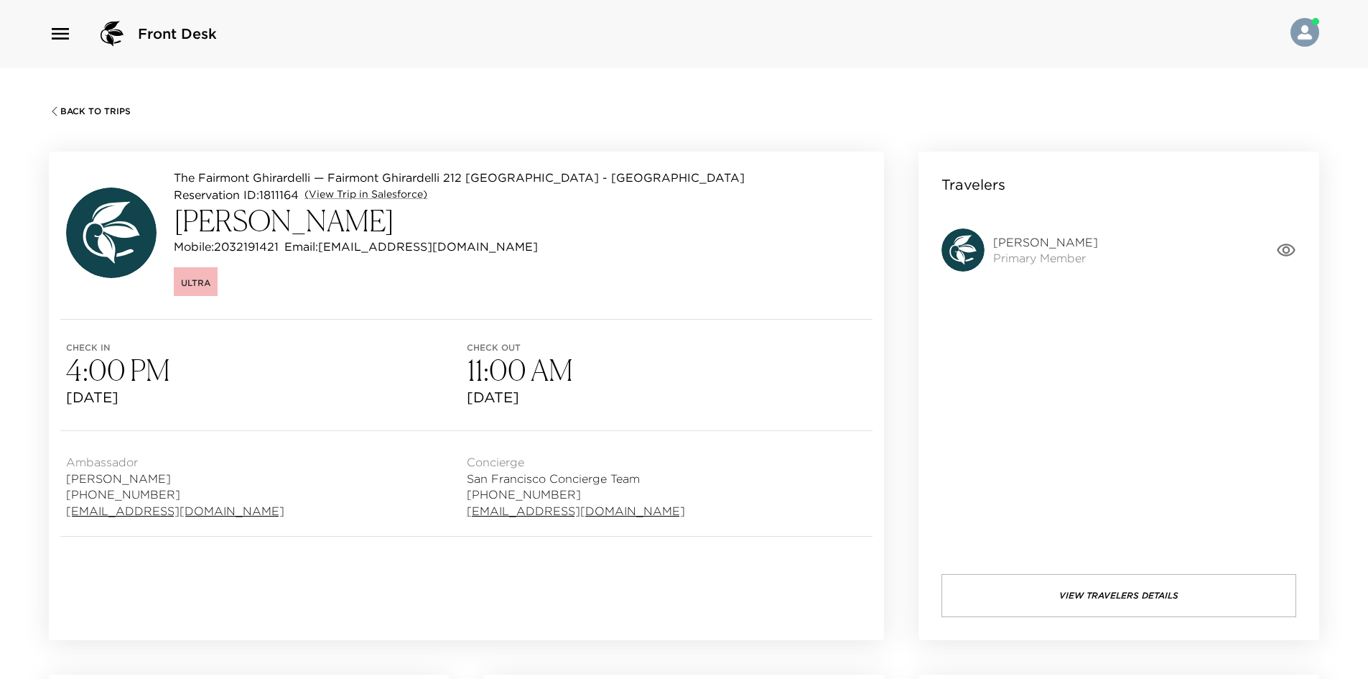
scroll to position [0, 0]
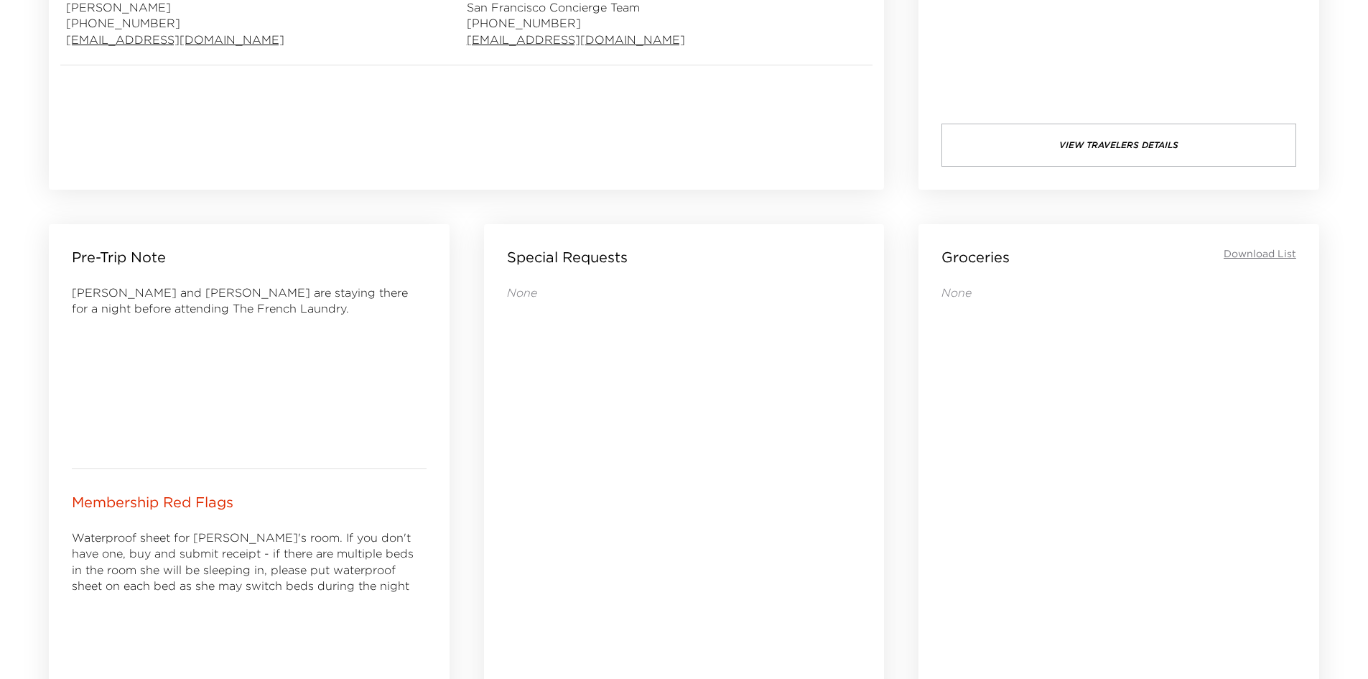
scroll to position [450, 0]
drag, startPoint x: 306, startPoint y: 381, endPoint x: 251, endPoint y: 383, distance: 55.3
click at [251, 383] on div "[PERSON_NAME] and [PERSON_NAME] are staying there for a night before attending …" at bounding box center [249, 366] width 355 height 161
drag, startPoint x: 243, startPoint y: 386, endPoint x: 220, endPoint y: 391, distance: 24.1
click at [220, 391] on div "[PERSON_NAME] and [PERSON_NAME] are staying there for a night before attending …" at bounding box center [249, 366] width 355 height 161
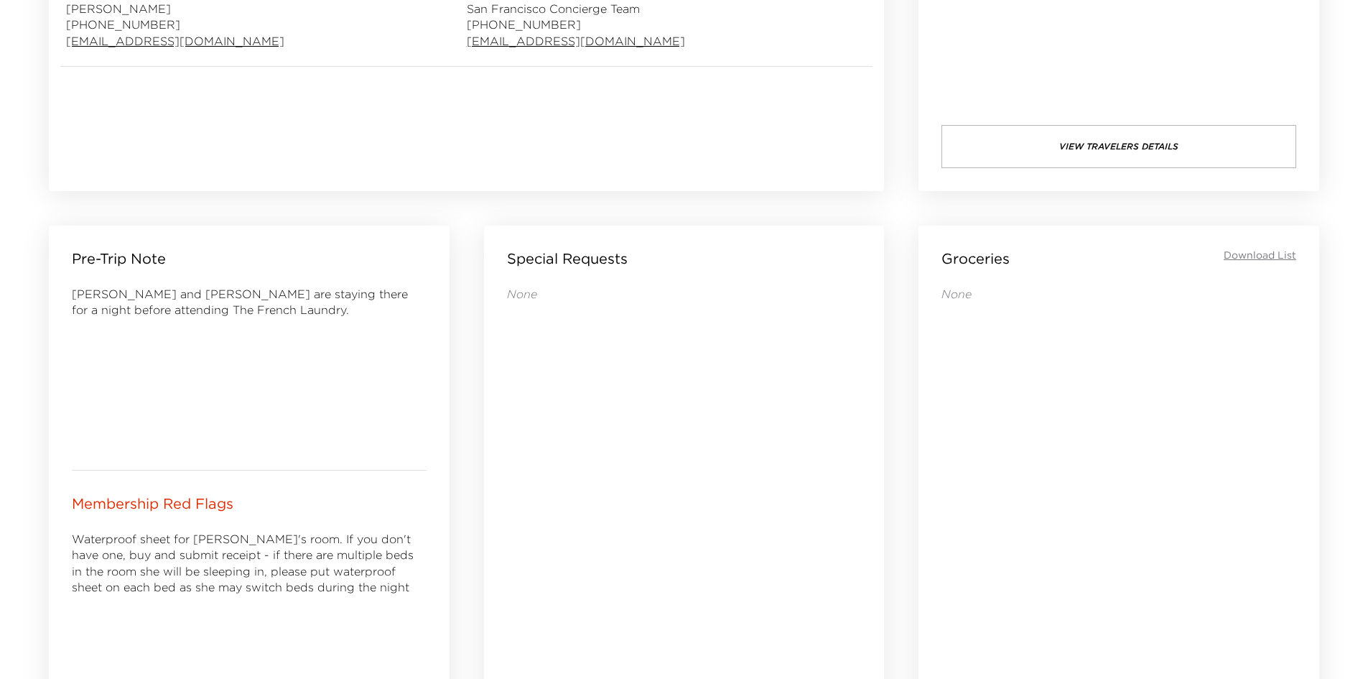
drag, startPoint x: 674, startPoint y: 396, endPoint x: 609, endPoint y: 395, distance: 65.3
click at [609, 395] on div "None" at bounding box center [684, 480] width 355 height 388
drag, startPoint x: 600, startPoint y: 396, endPoint x: 587, endPoint y: 401, distance: 12.9
click at [581, 401] on div "None" at bounding box center [684, 480] width 355 height 388
drag, startPoint x: 581, startPoint y: 402, endPoint x: 554, endPoint y: 403, distance: 27.3
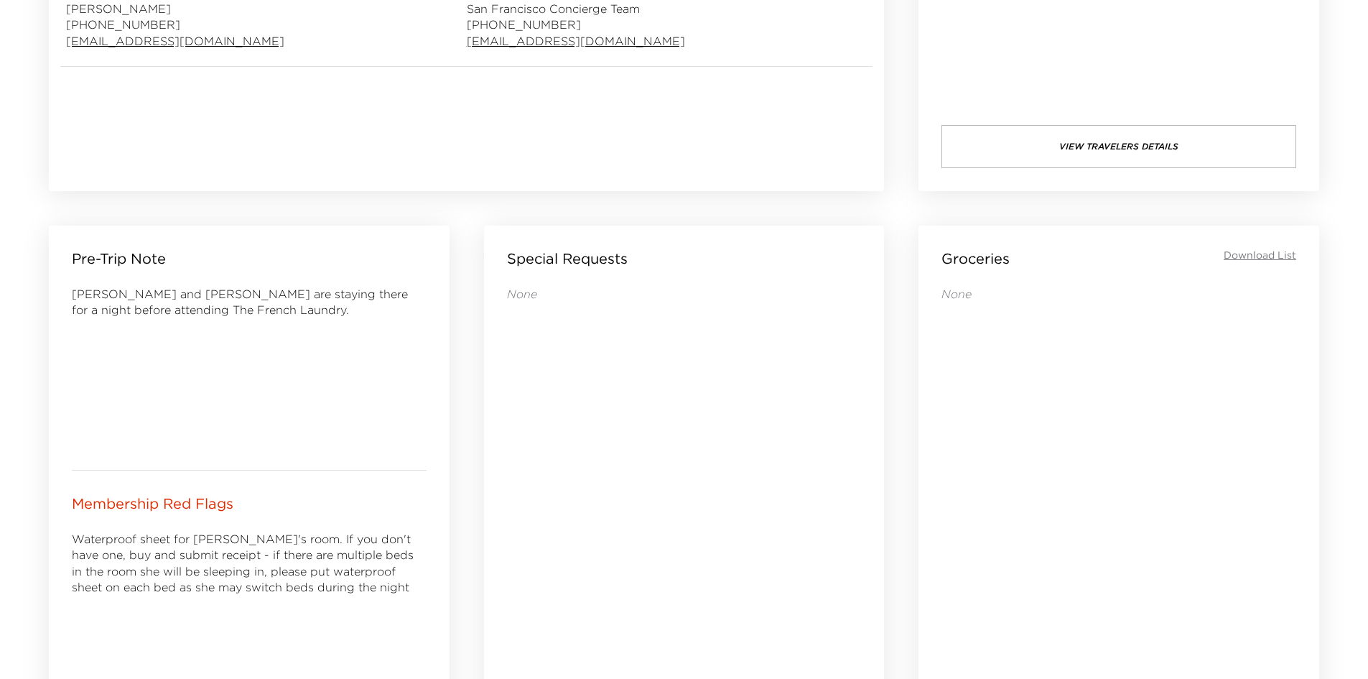
click at [554, 403] on div "None" at bounding box center [684, 480] width 355 height 388
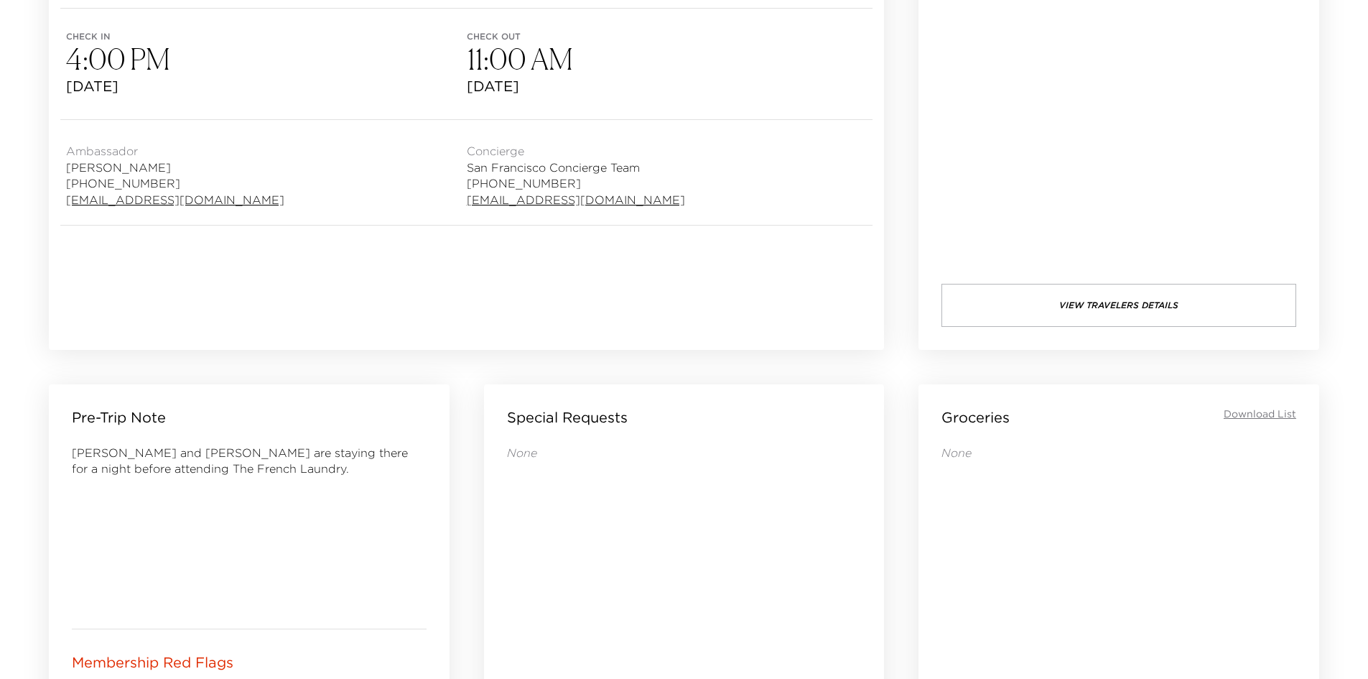
scroll to position [378, 0]
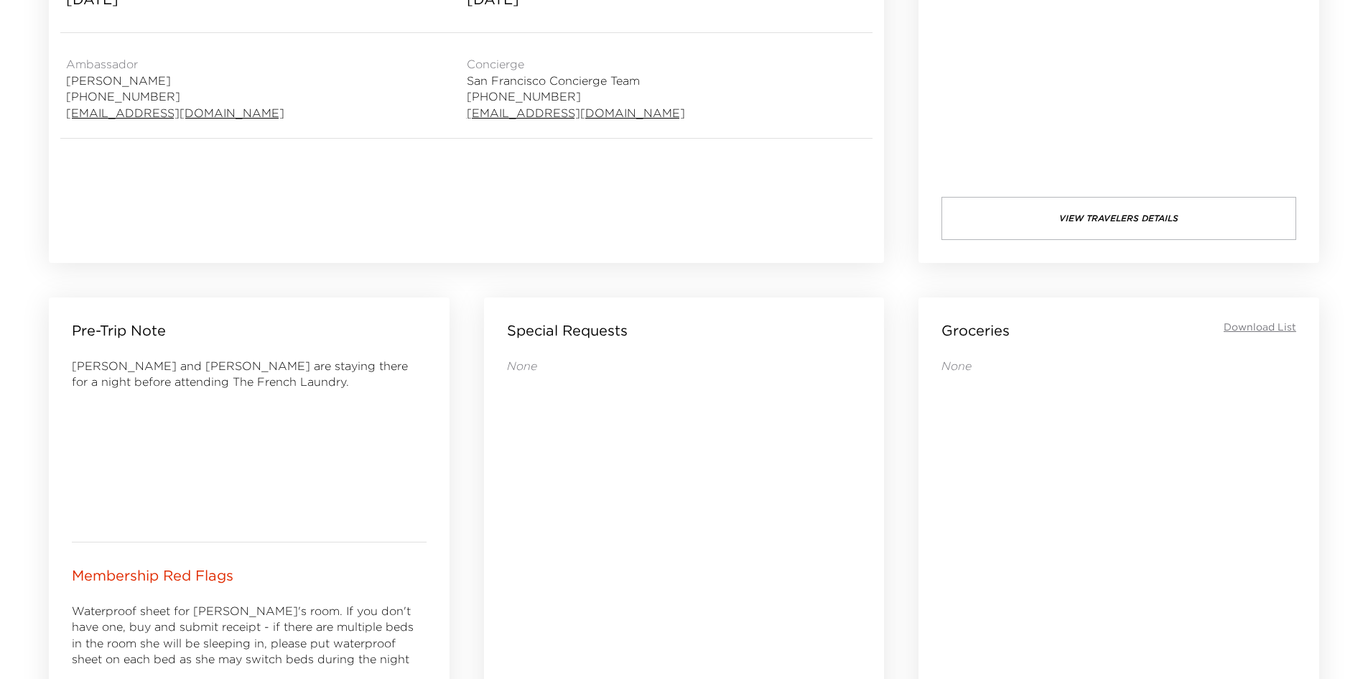
drag, startPoint x: 615, startPoint y: 470, endPoint x: 584, endPoint y: 468, distance: 30.2
click at [584, 468] on div "None" at bounding box center [684, 552] width 355 height 388
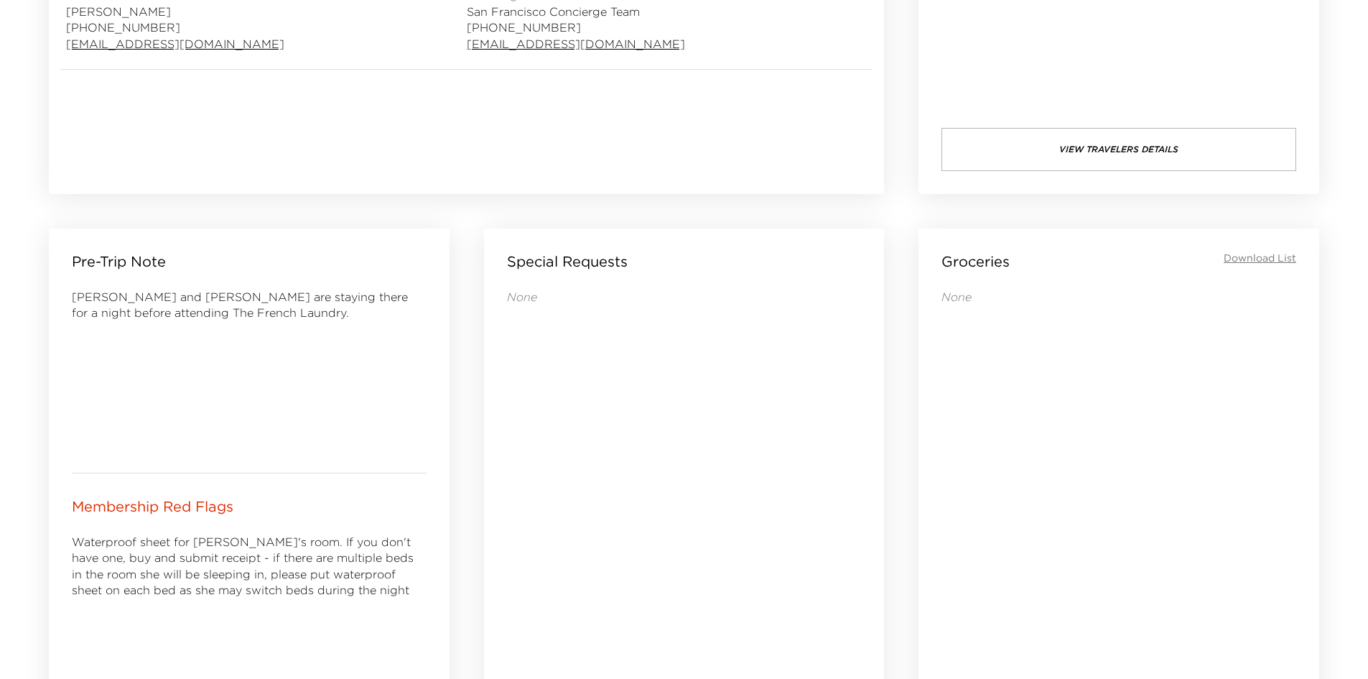
scroll to position [521, 0]
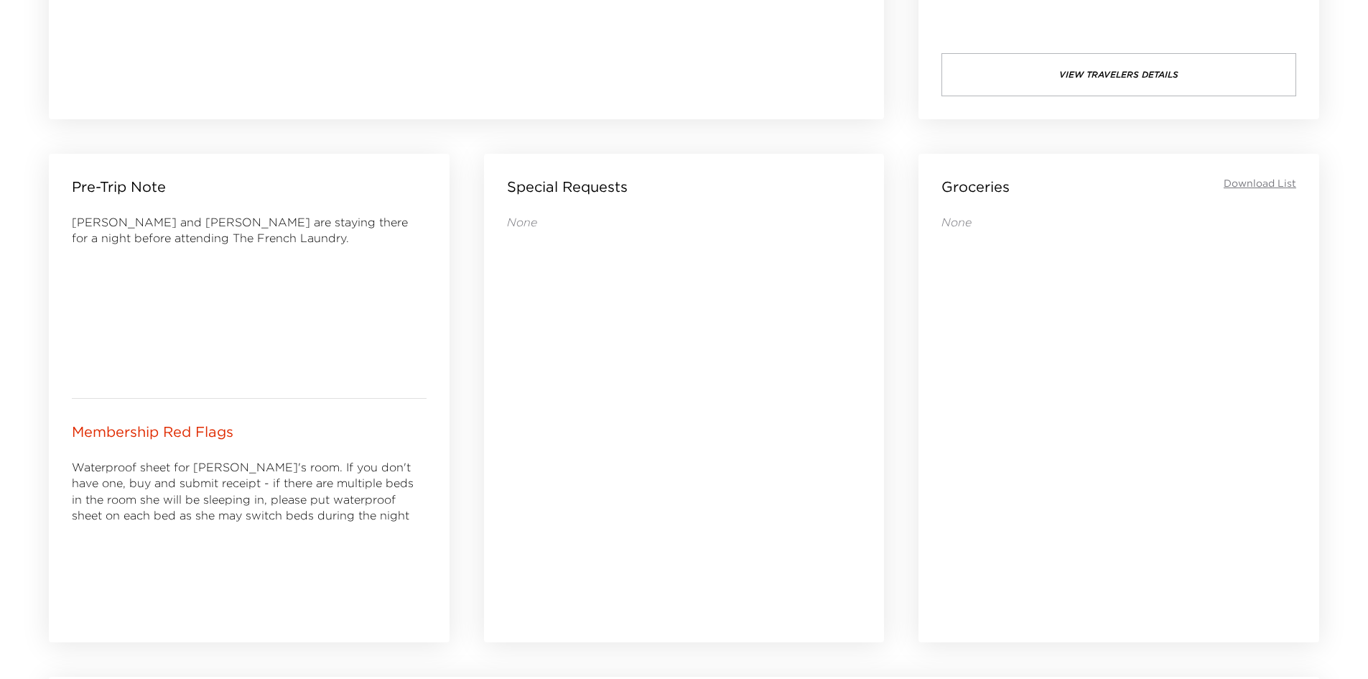
drag, startPoint x: 673, startPoint y: 287, endPoint x: 630, endPoint y: 289, distance: 43.1
click at [630, 289] on div "None" at bounding box center [684, 408] width 355 height 388
drag, startPoint x: 630, startPoint y: 289, endPoint x: 615, endPoint y: 295, distance: 16.1
click at [615, 295] on div "None" at bounding box center [684, 408] width 355 height 388
drag, startPoint x: 606, startPoint y: 297, endPoint x: 592, endPoint y: 300, distance: 13.9
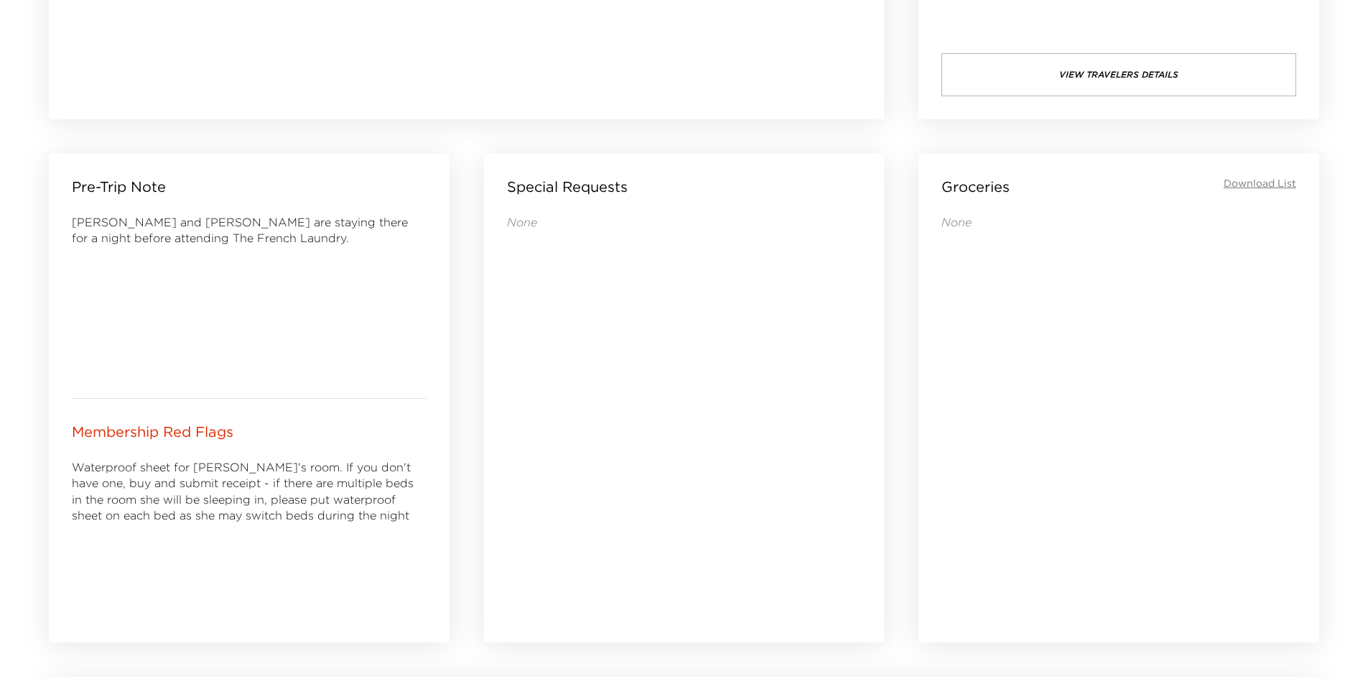
drag, startPoint x: 592, startPoint y: 300, endPoint x: 580, endPoint y: 302, distance: 12.3
click at [580, 302] on div "None" at bounding box center [684, 408] width 355 height 388
drag, startPoint x: 584, startPoint y: 304, endPoint x: 554, endPoint y: 302, distance: 30.3
click at [555, 302] on div "None" at bounding box center [684, 408] width 355 height 388
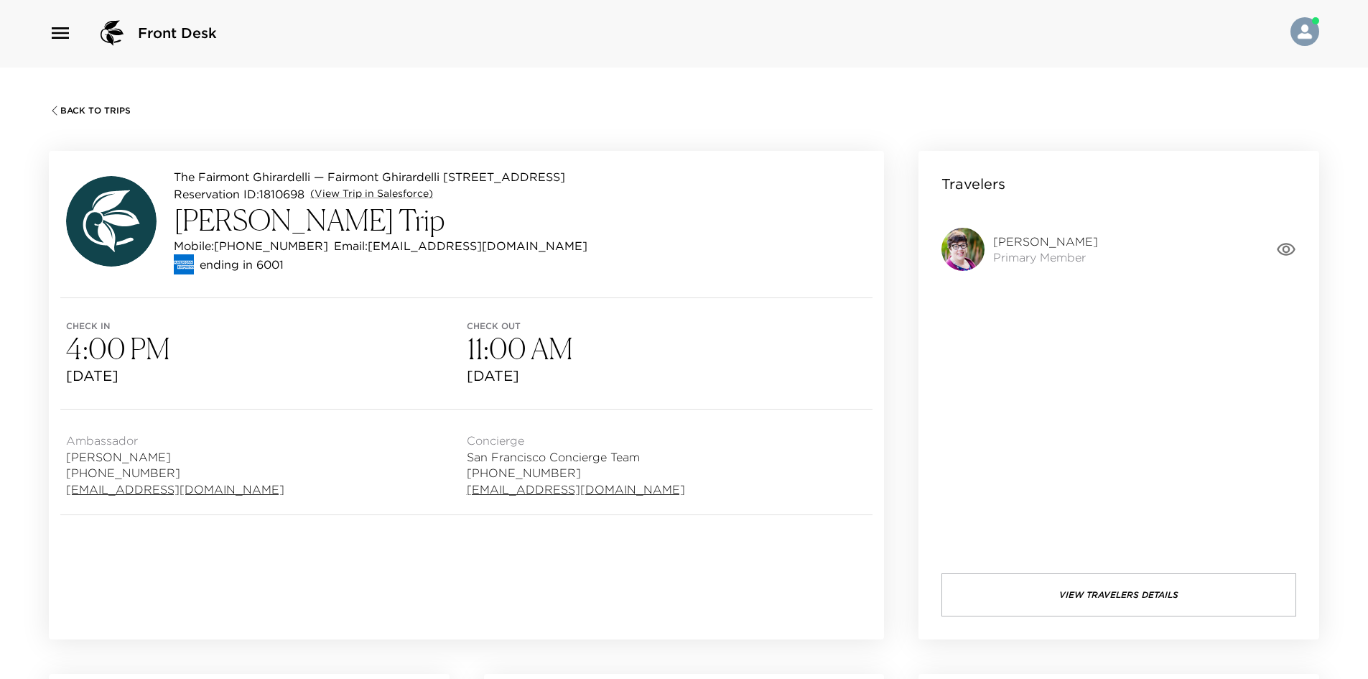
scroll to position [0, 0]
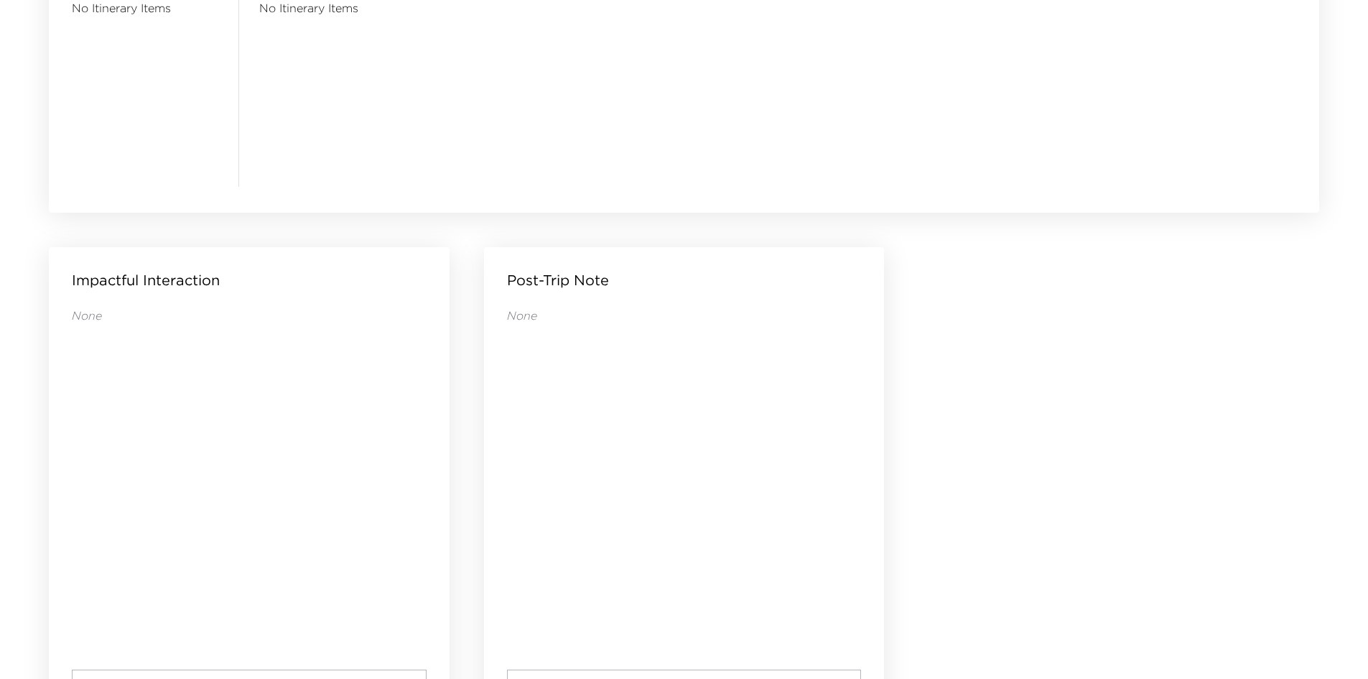
scroll to position [1383, 0]
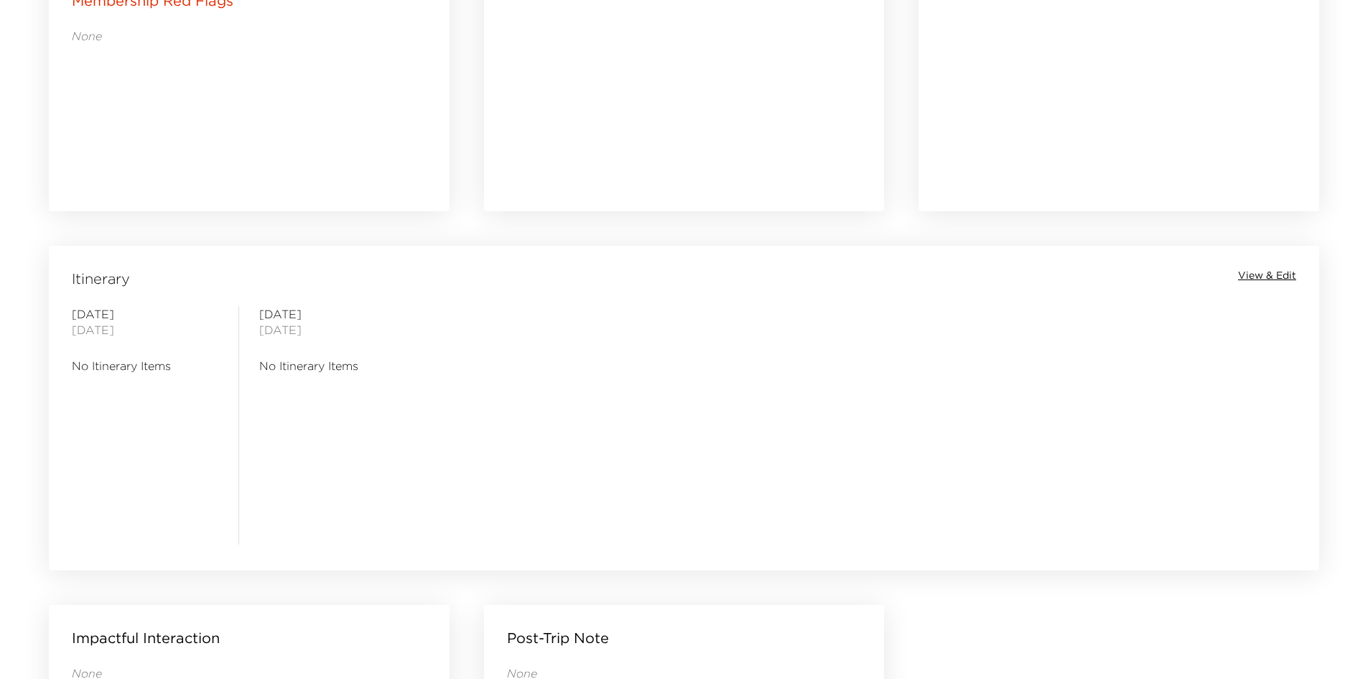
drag, startPoint x: 555, startPoint y: 466, endPoint x: 493, endPoint y: 467, distance: 61.8
click at [493, 467] on div "[DATE] No Itinerary Items [DATE] No Itinerary Items" at bounding box center [684, 425] width 1264 height 238
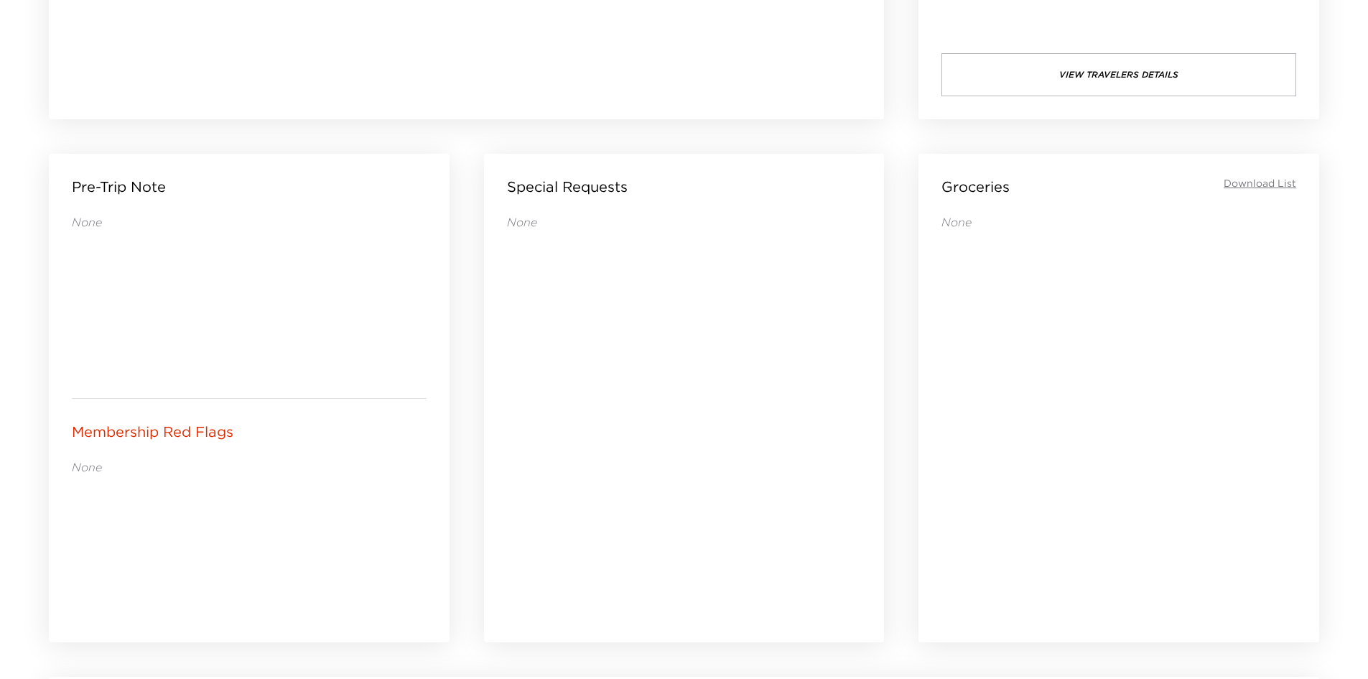
drag, startPoint x: 538, startPoint y: 461, endPoint x: 518, endPoint y: 460, distance: 20.2
click at [518, 460] on div "None" at bounding box center [684, 408] width 355 height 388
click at [623, 444] on div "None" at bounding box center [684, 408] width 355 height 388
drag, startPoint x: 710, startPoint y: 441, endPoint x: 651, endPoint y: 439, distance: 58.9
click at [651, 439] on div "None" at bounding box center [684, 408] width 355 height 388
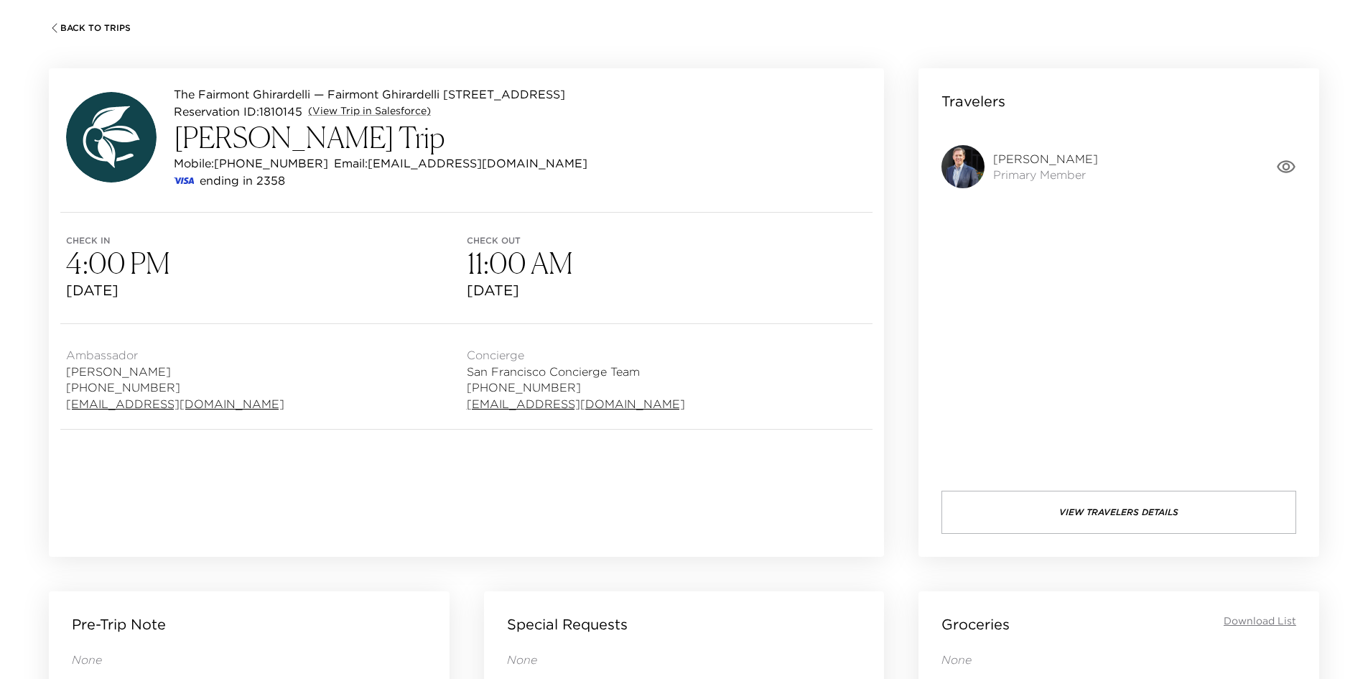
scroll to position [0, 0]
